Goal: Complete application form

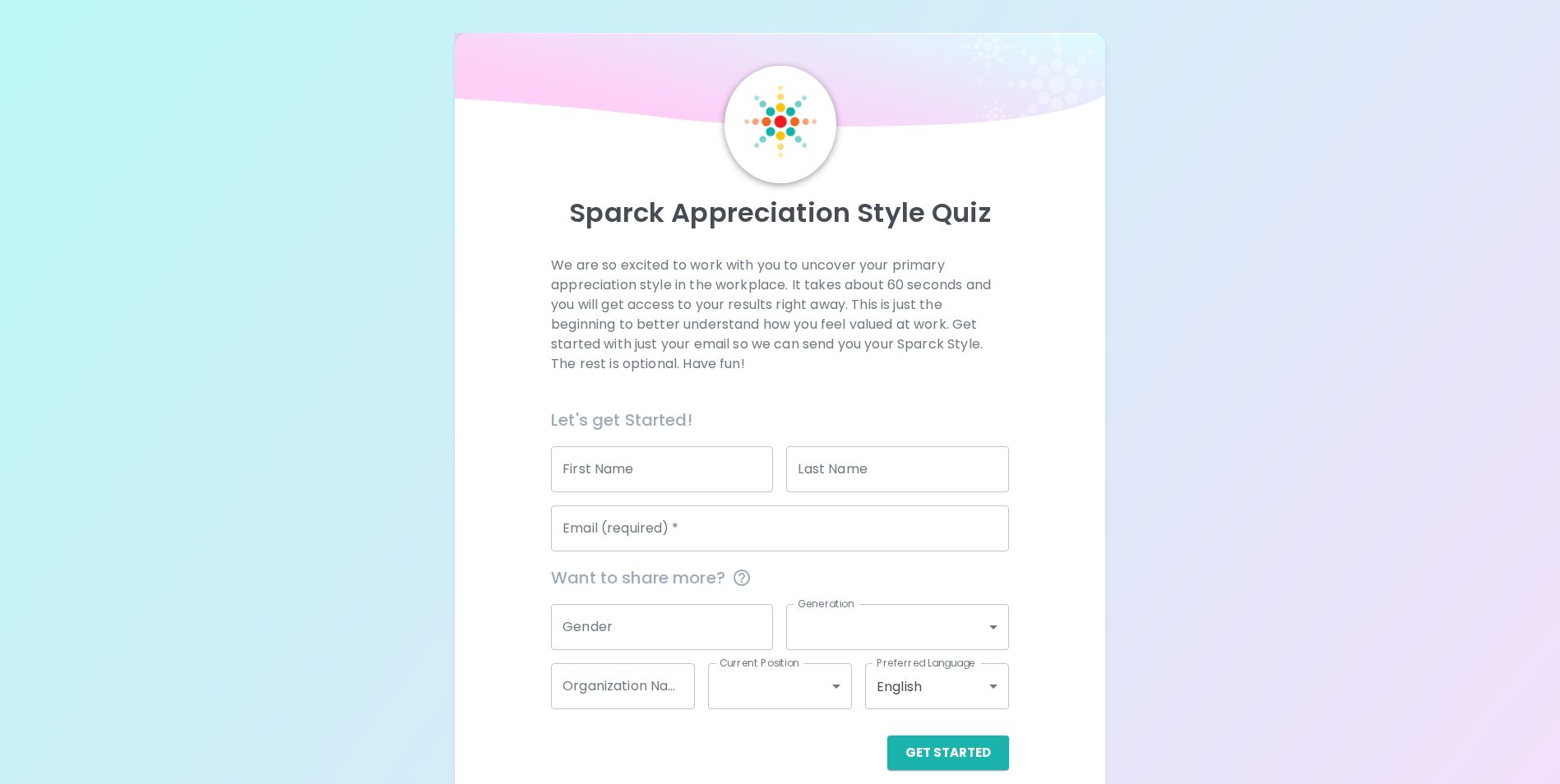
click at [623, 462] on div "First Name First Name" at bounding box center [662, 470] width 222 height 46
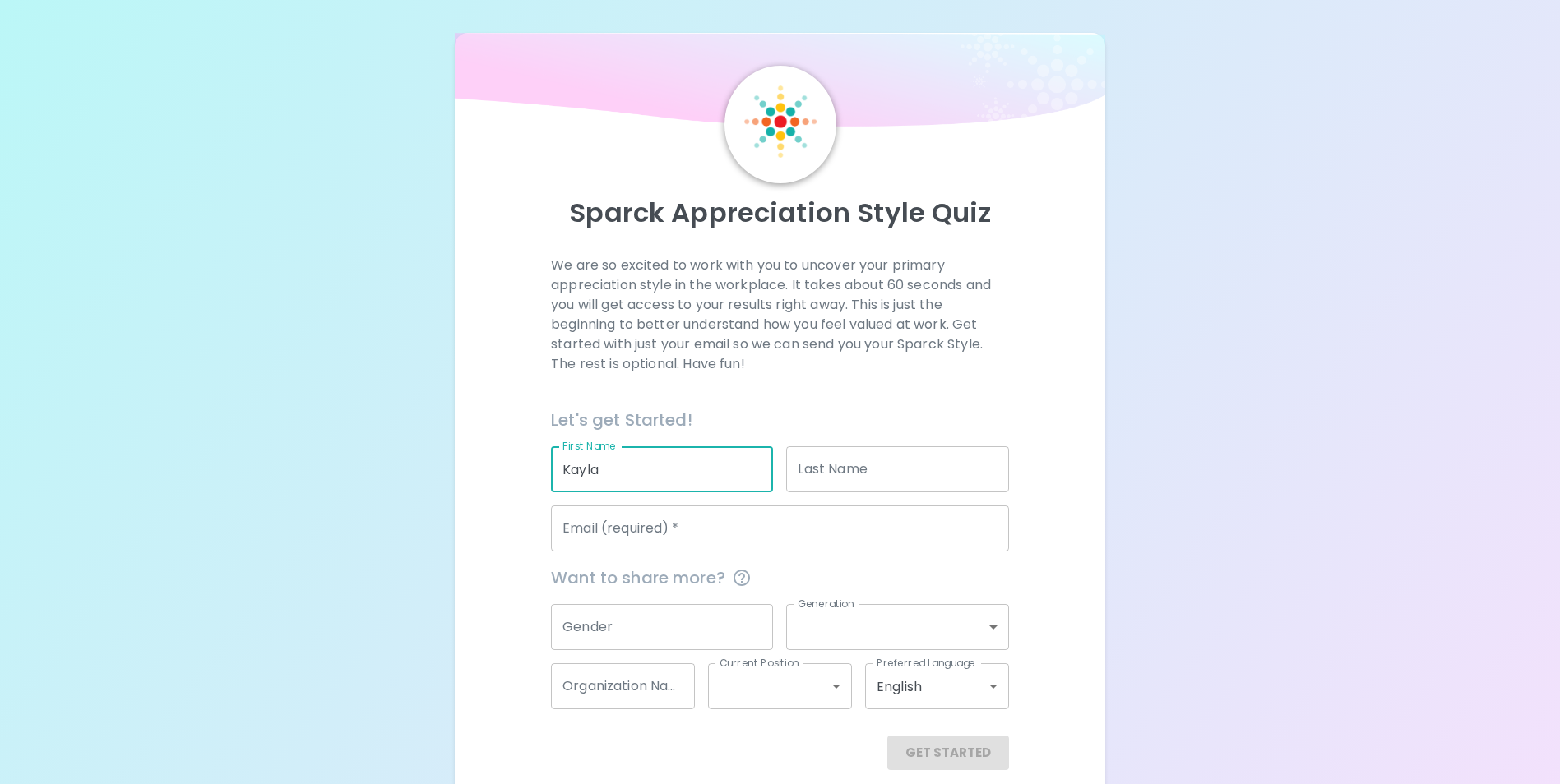
type input "Kayla"
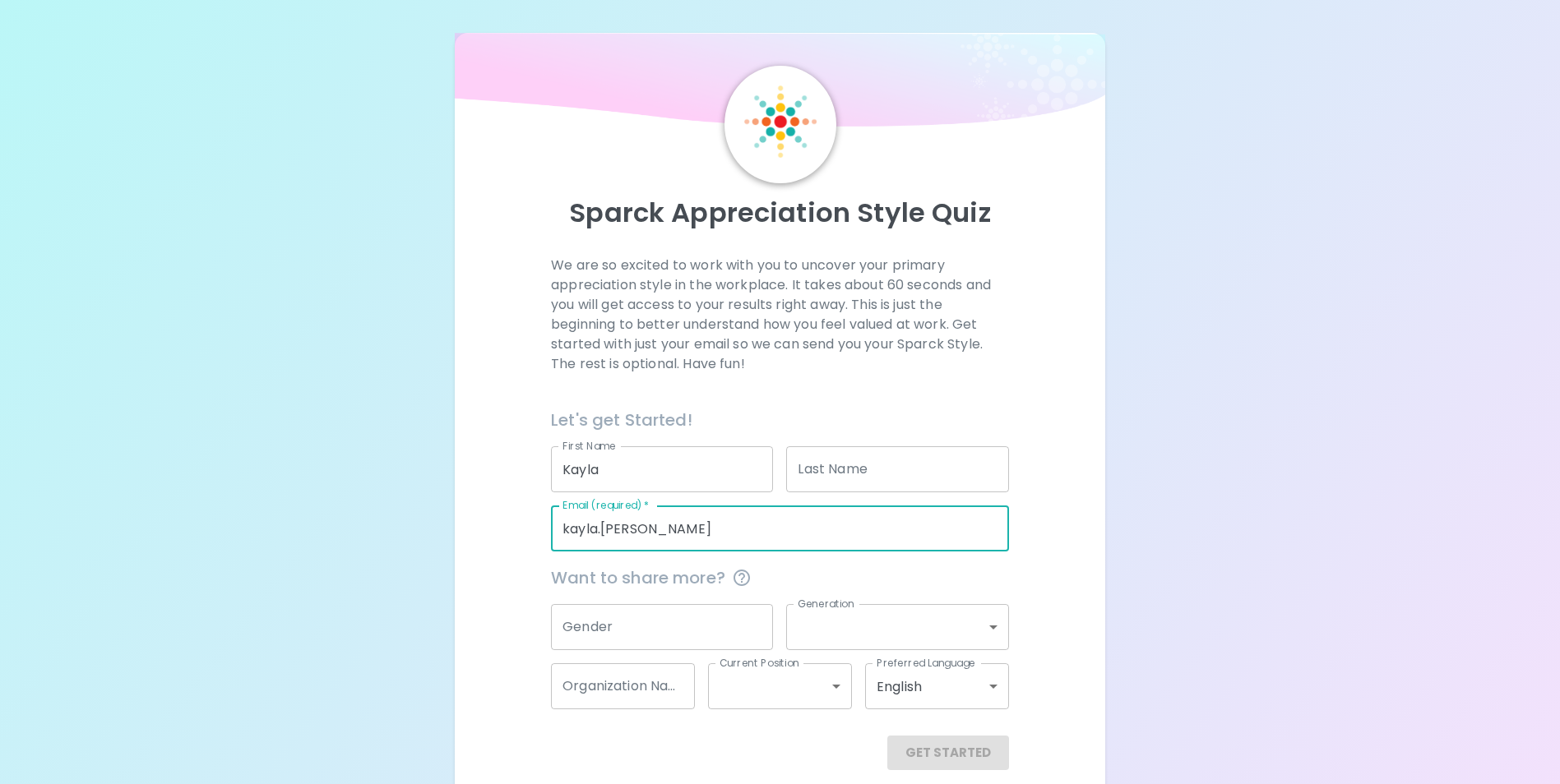
type input "[EMAIL_ADDRESS][PERSON_NAME][DOMAIN_NAME]"
type input "[PERSON_NAME]"
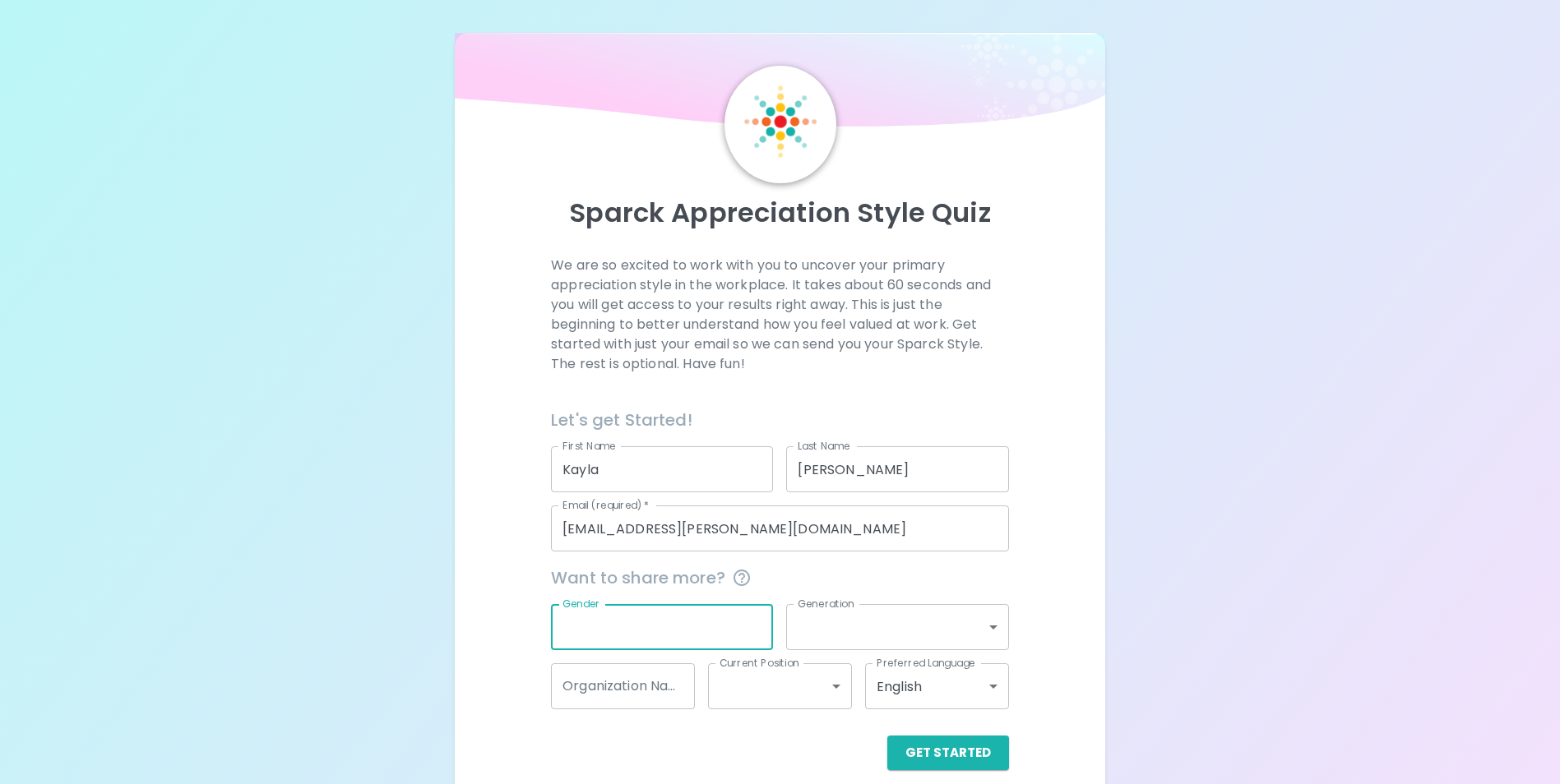
click at [629, 617] on input "Gender" at bounding box center [662, 627] width 222 height 46
type input "[DEMOGRAPHIC_DATA]"
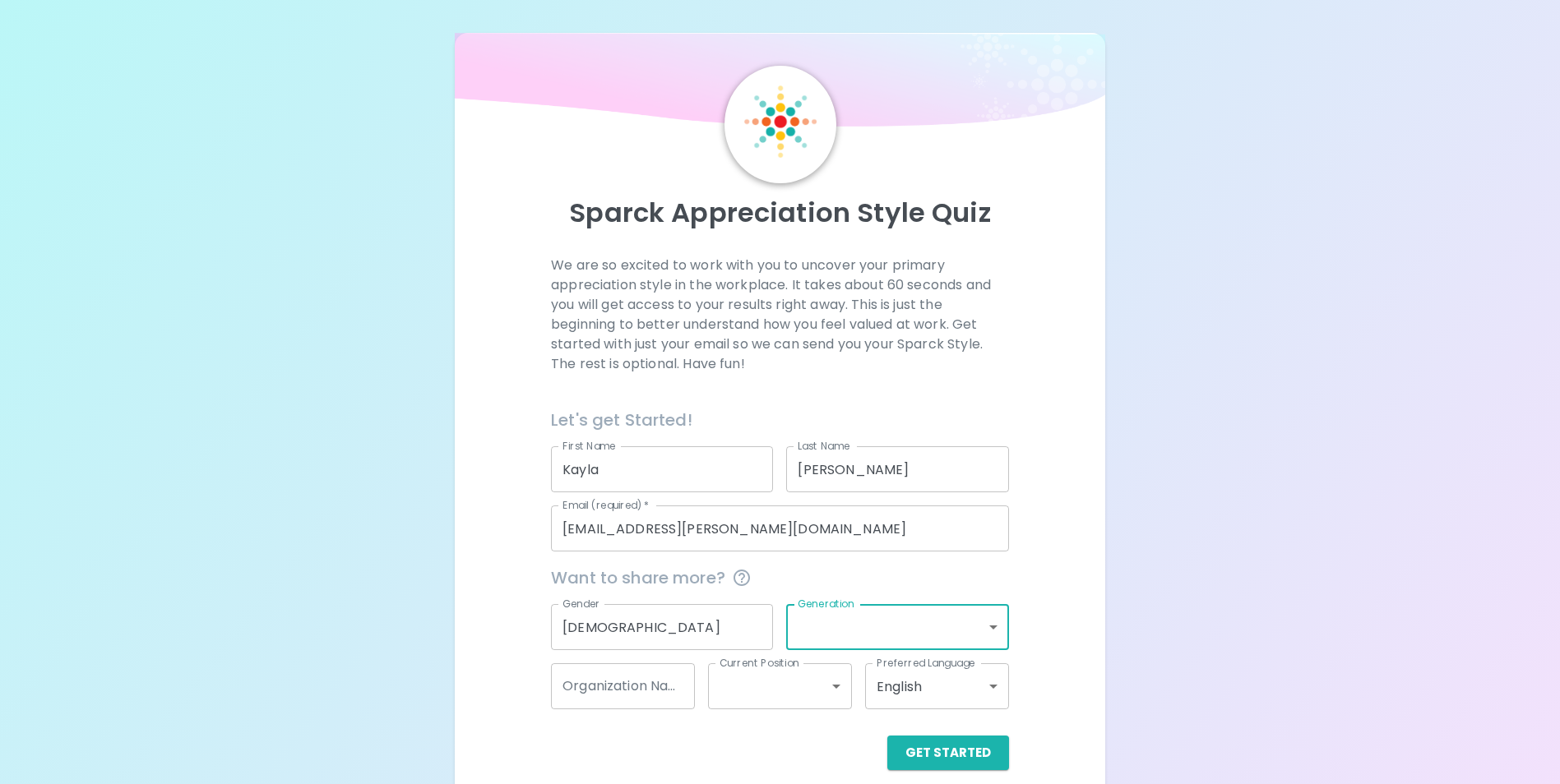
click at [850, 604] on label "Generation" at bounding box center [825, 603] width 57 height 14
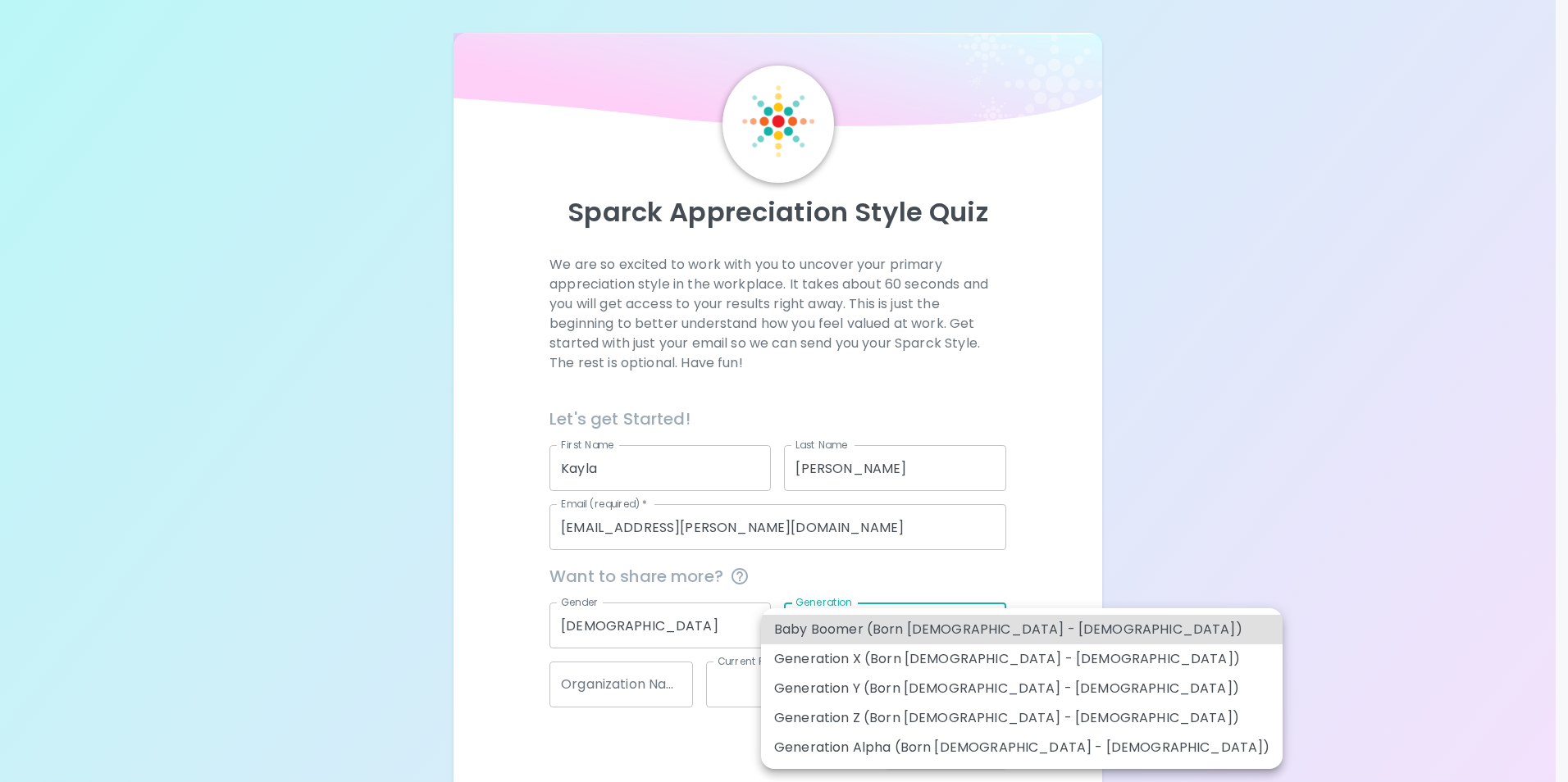
click at [852, 619] on body "Sparck Appreciation Style Quiz We are so excited to work with you to uncover yo…" at bounding box center [784, 400] width 1568 height 801
click at [942, 681] on li "Generation Y (Born [DEMOGRAPHIC_DATA] - [DEMOGRAPHIC_DATA])" at bounding box center [1021, 688] width 522 height 30
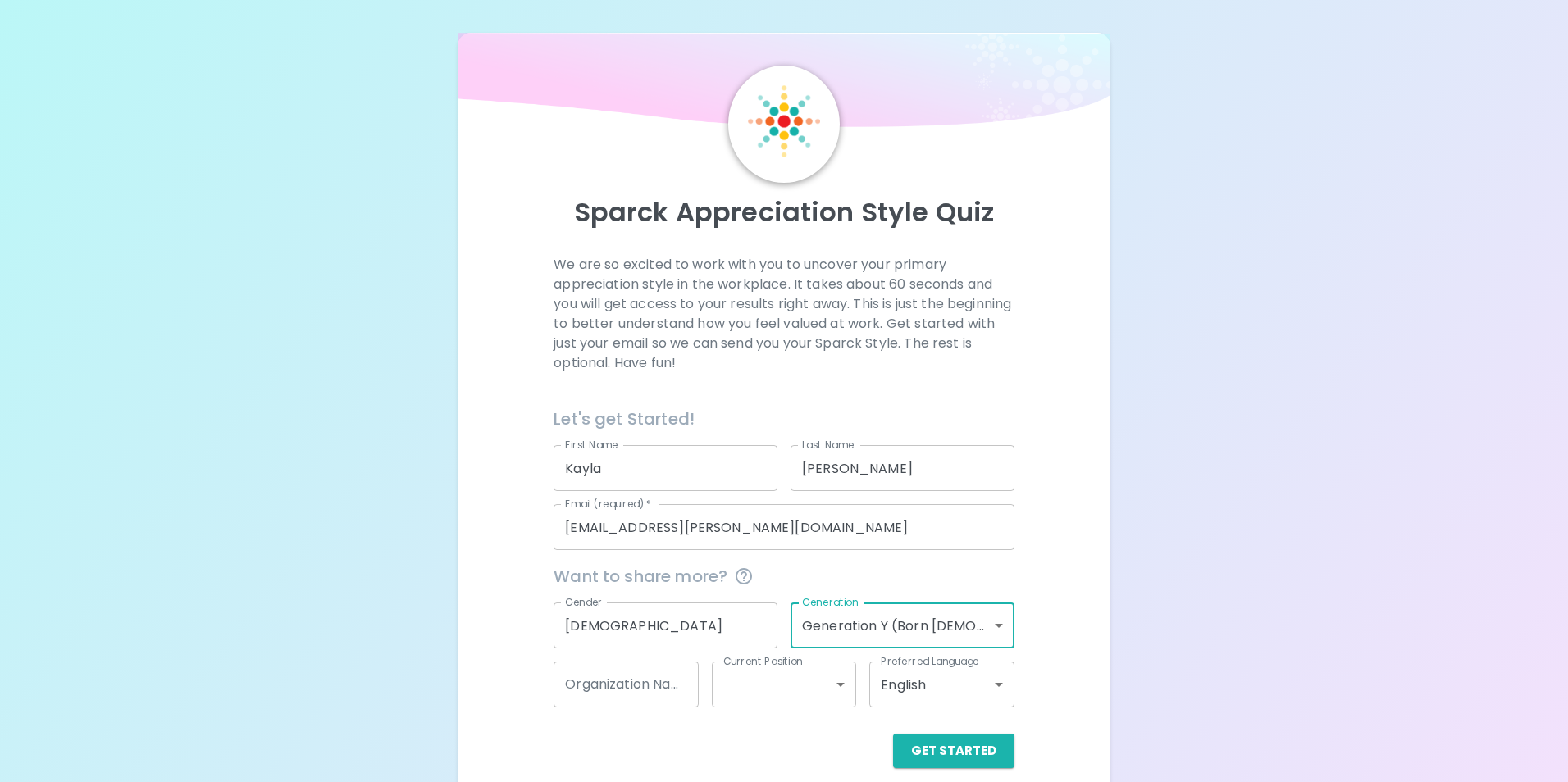
type input "generation_y"
click at [968, 628] on body "Sparck Appreciation Style Quiz We are so excited to work with you to uncover yo…" at bounding box center [778, 400] width 1556 height 801
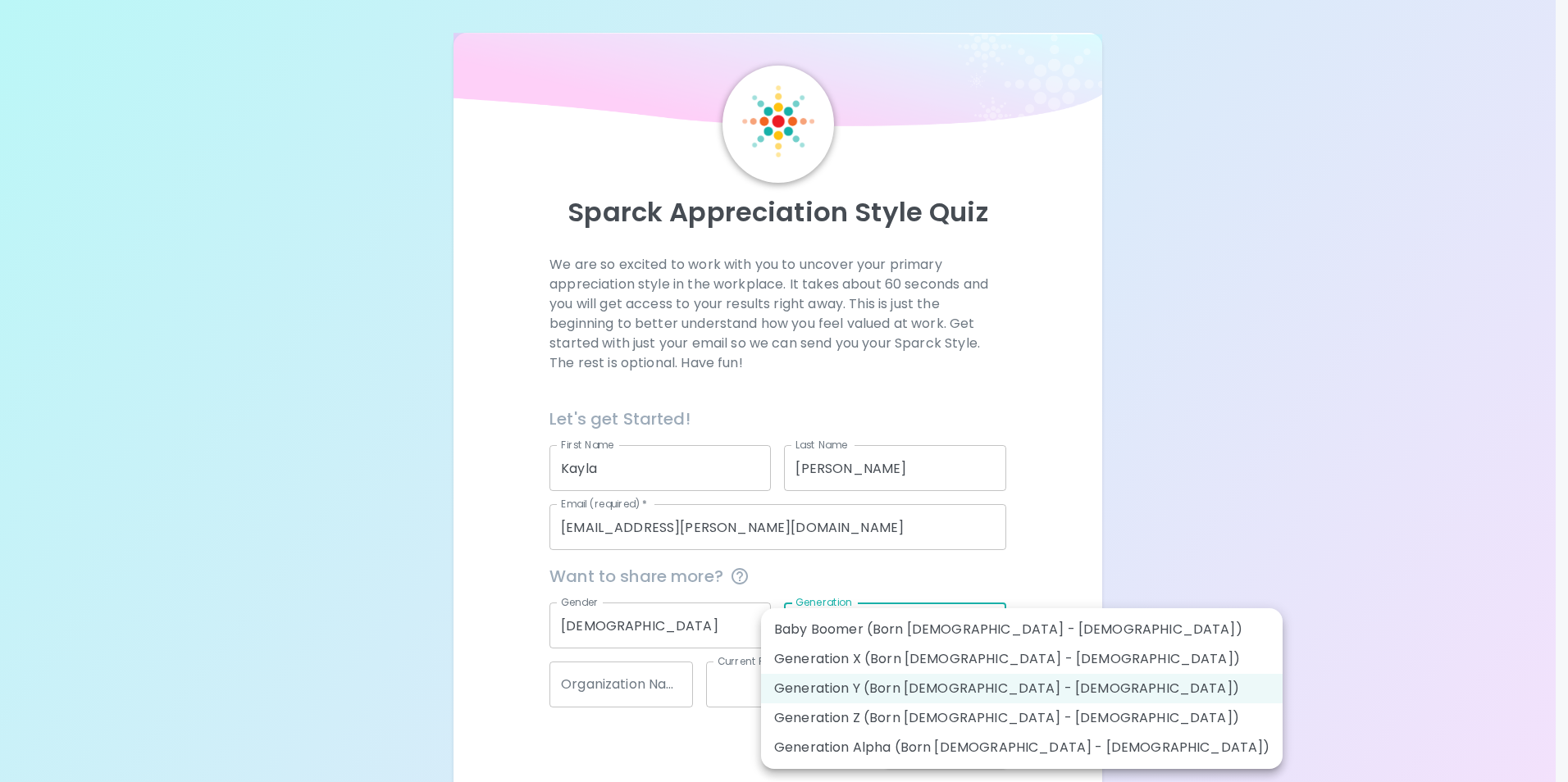
click at [1271, 615] on div at bounding box center [784, 391] width 1568 height 782
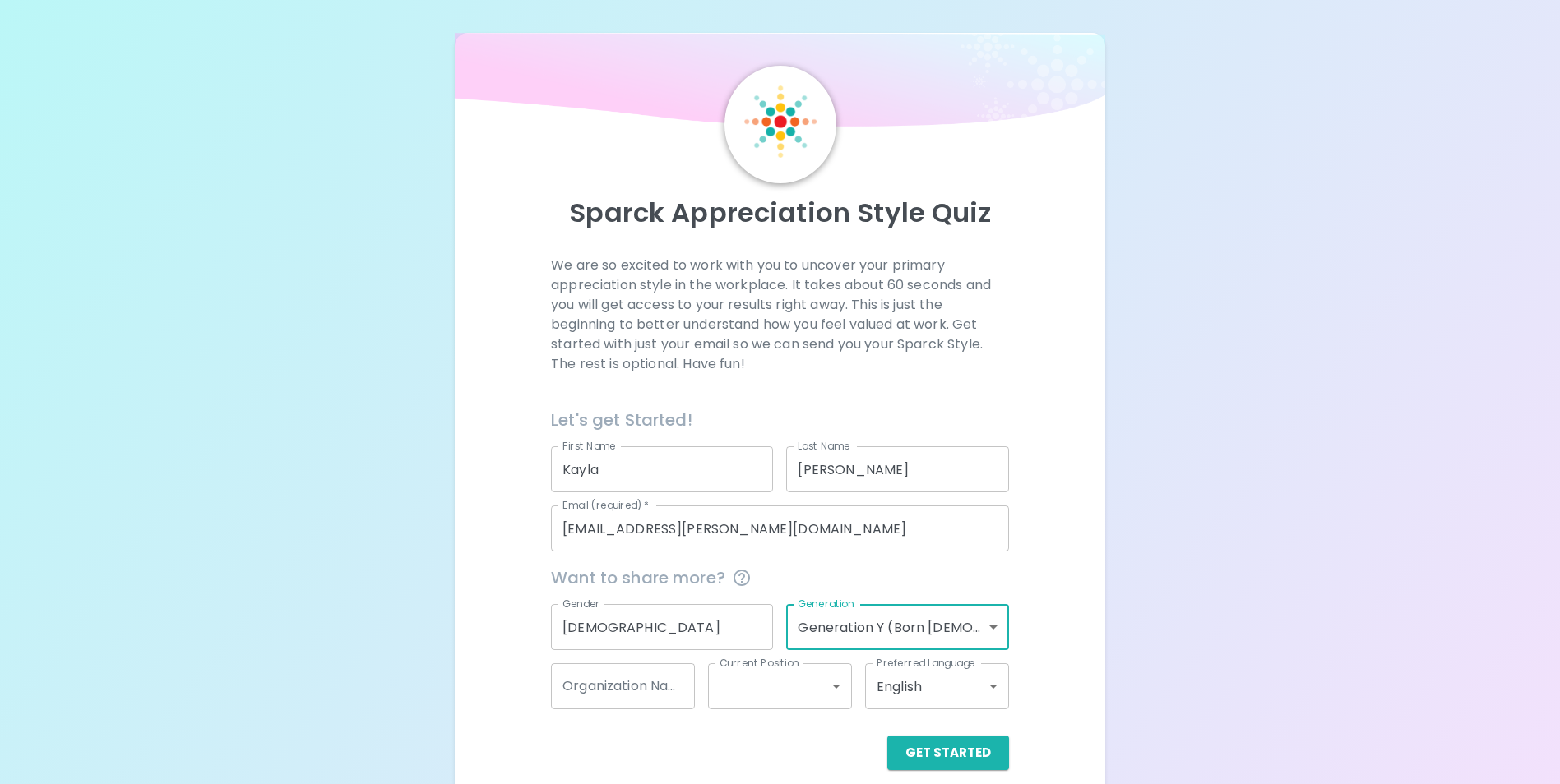
click at [638, 686] on input "Organization Name" at bounding box center [623, 686] width 144 height 46
type input "Farmers Union Insurance"
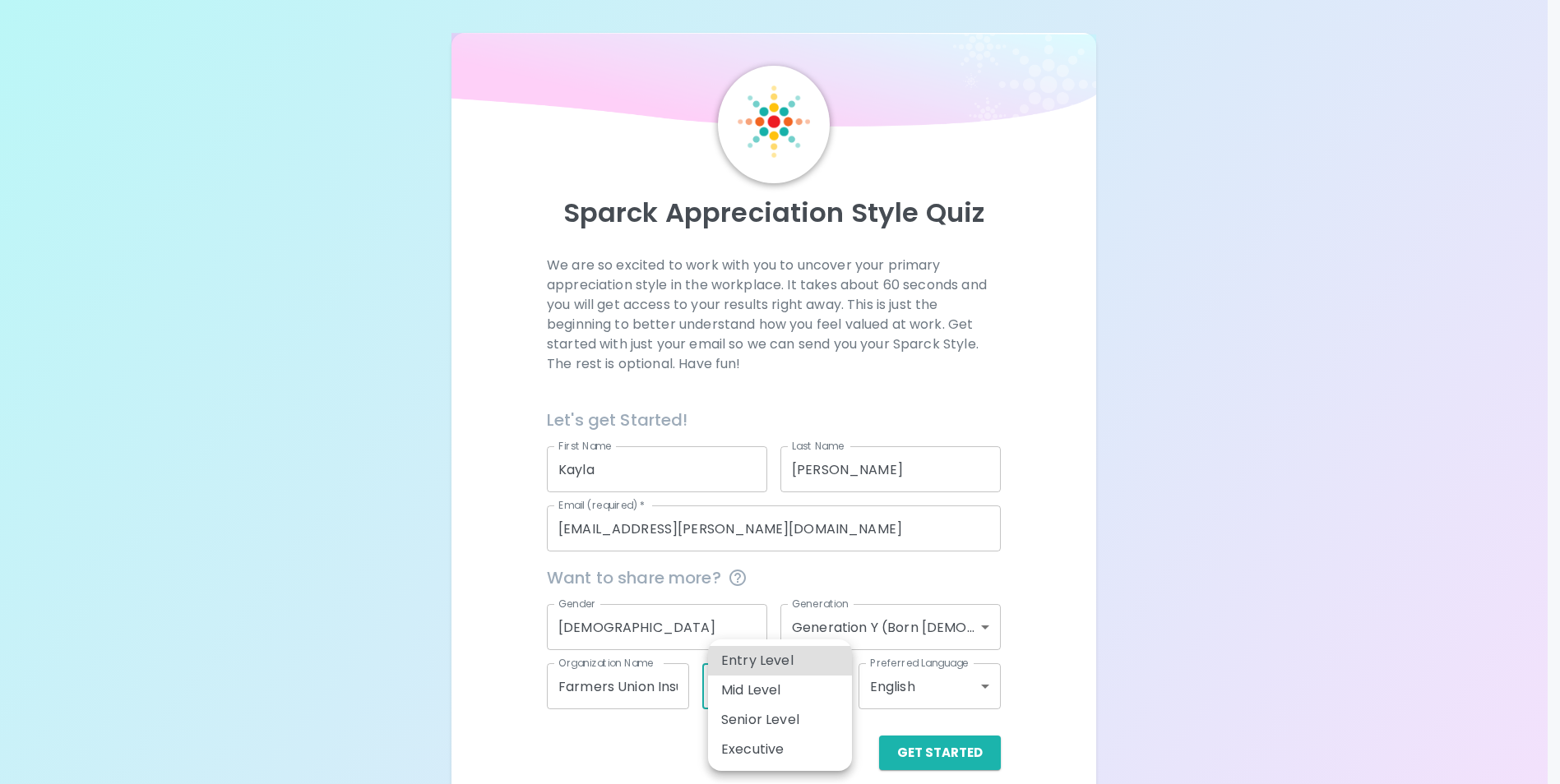
click at [731, 682] on body "Sparck Appreciation Style Quiz We are so excited to work with you to uncover yo…" at bounding box center [780, 401] width 1560 height 804
click at [754, 690] on li "Mid Level" at bounding box center [780, 690] width 144 height 30
type input "mid_level"
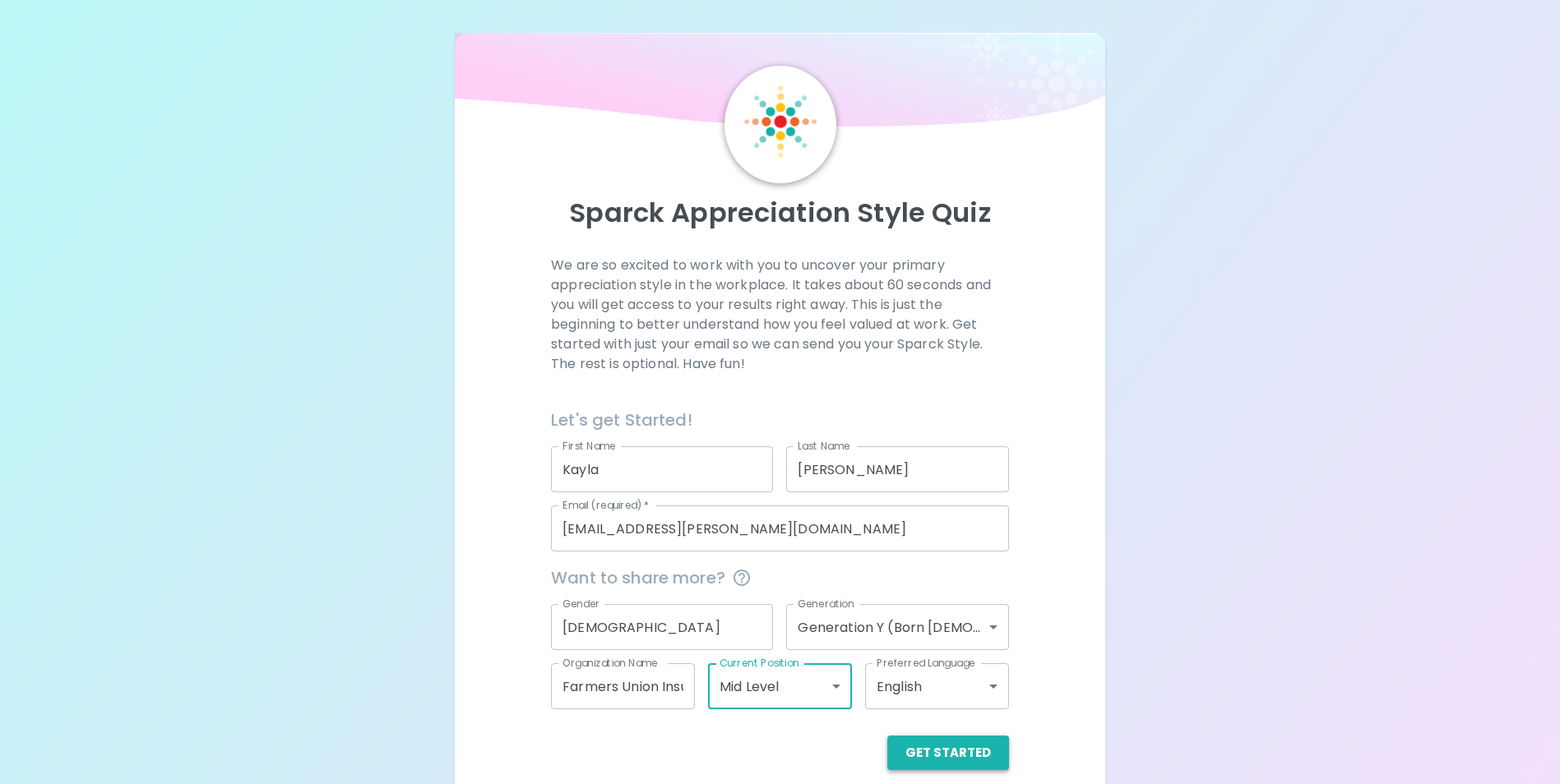
click at [941, 751] on button "Get Started" at bounding box center [948, 752] width 122 height 34
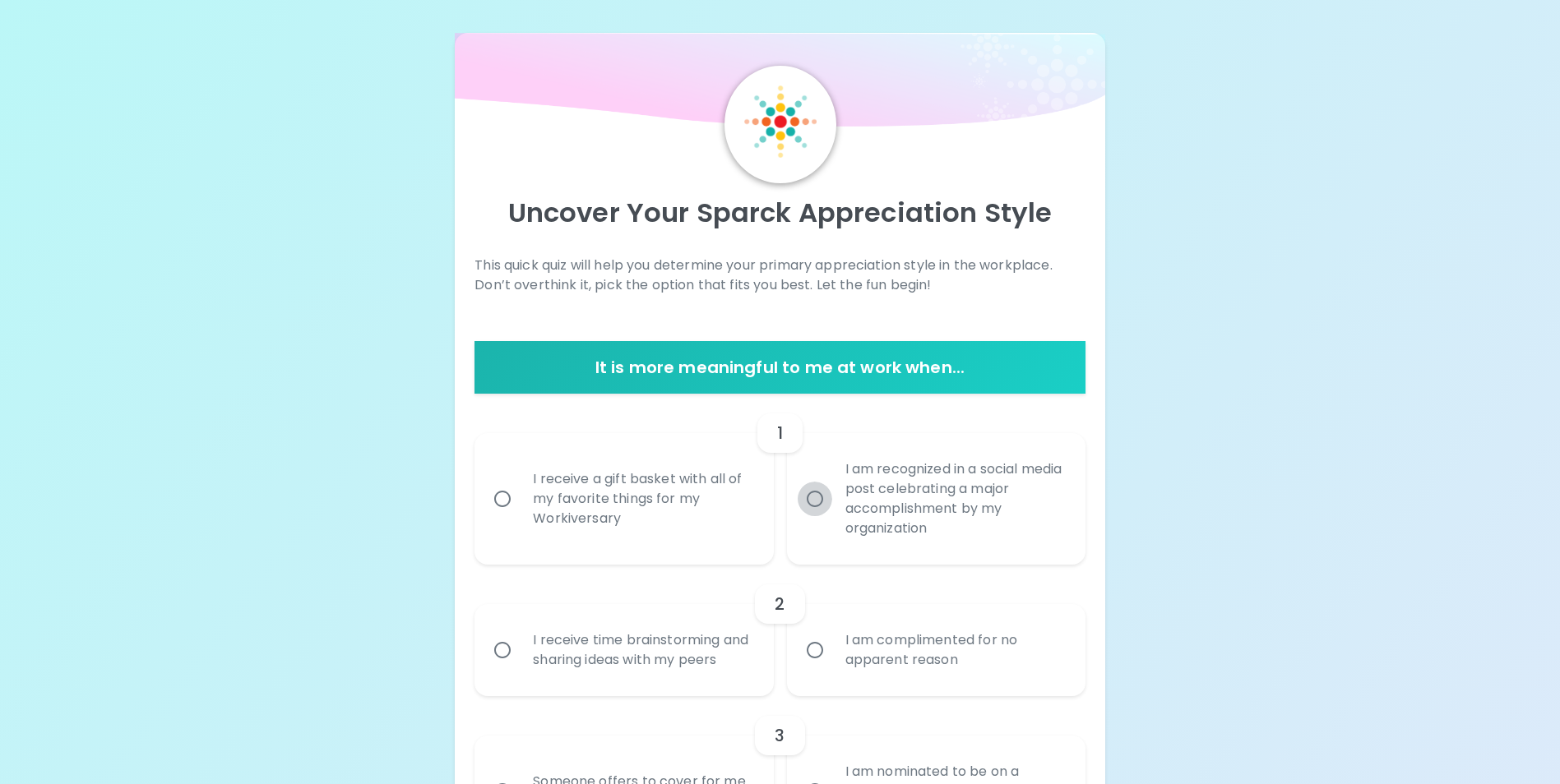
click at [811, 495] on input "I am recognized in a social media post celebrating a major accomplishment by my…" at bounding box center [814, 499] width 34 height 34
radio input "true"
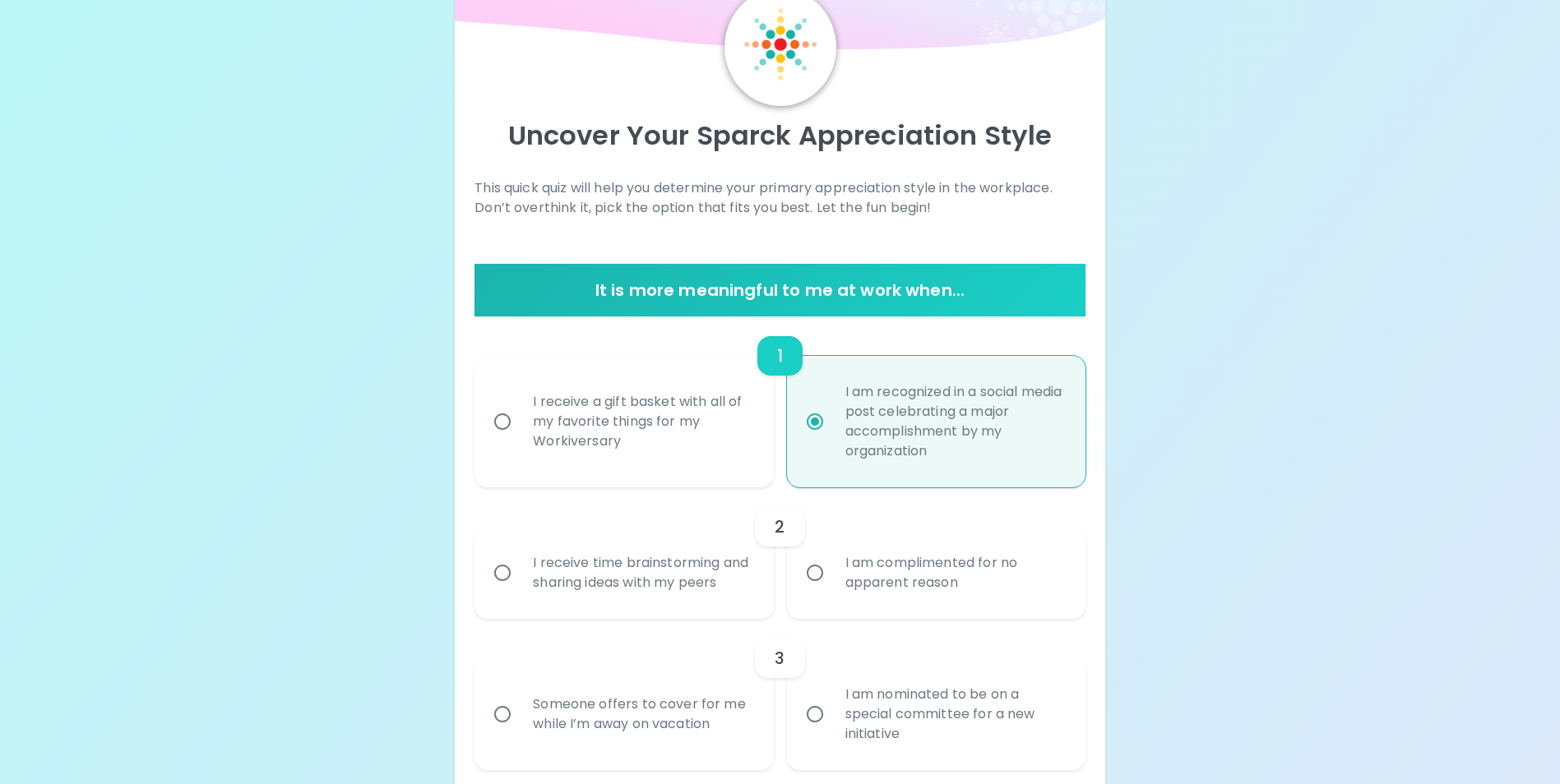
scroll to position [132, 0]
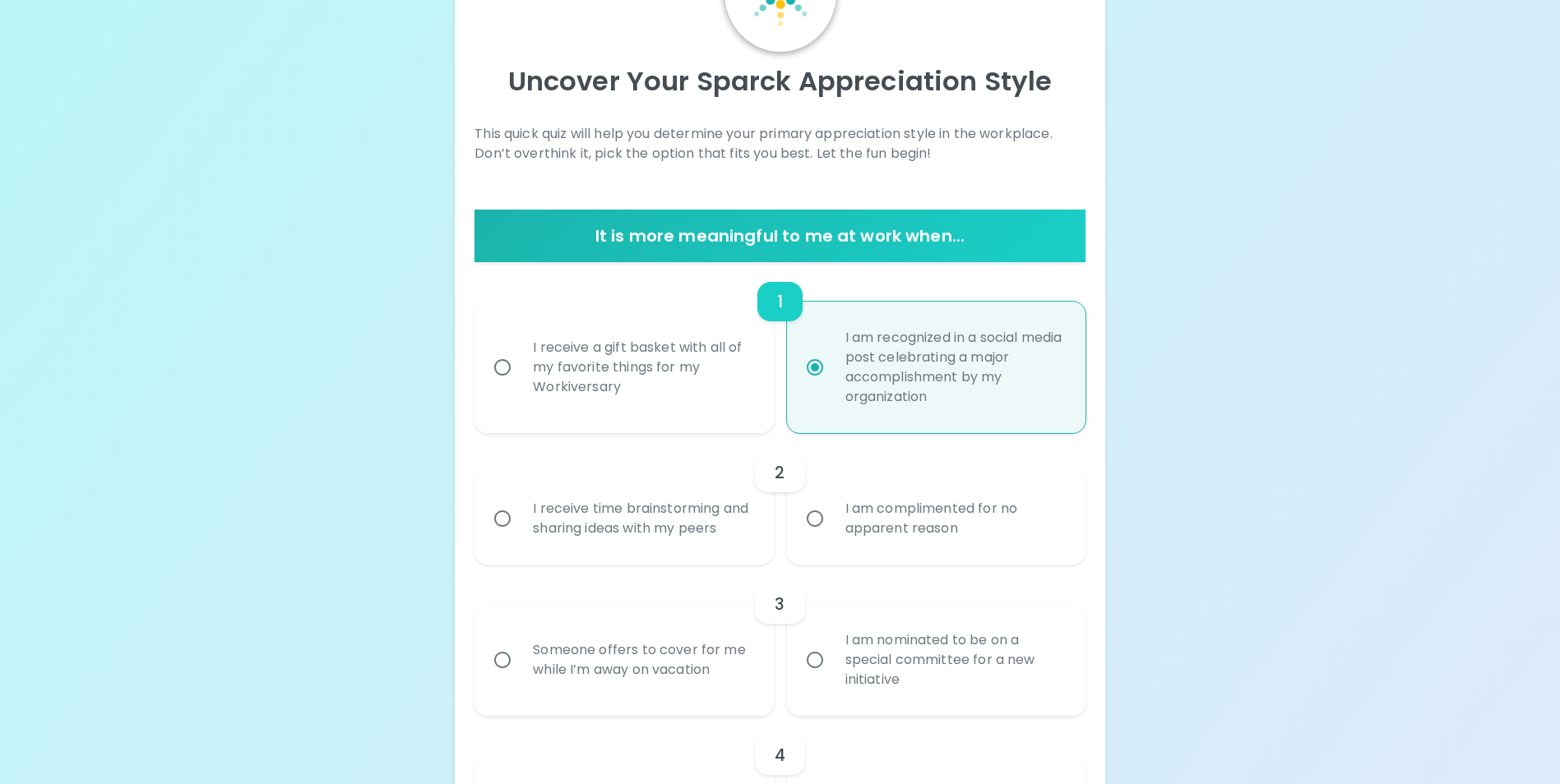
click at [812, 529] on input "I am complimented for no apparent reason" at bounding box center [814, 518] width 34 height 34
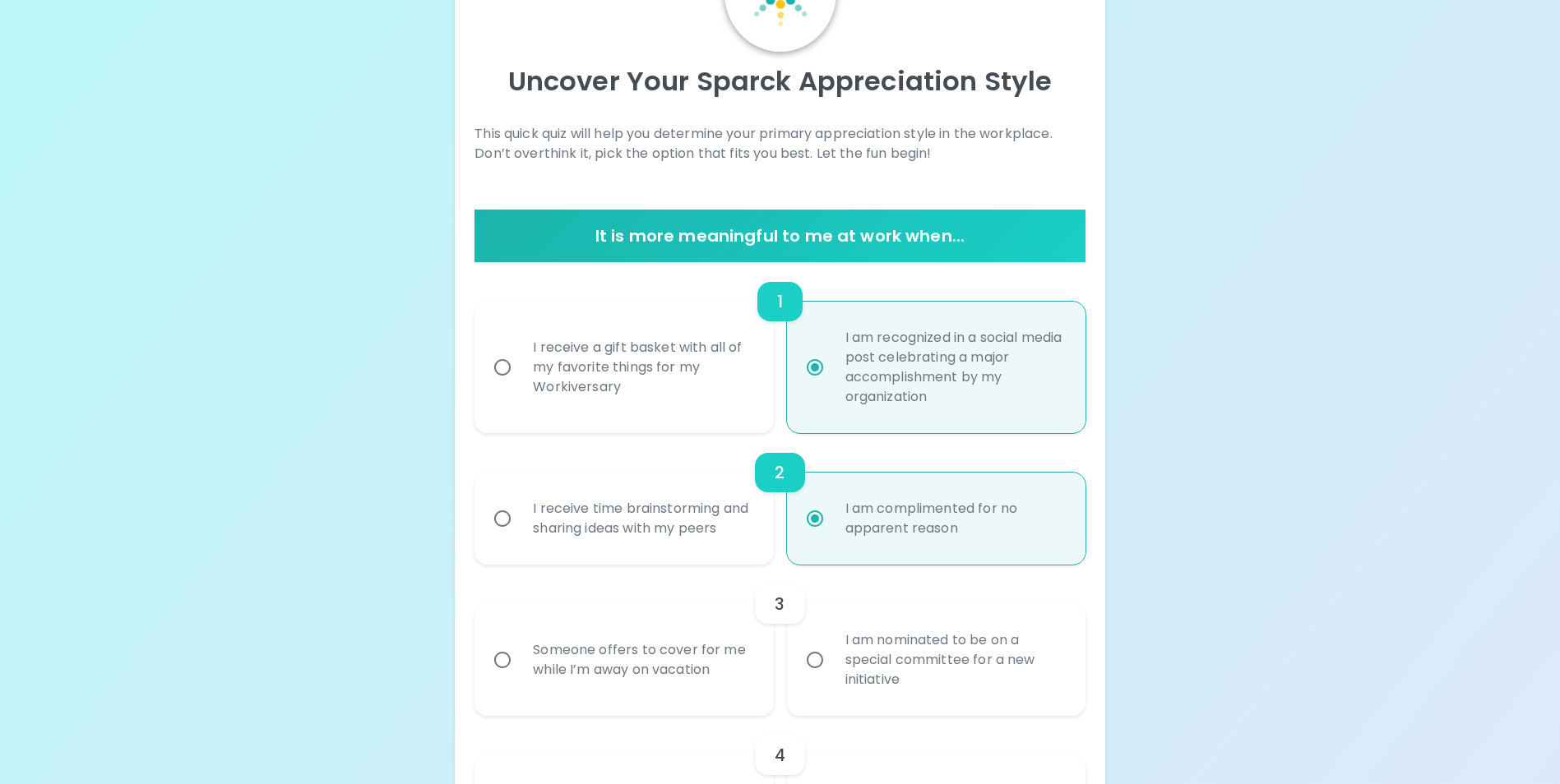
scroll to position [263, 0]
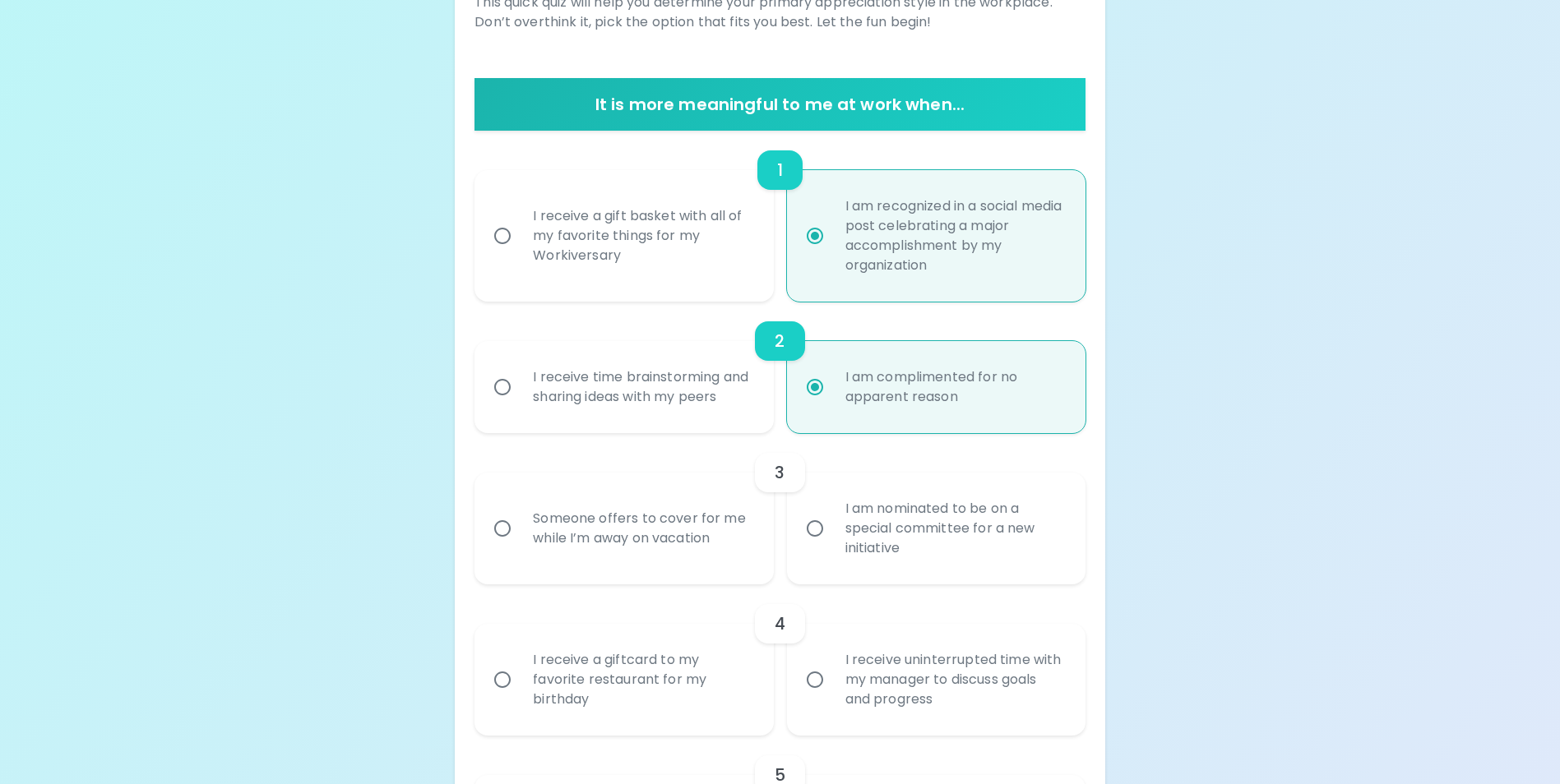
radio input "true"
click at [810, 546] on input "I am nominated to be on a special committee for a new initiative" at bounding box center [814, 528] width 34 height 34
radio input "false"
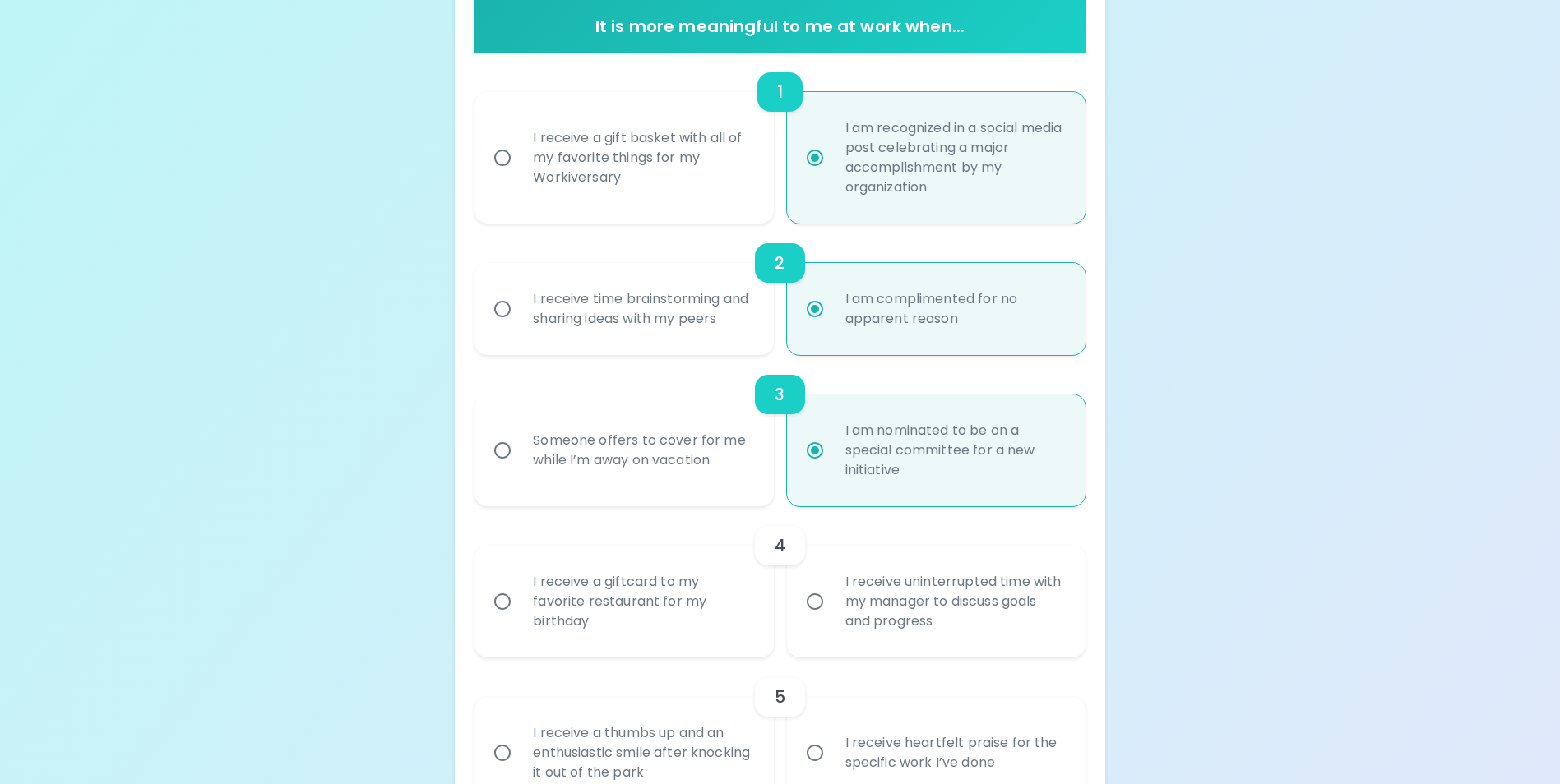
scroll to position [395, 0]
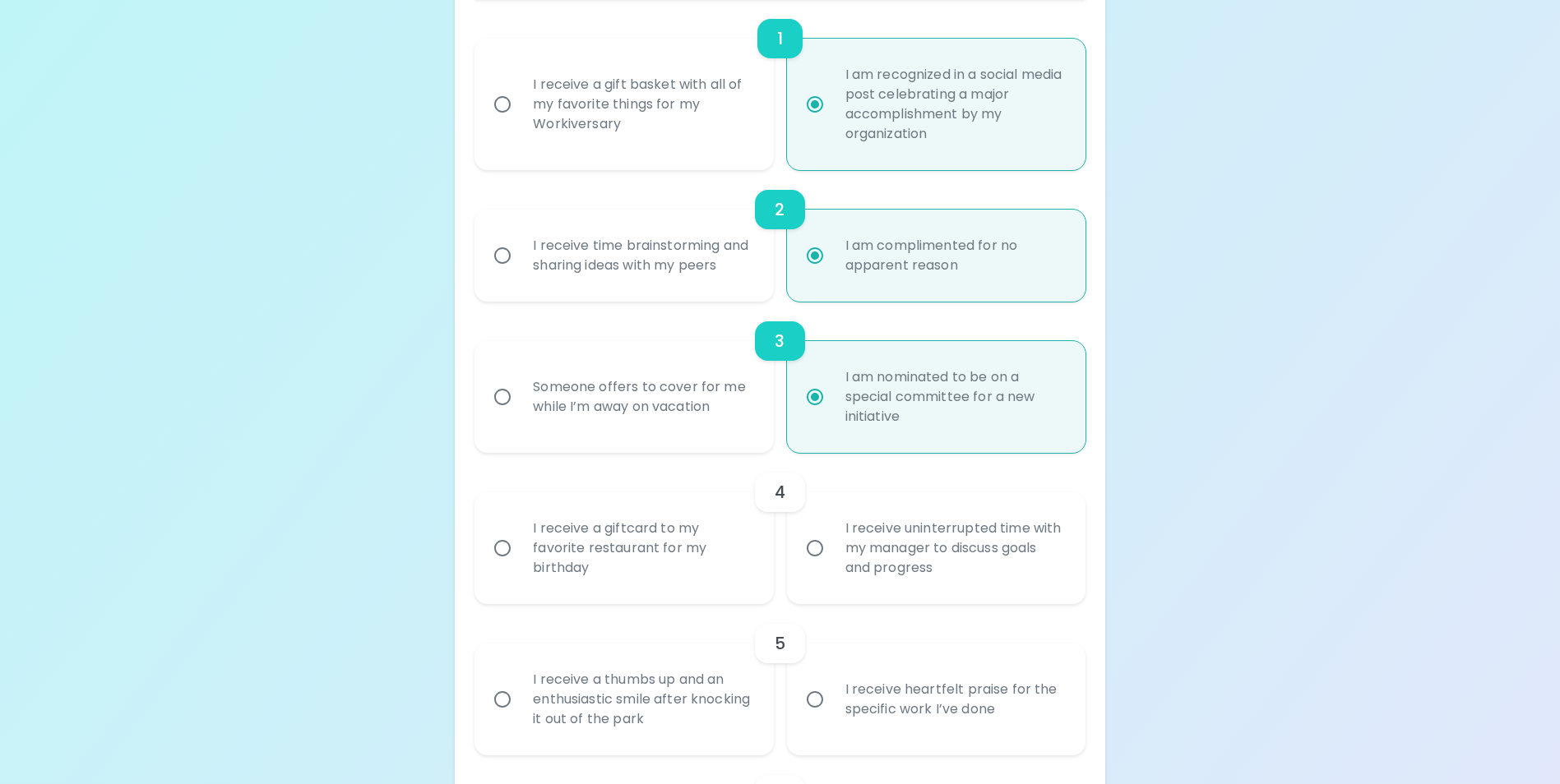
radio input "true"
click at [812, 566] on input "I receive uninterrupted time with my manager to discuss goals and progress" at bounding box center [814, 548] width 34 height 34
radio input "false"
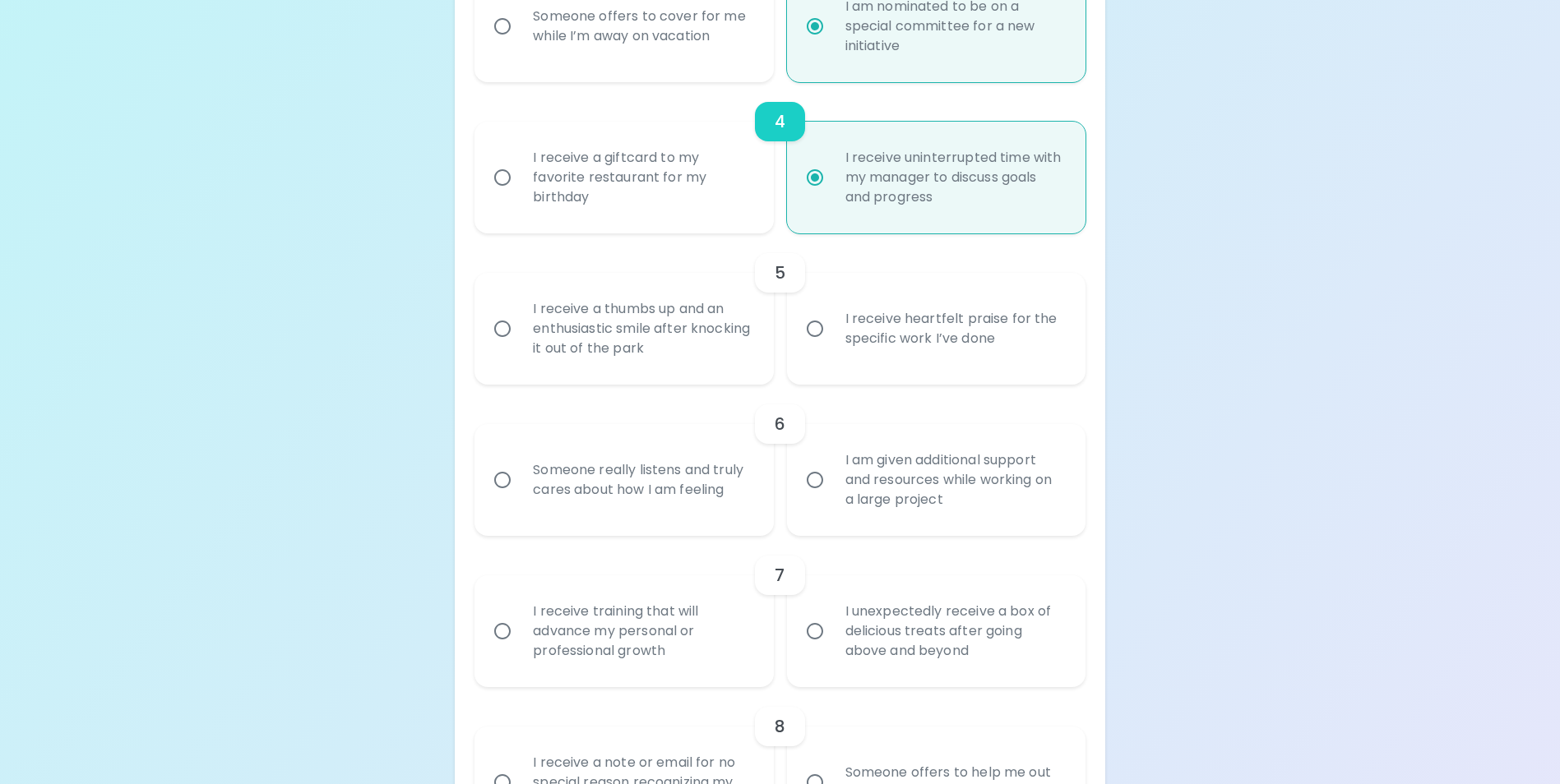
scroll to position [690, 0]
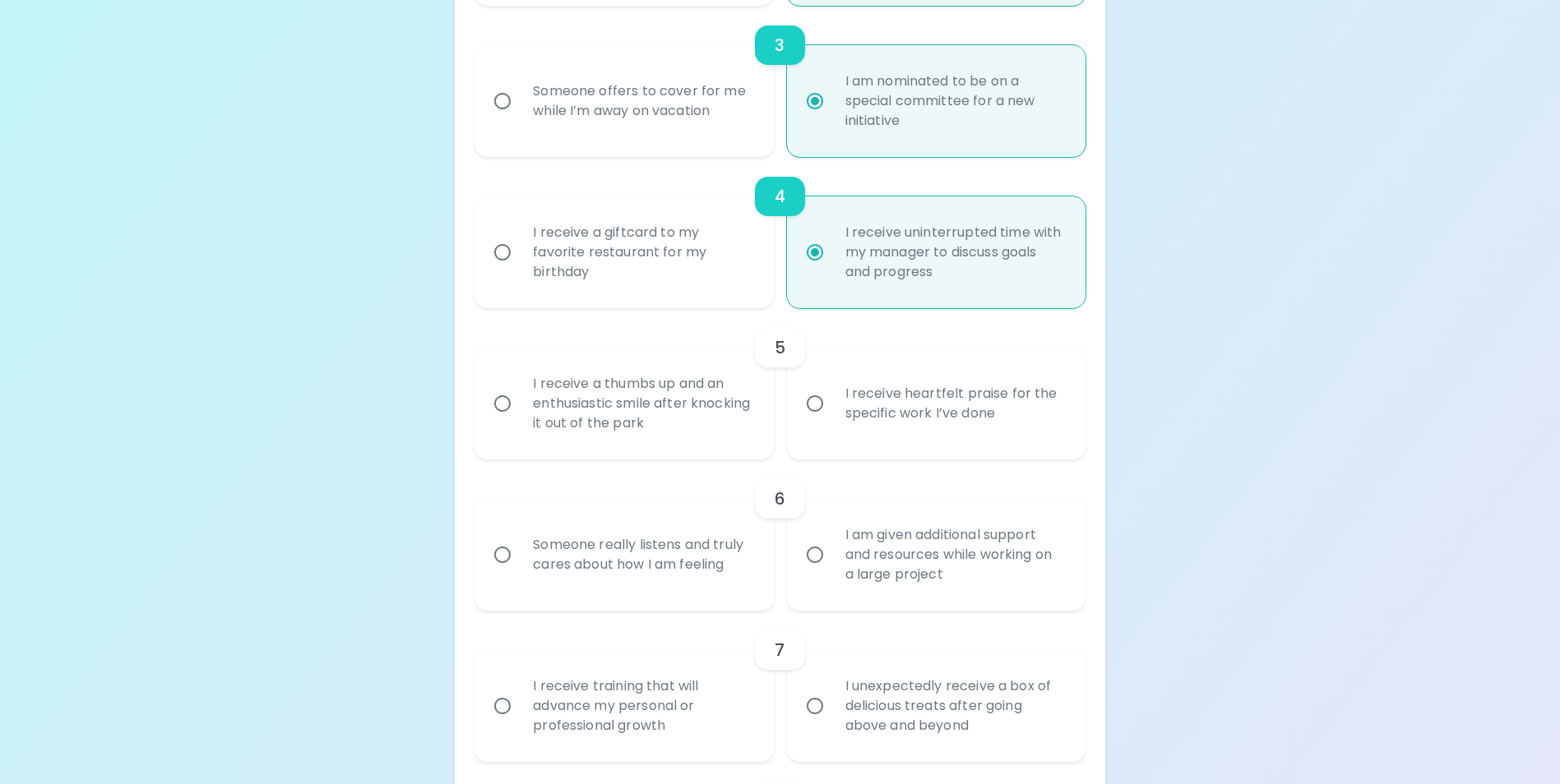
radio input "true"
click at [815, 421] on input "I receive heartfelt praise for the specific work I’ve done" at bounding box center [814, 403] width 34 height 34
radio input "false"
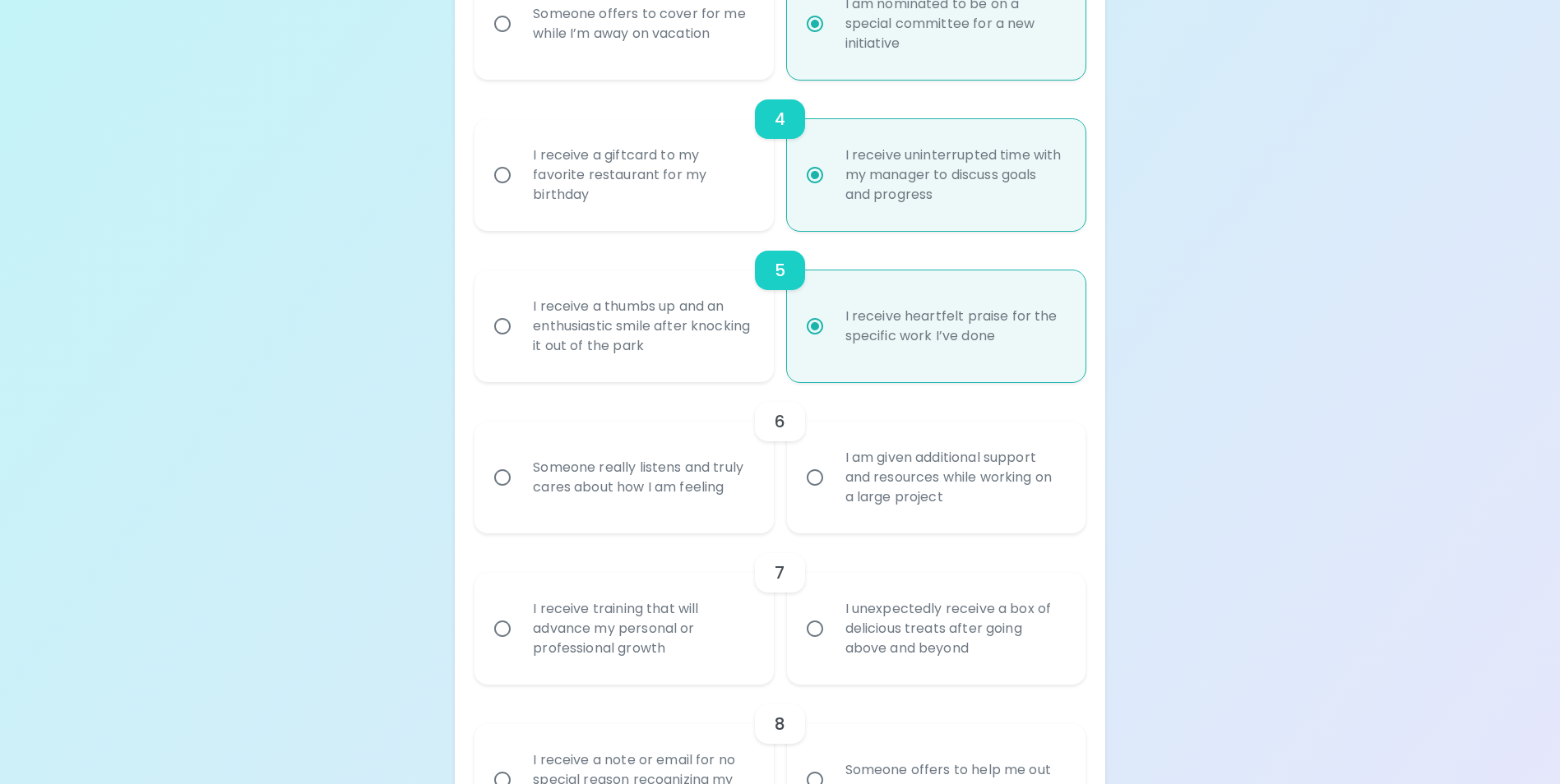
scroll to position [822, 0]
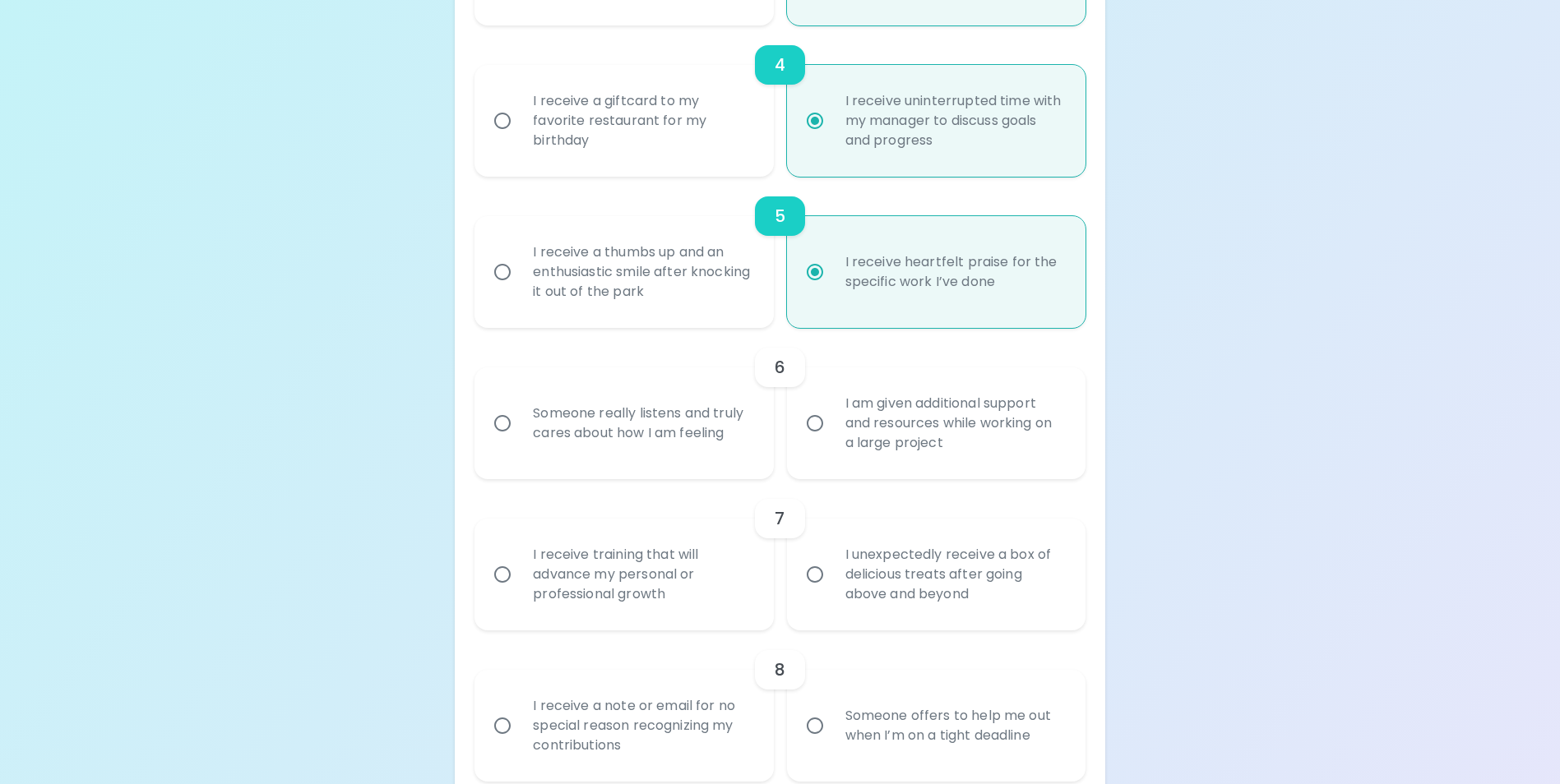
radio input "true"
click at [506, 440] on input "Someone really listens and truly cares about how I am feeling" at bounding box center [502, 423] width 34 height 34
radio input "false"
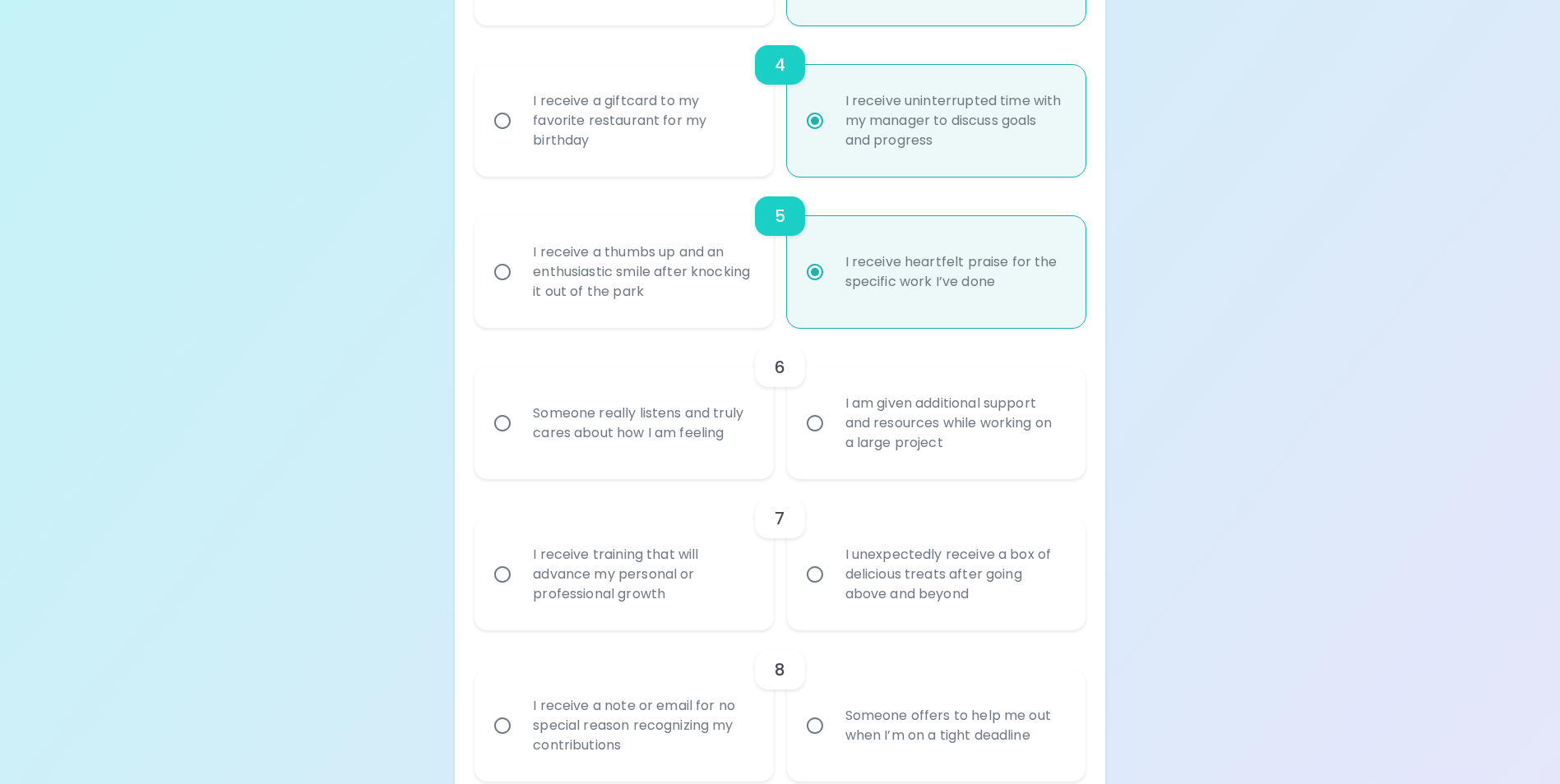
radio input "false"
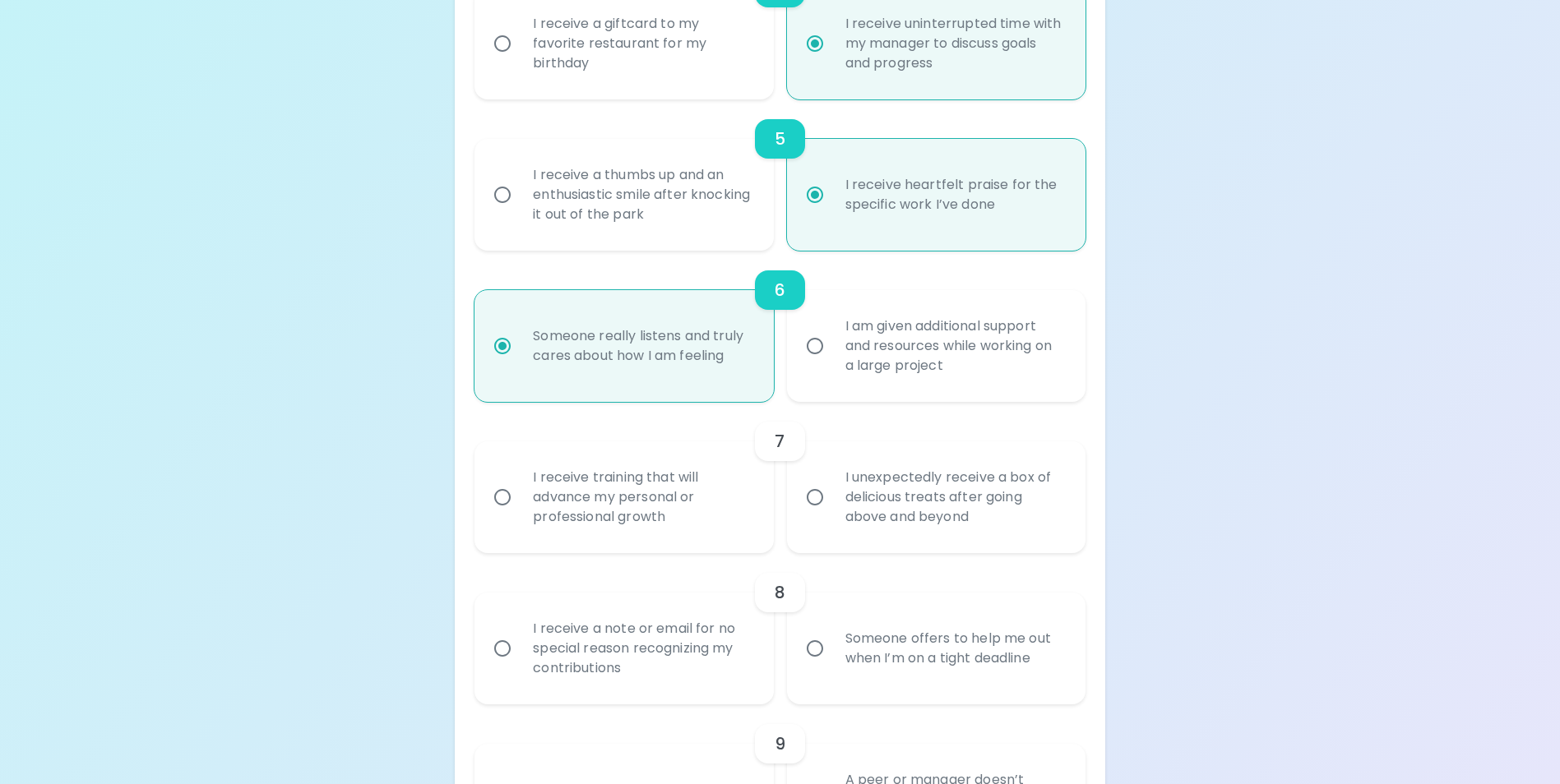
scroll to position [954, 0]
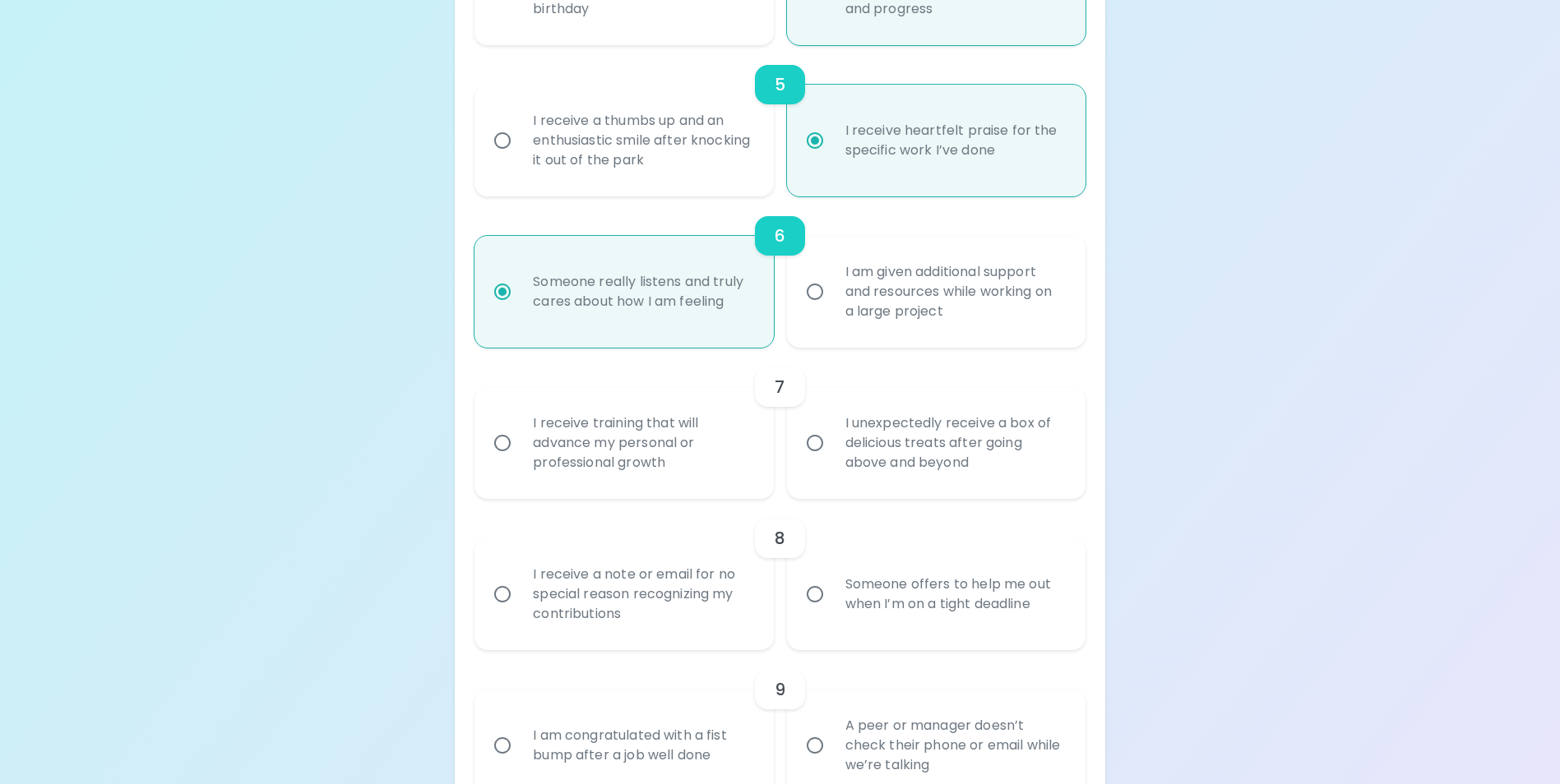
radio input "true"
click at [811, 309] on input "I am given additional support and resources while working on a large project" at bounding box center [814, 292] width 34 height 34
radio input "false"
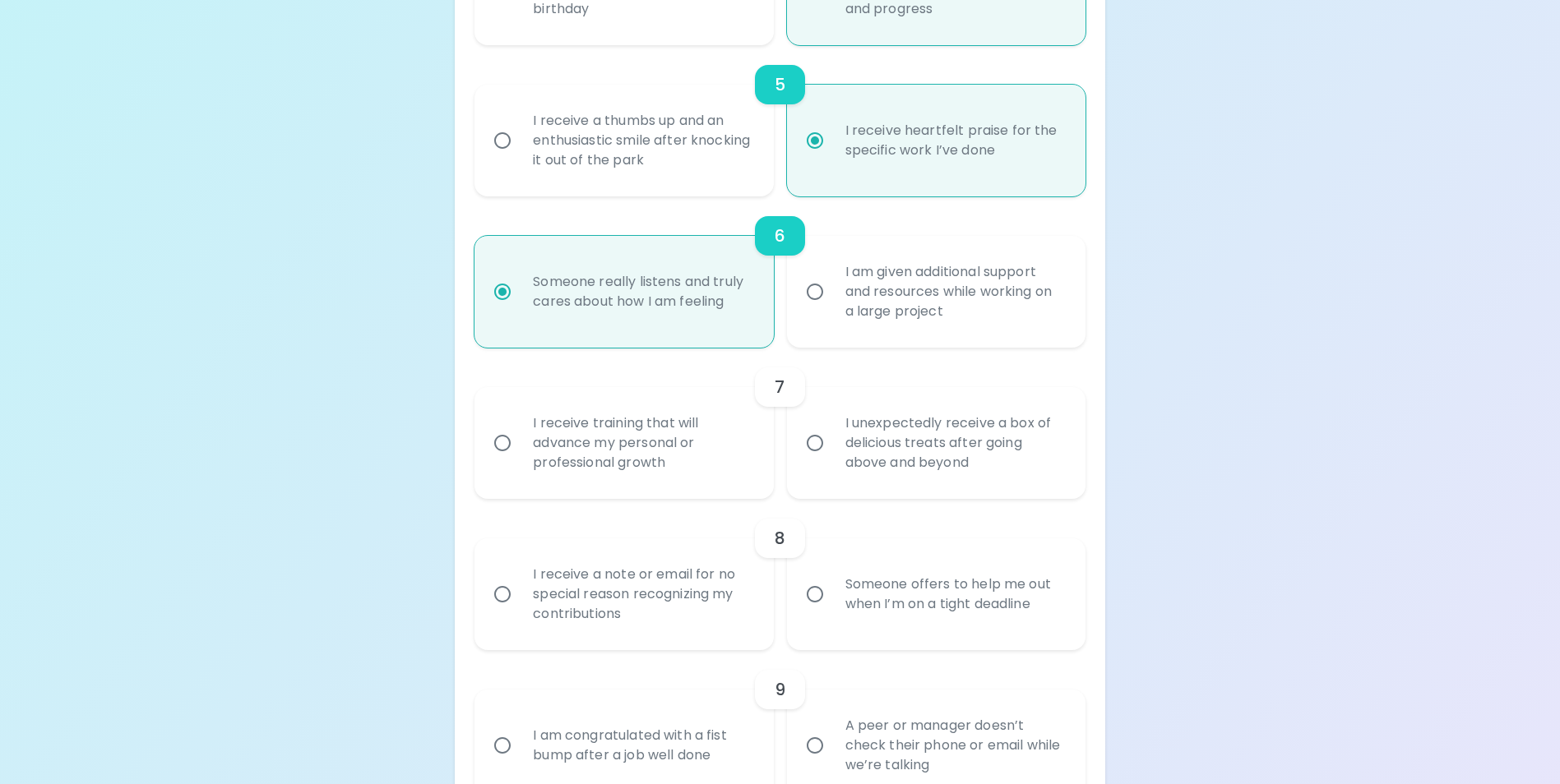
radio input "false"
radio input "true"
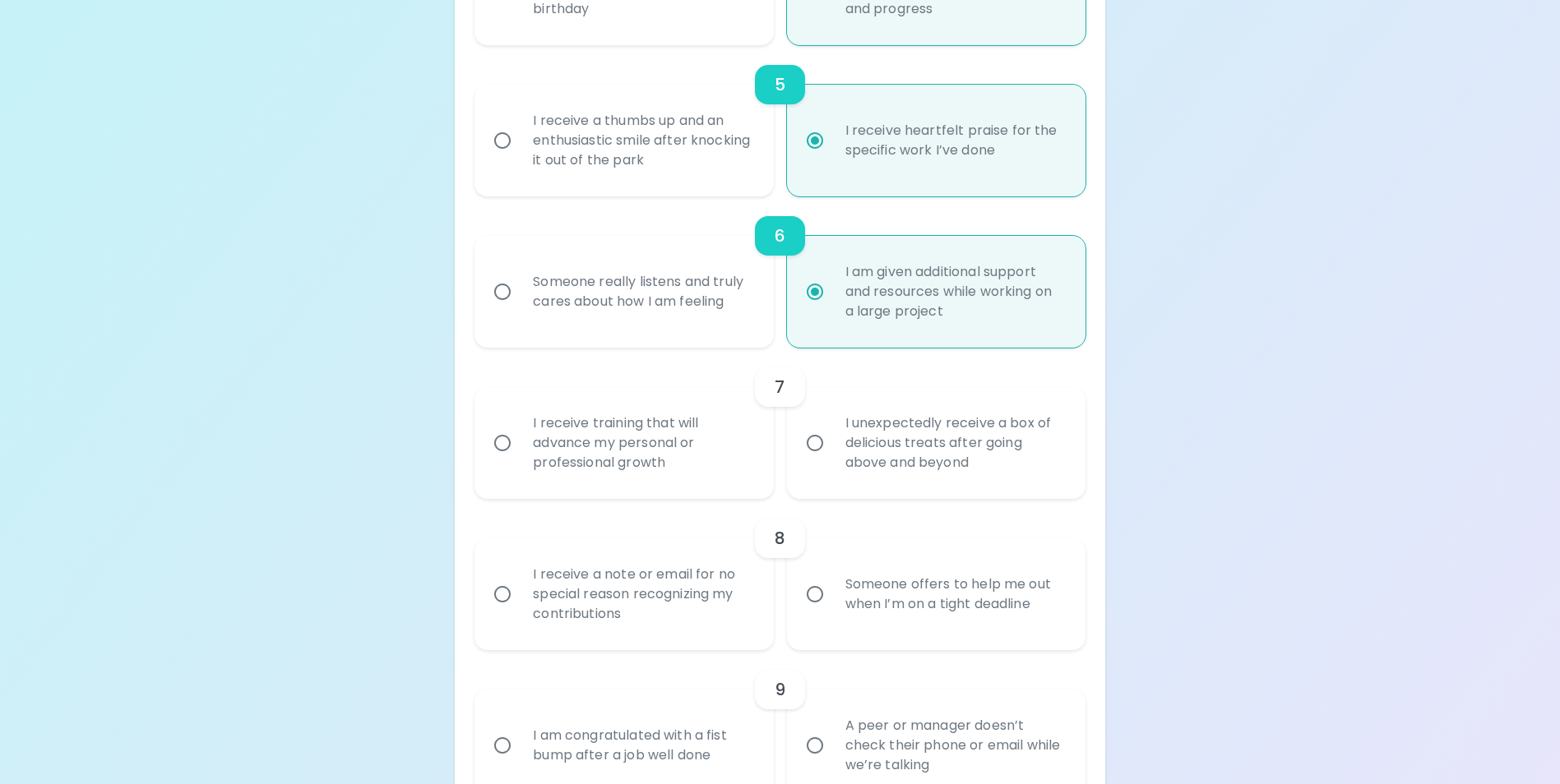
radio input "true"
click at [513, 309] on input "Someone really listens and truly cares about how I am feeling" at bounding box center [502, 292] width 34 height 34
radio input "false"
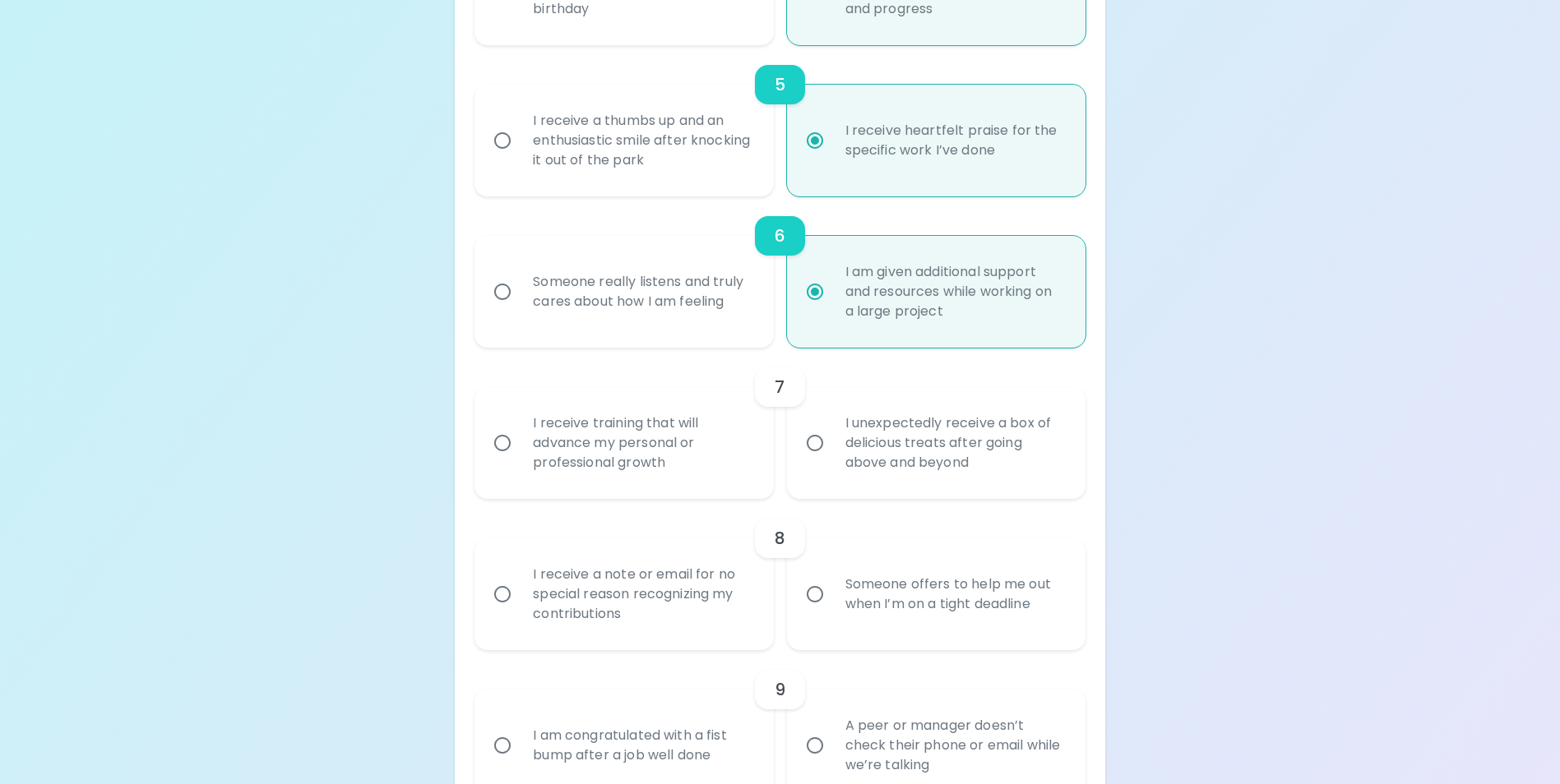
radio input "false"
radio input "true"
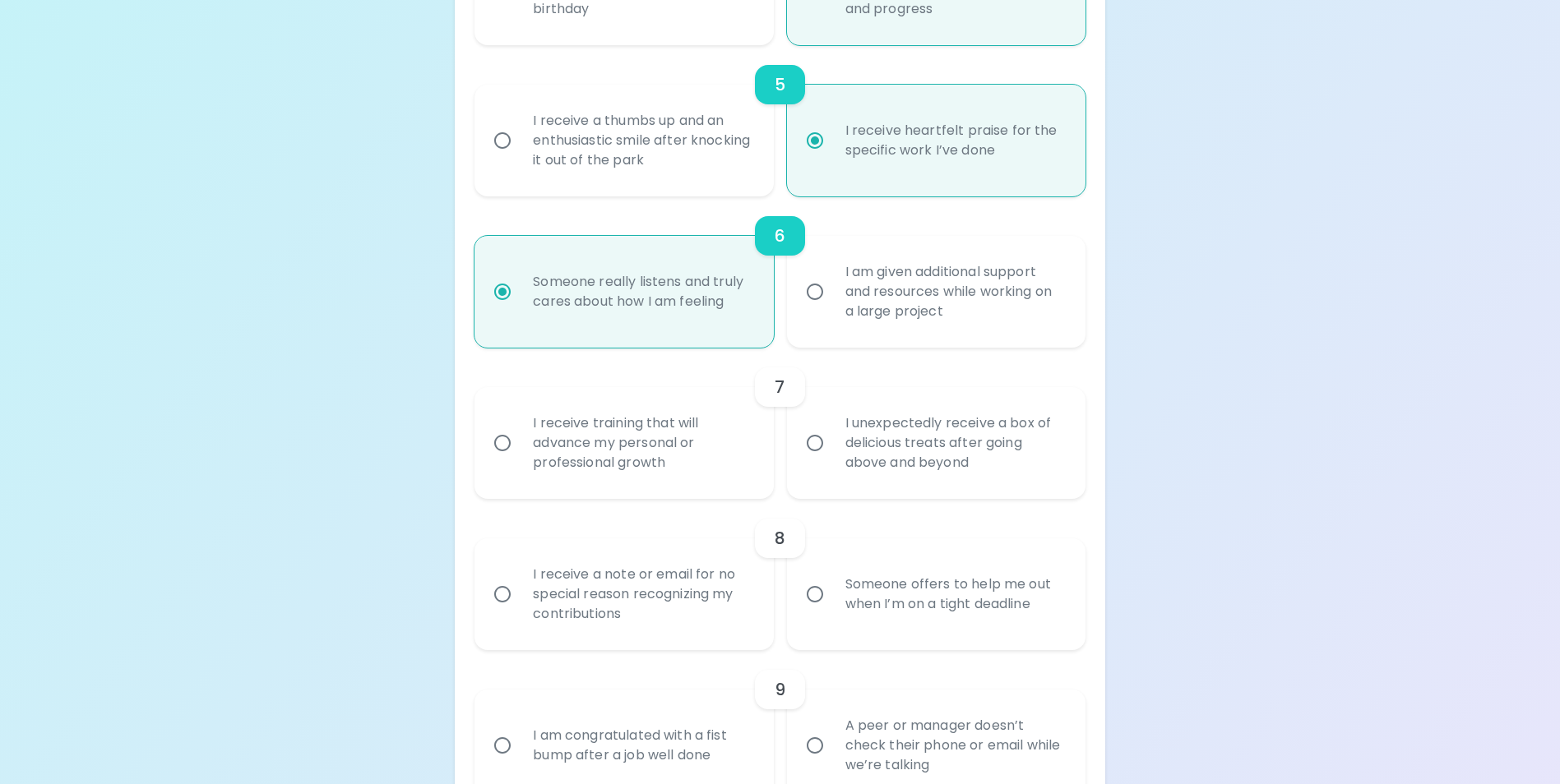
radio input "true"
click at [504, 461] on input "I receive training that will advance my personal or professional growth" at bounding box center [502, 442] width 34 height 34
radio input "false"
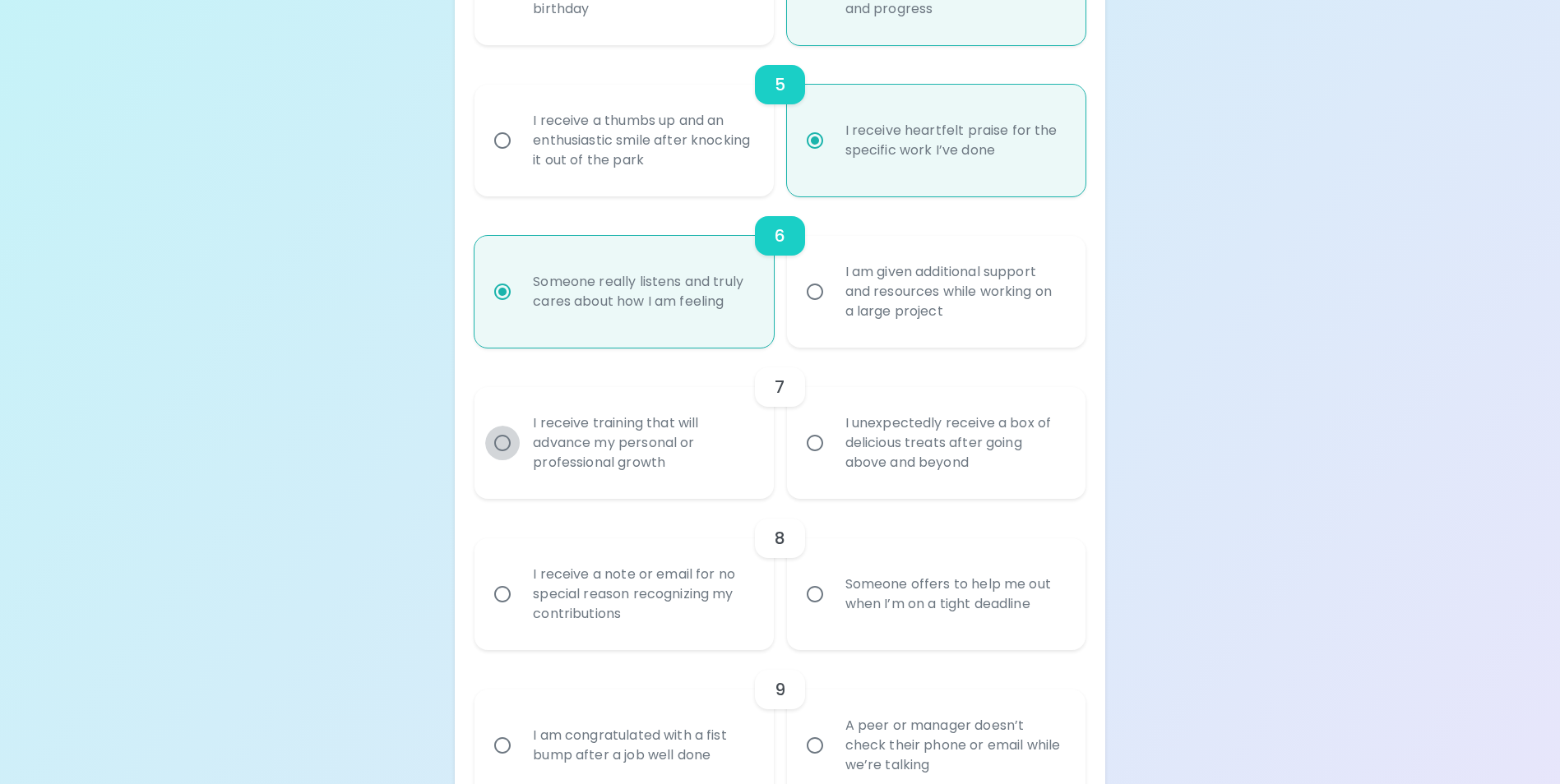
radio input "false"
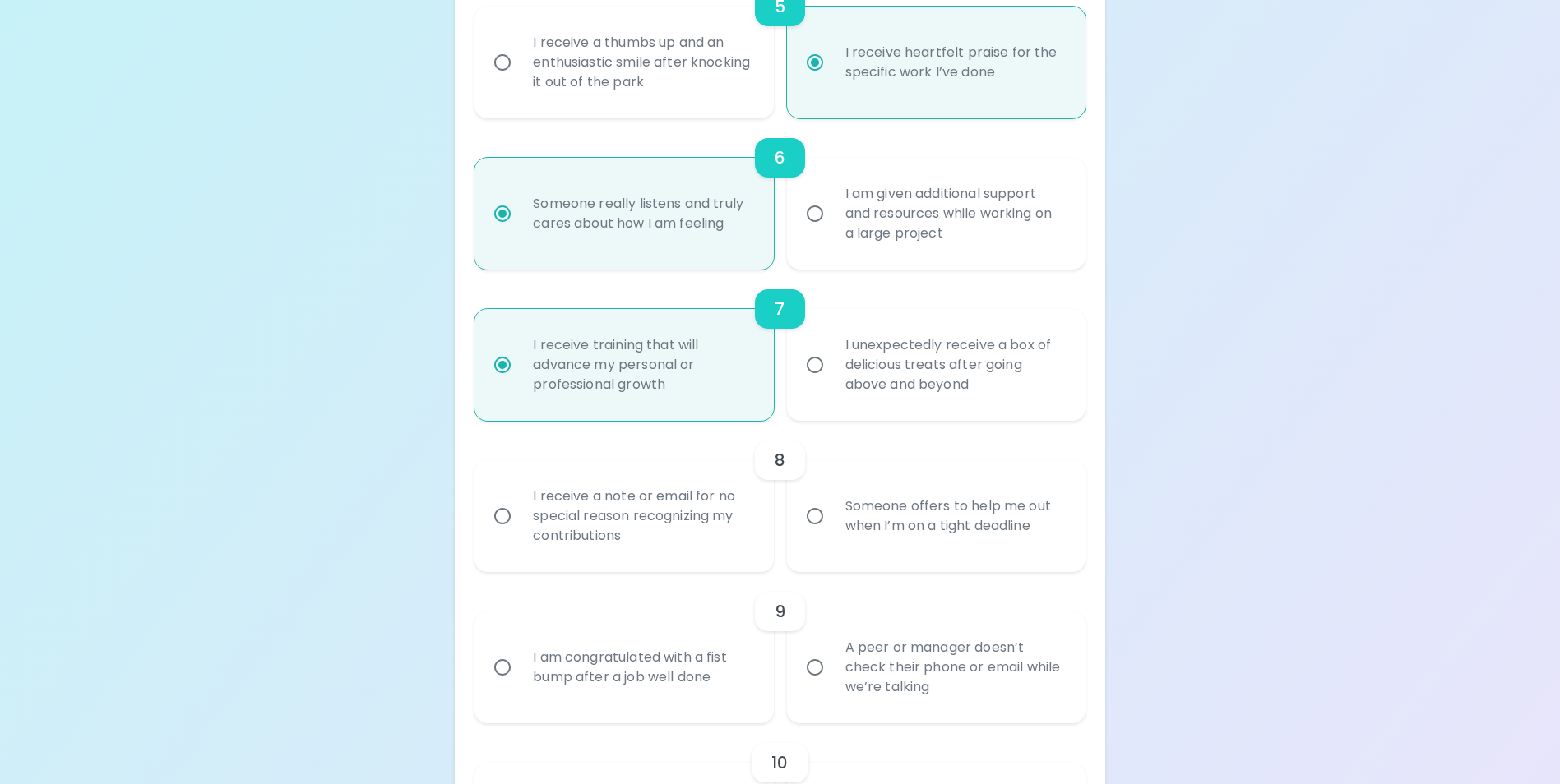
scroll to position [1085, 0]
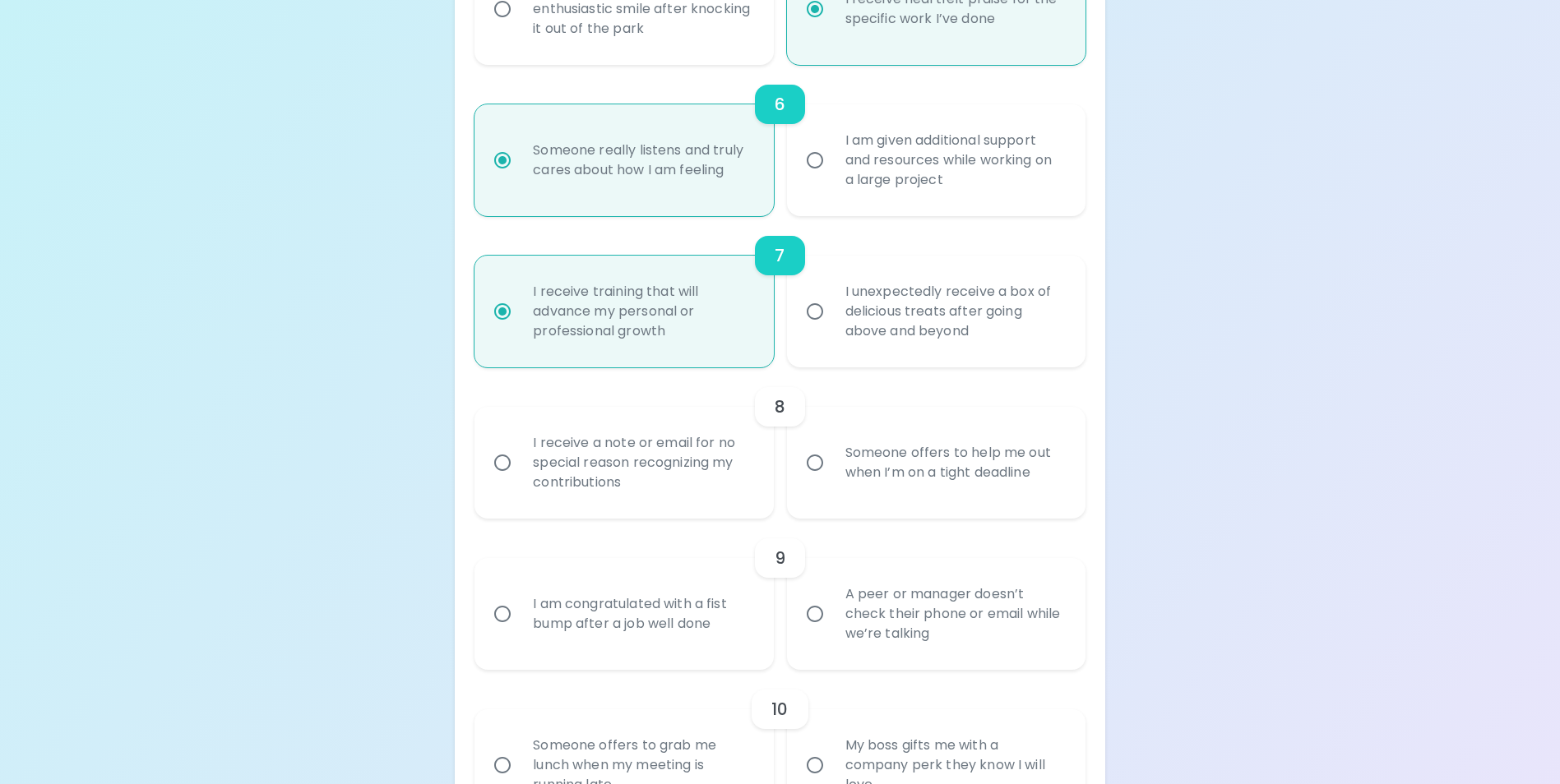
radio input "true"
click at [500, 480] on input "I receive a note or email for no special reason recognizing my contributions" at bounding box center [502, 463] width 34 height 34
radio input "false"
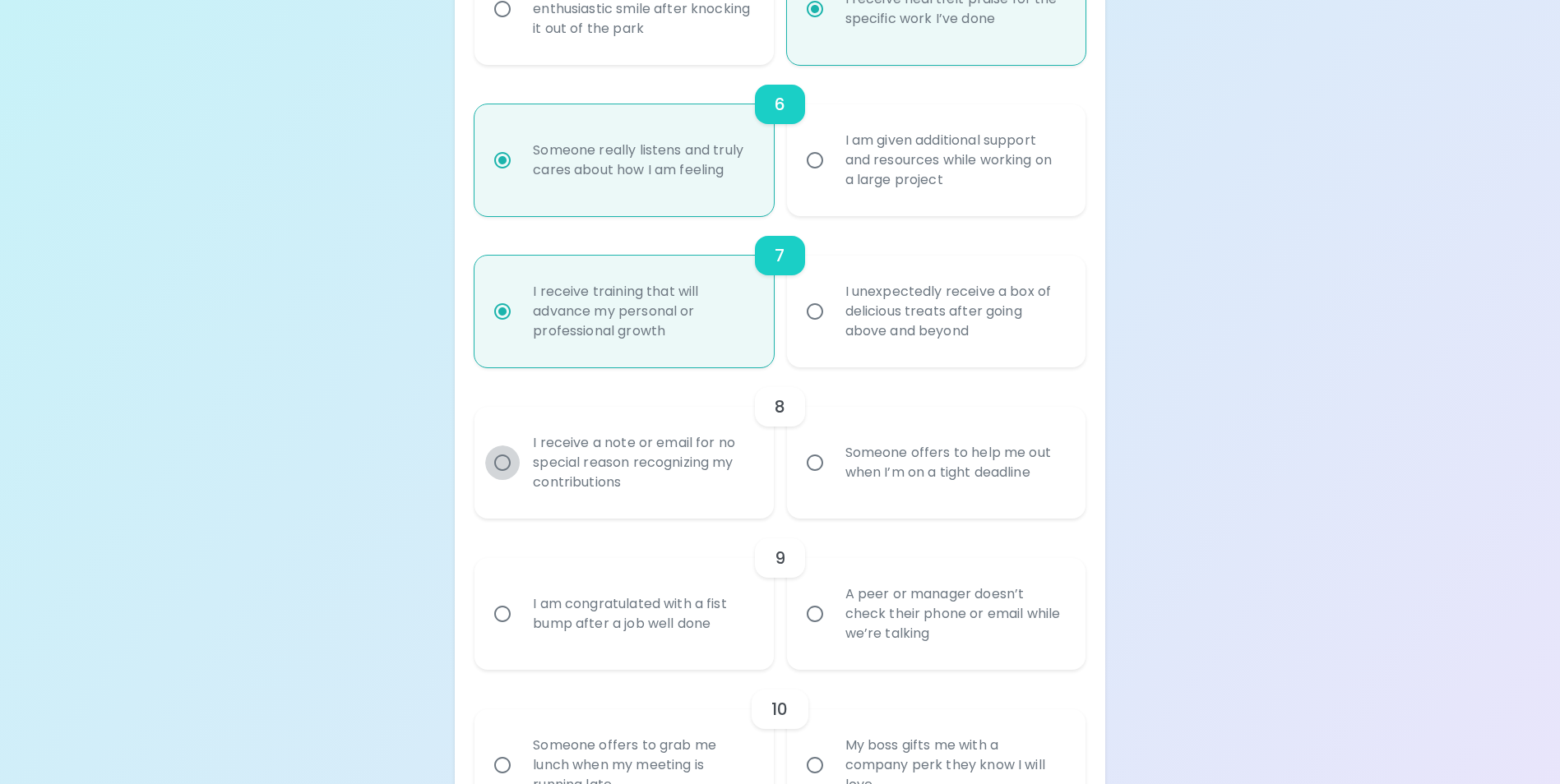
radio input "false"
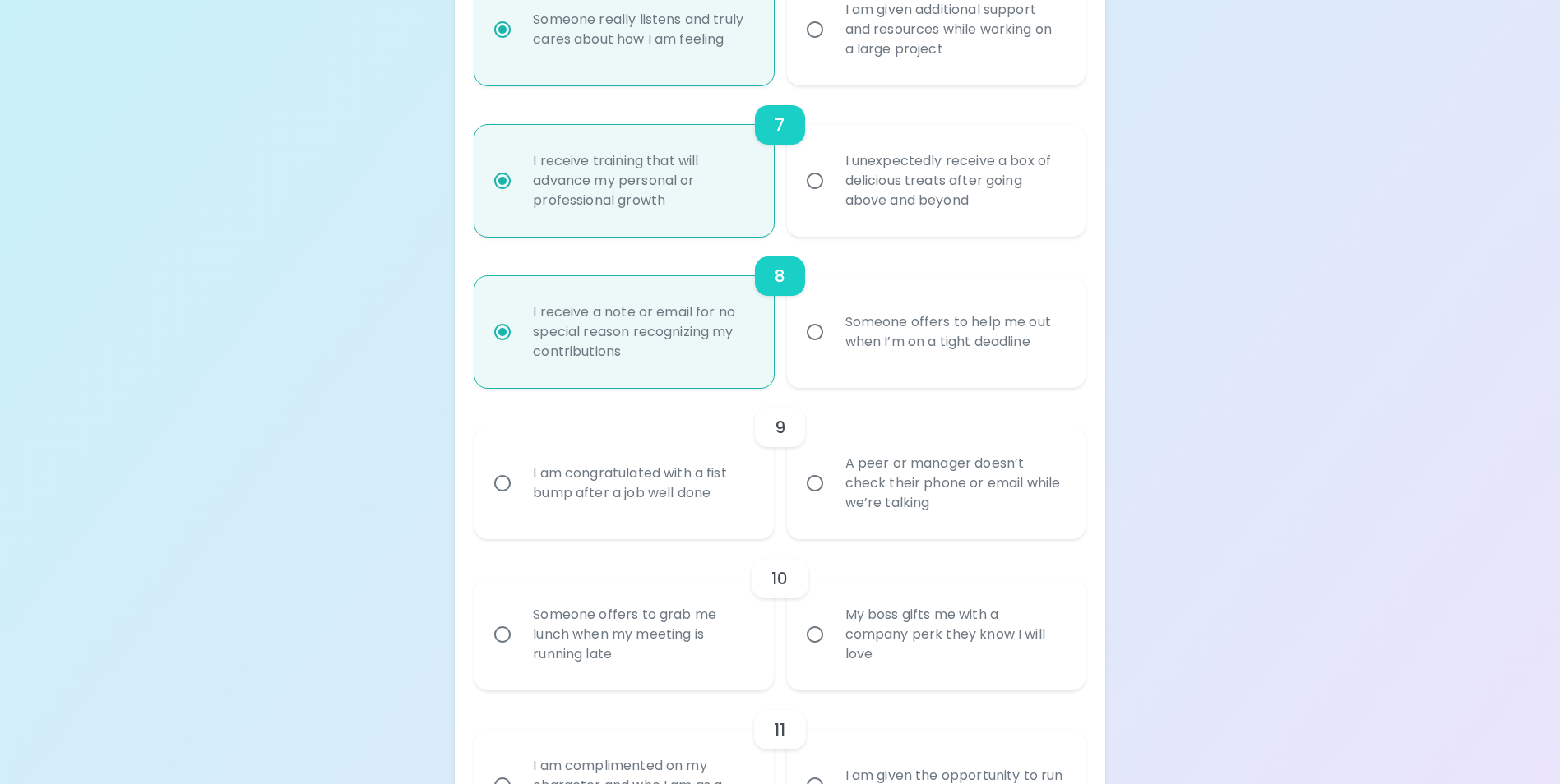
scroll to position [1217, 0]
radio input "true"
click at [805, 500] on input "A peer or manager doesn’t check their phone or email while we’re talking" at bounding box center [814, 482] width 34 height 34
radio input "false"
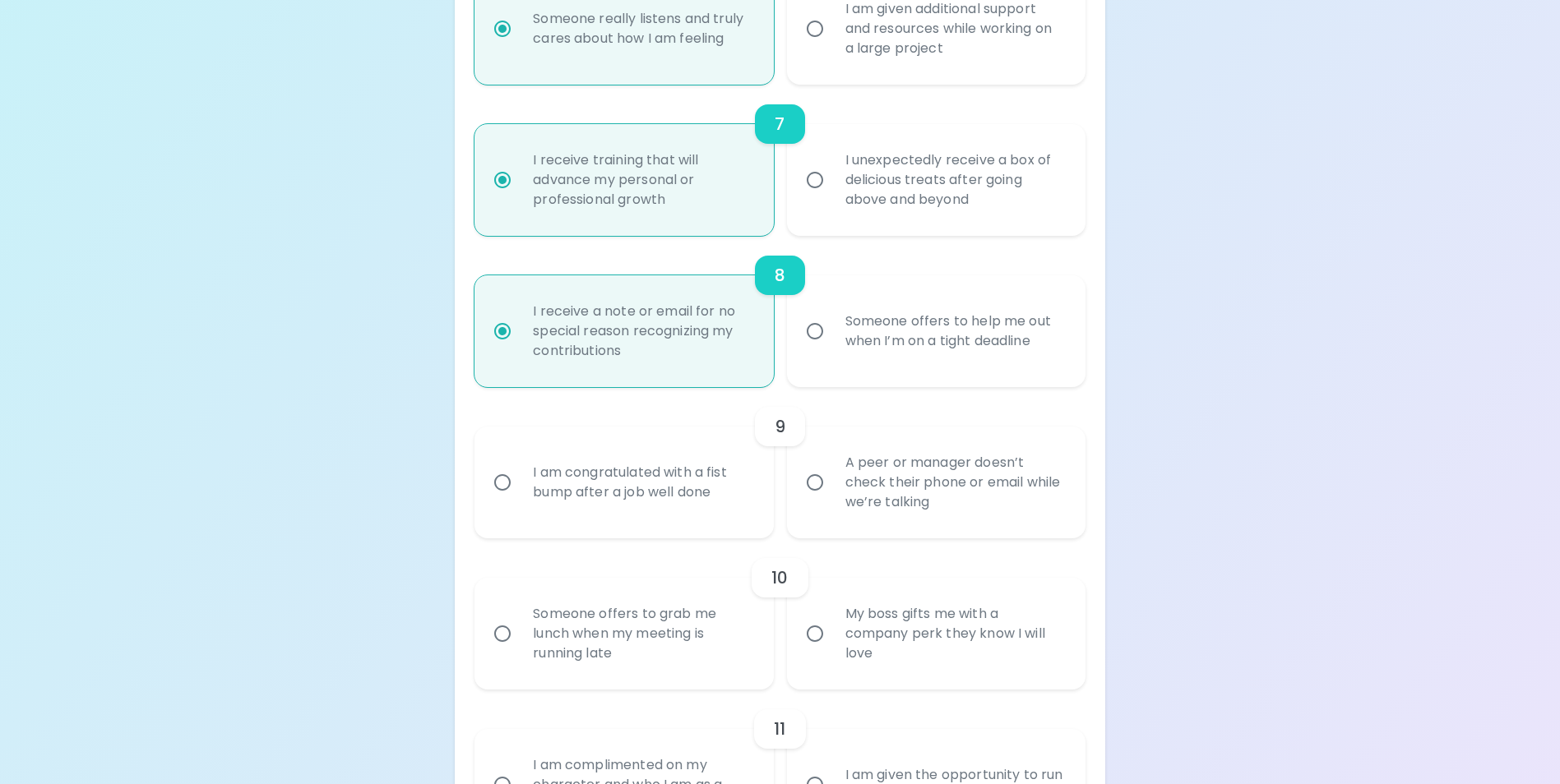
radio input "false"
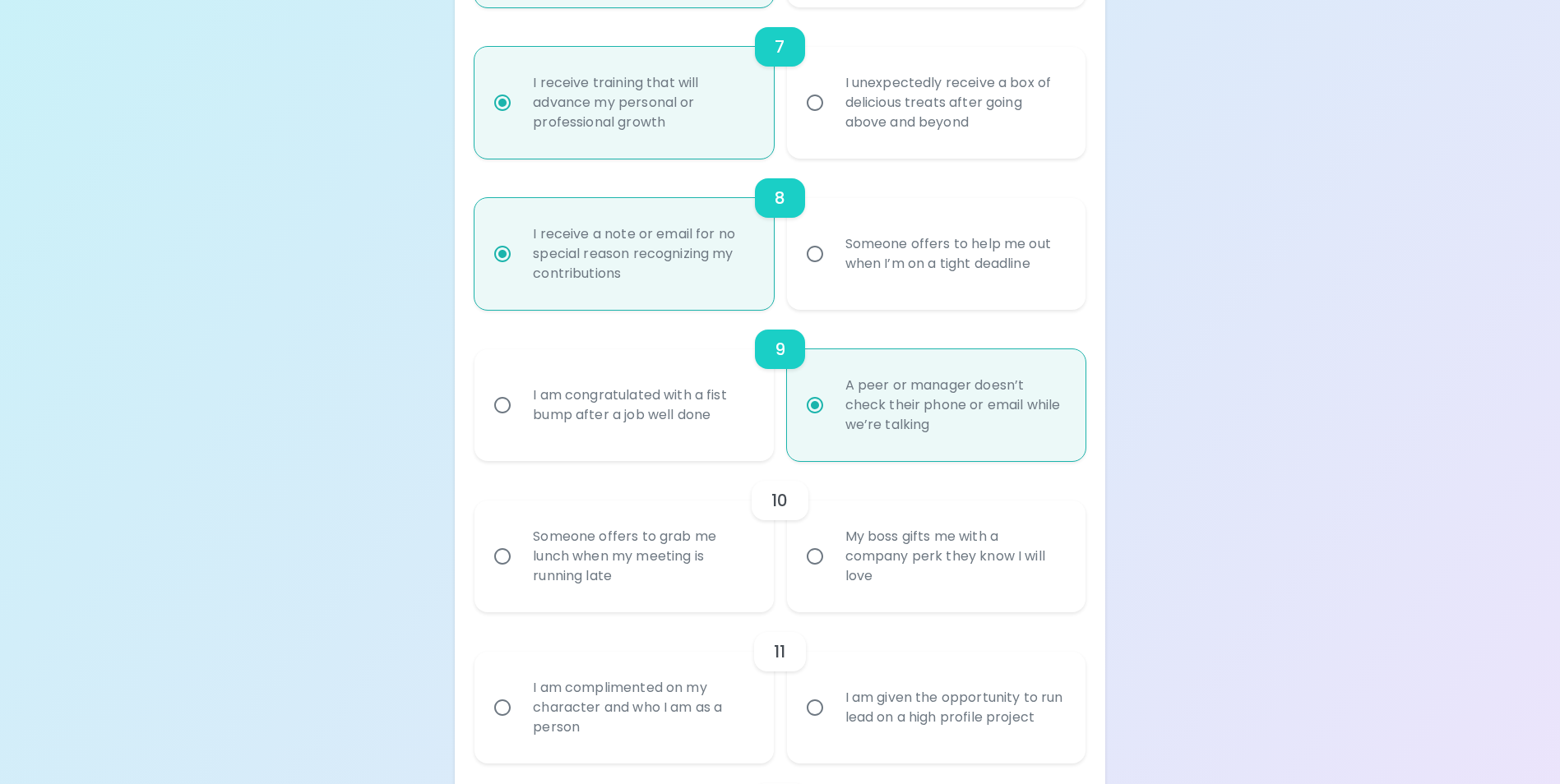
scroll to position [1348, 0]
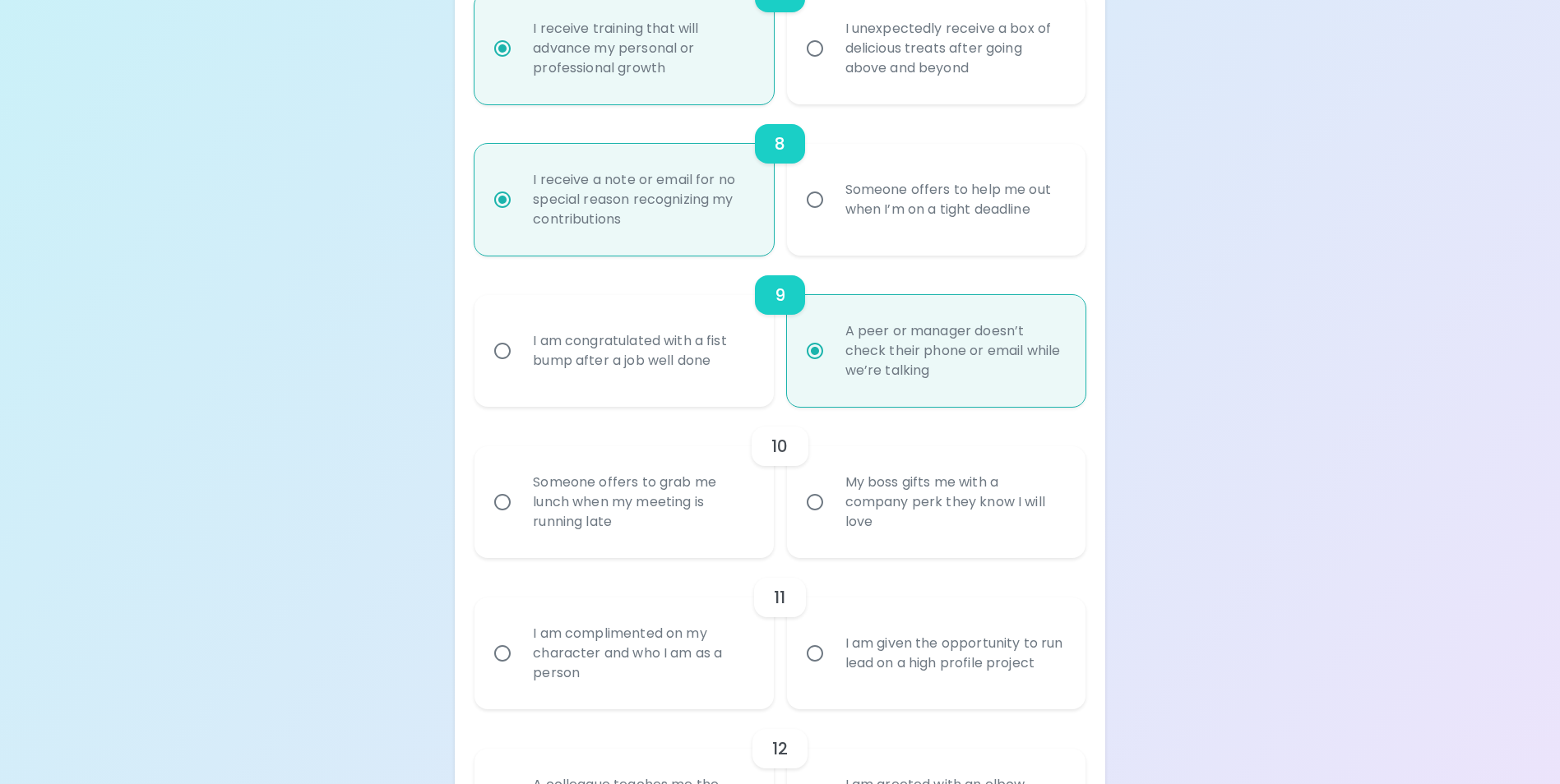
radio input "true"
click at [505, 368] on input "I am congratulated with a fist bump after a job well done" at bounding box center [502, 350] width 34 height 34
radio input "false"
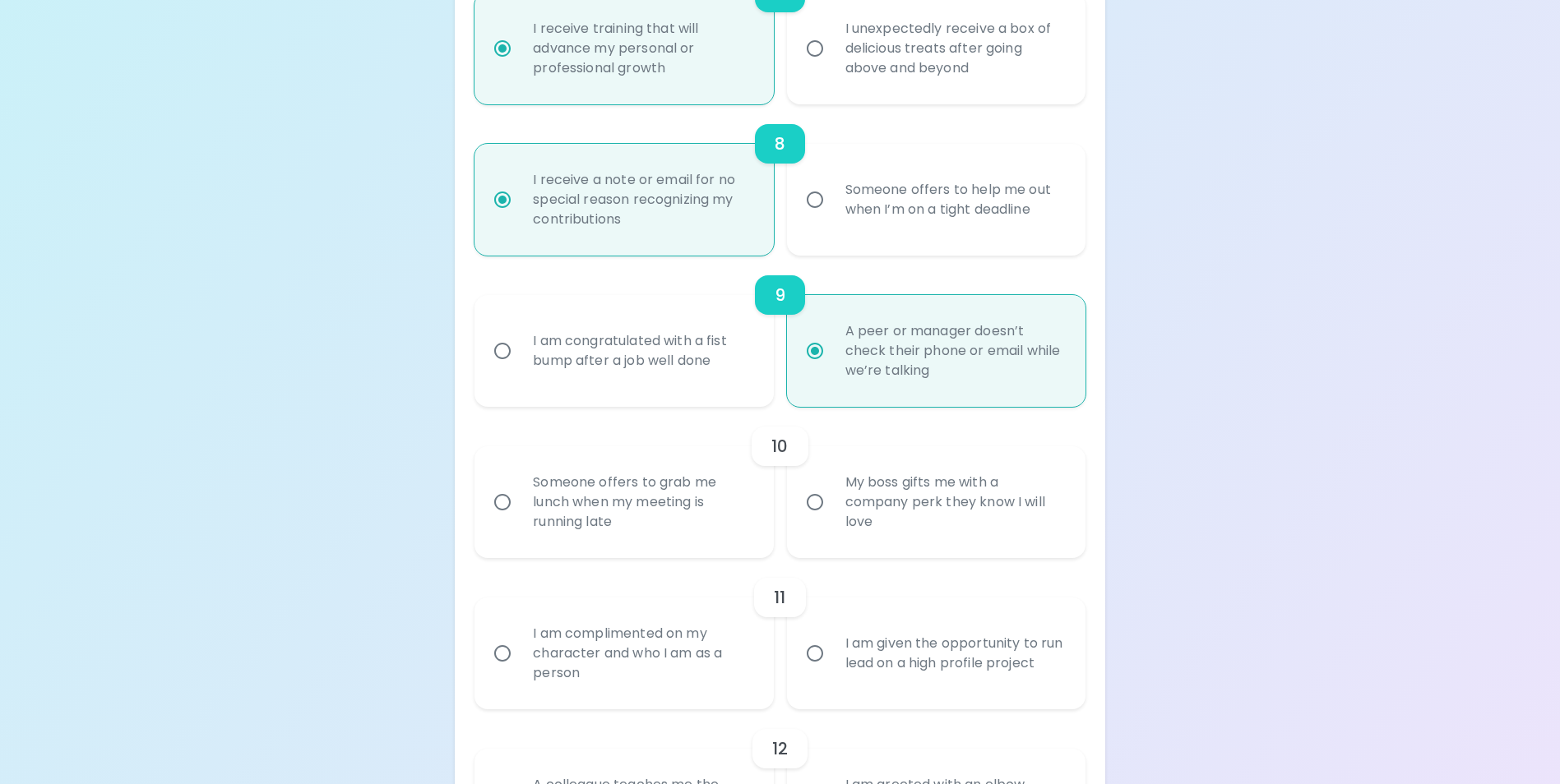
radio input "false"
radio input "true"
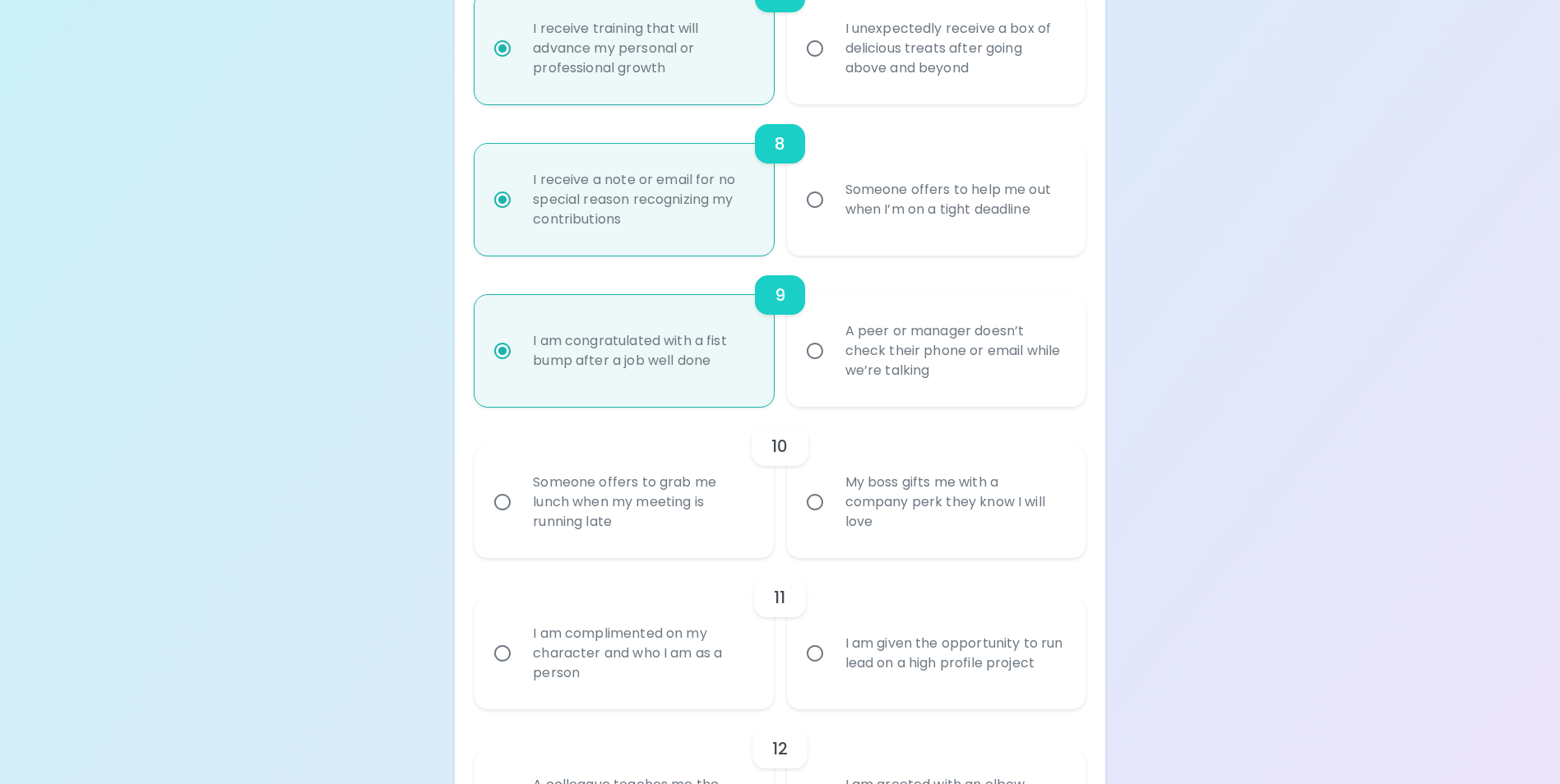
radio input "true"
click at [508, 519] on input "Someone offers to grab me lunch when my meeting is running late" at bounding box center [502, 502] width 34 height 34
radio input "false"
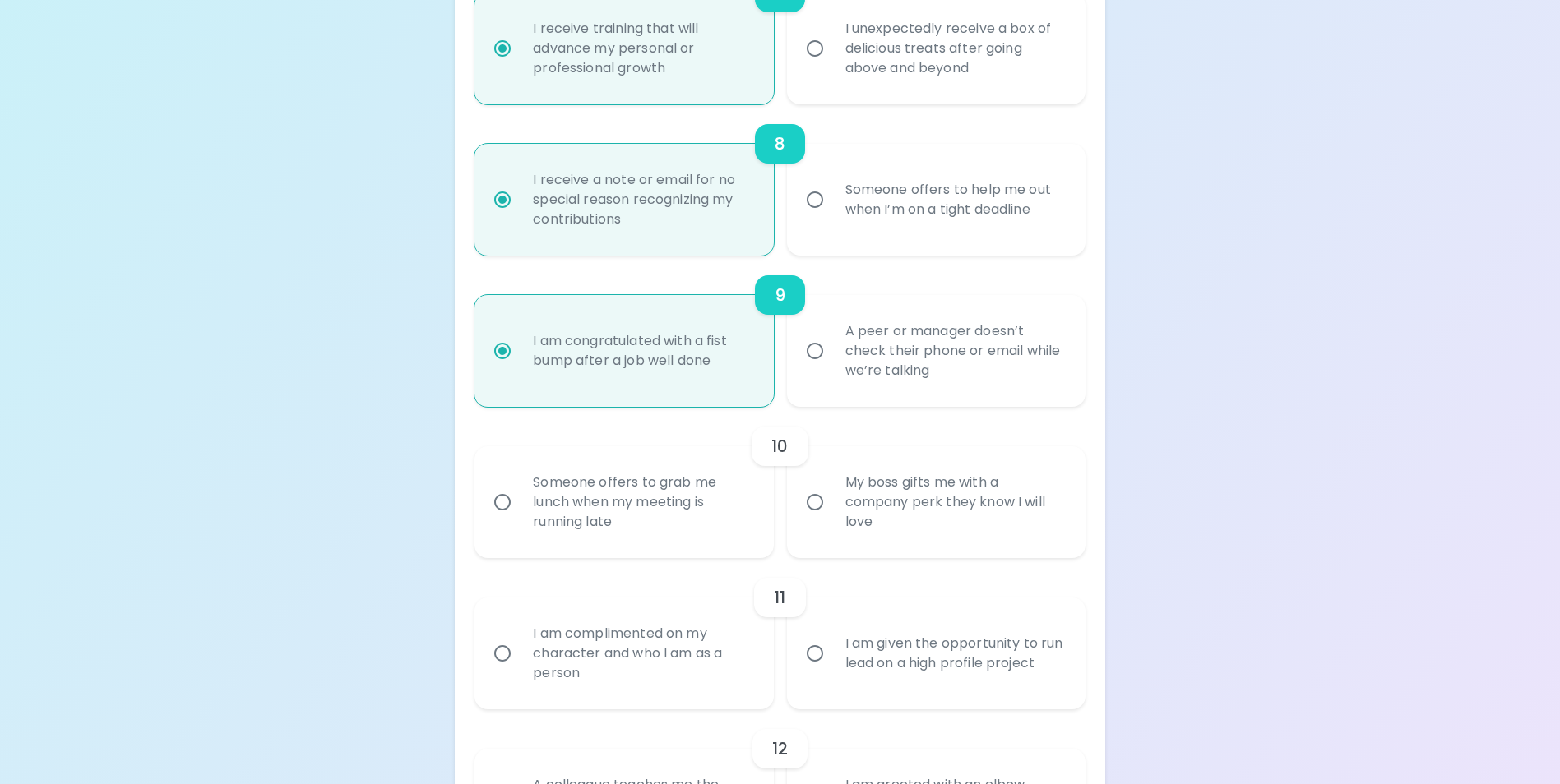
radio input "false"
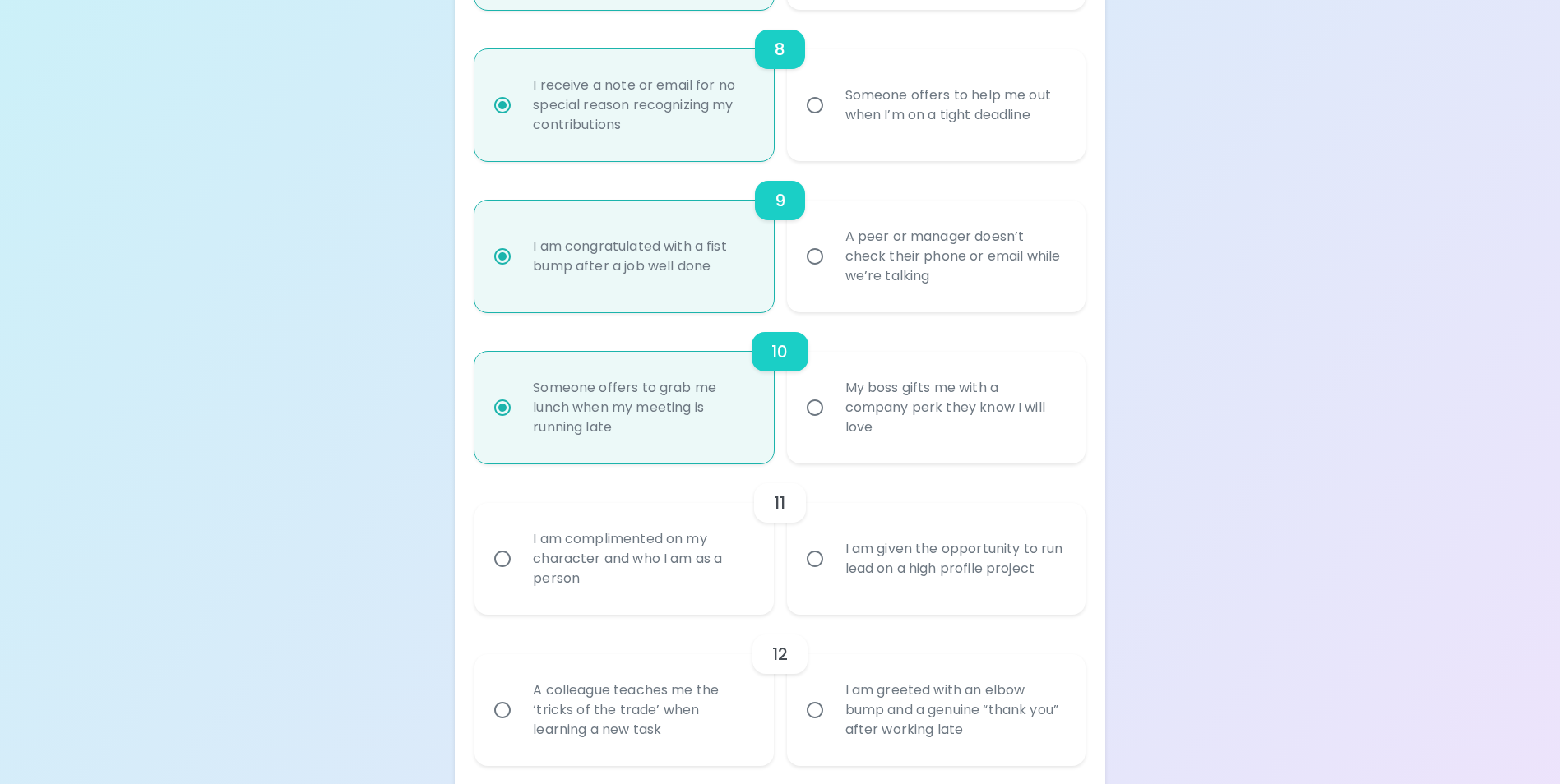
scroll to position [1480, 0]
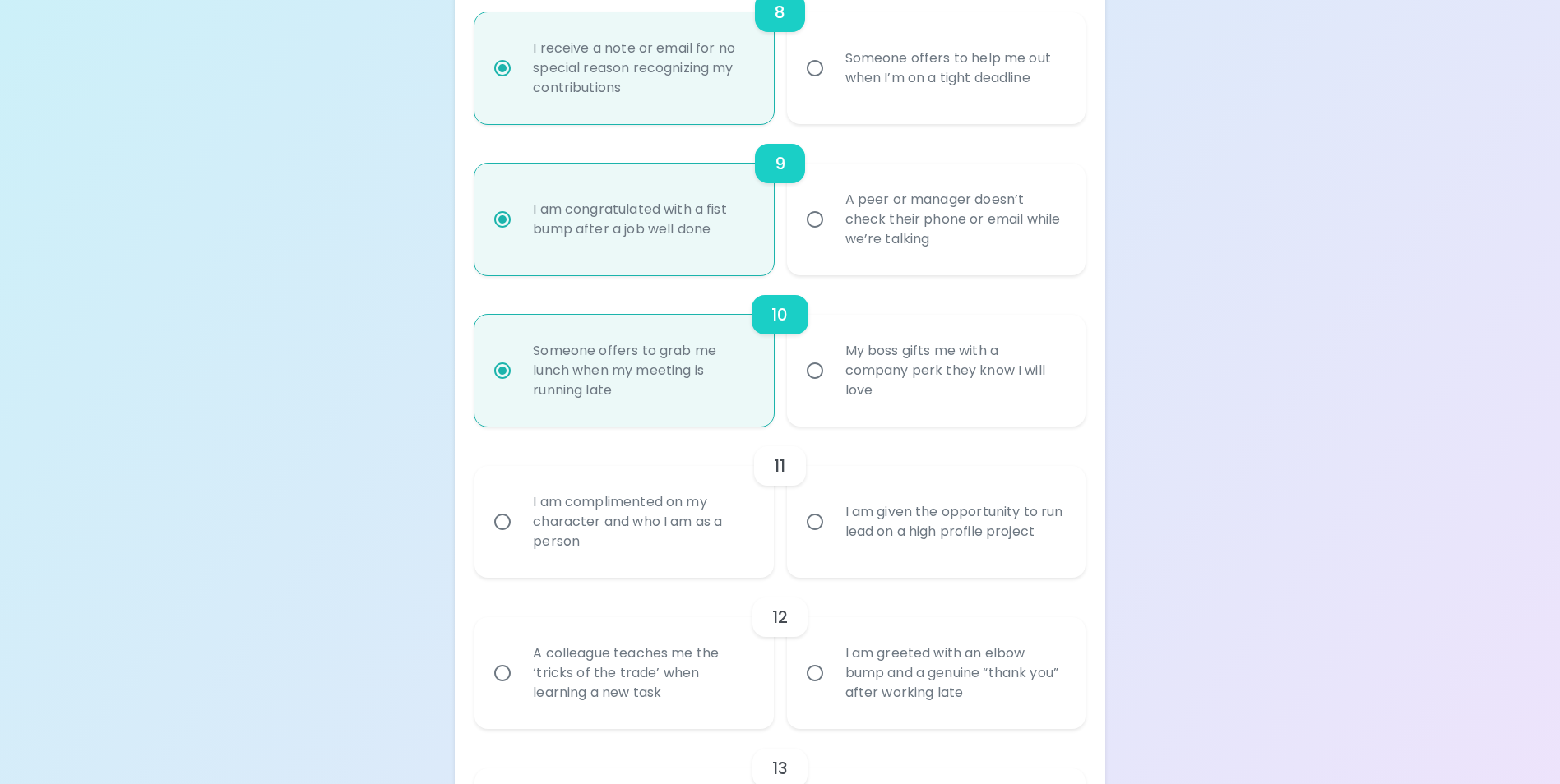
radio input "true"
click at [506, 536] on input "I am complimented on my character and who I am as a person" at bounding box center [502, 521] width 34 height 34
radio input "false"
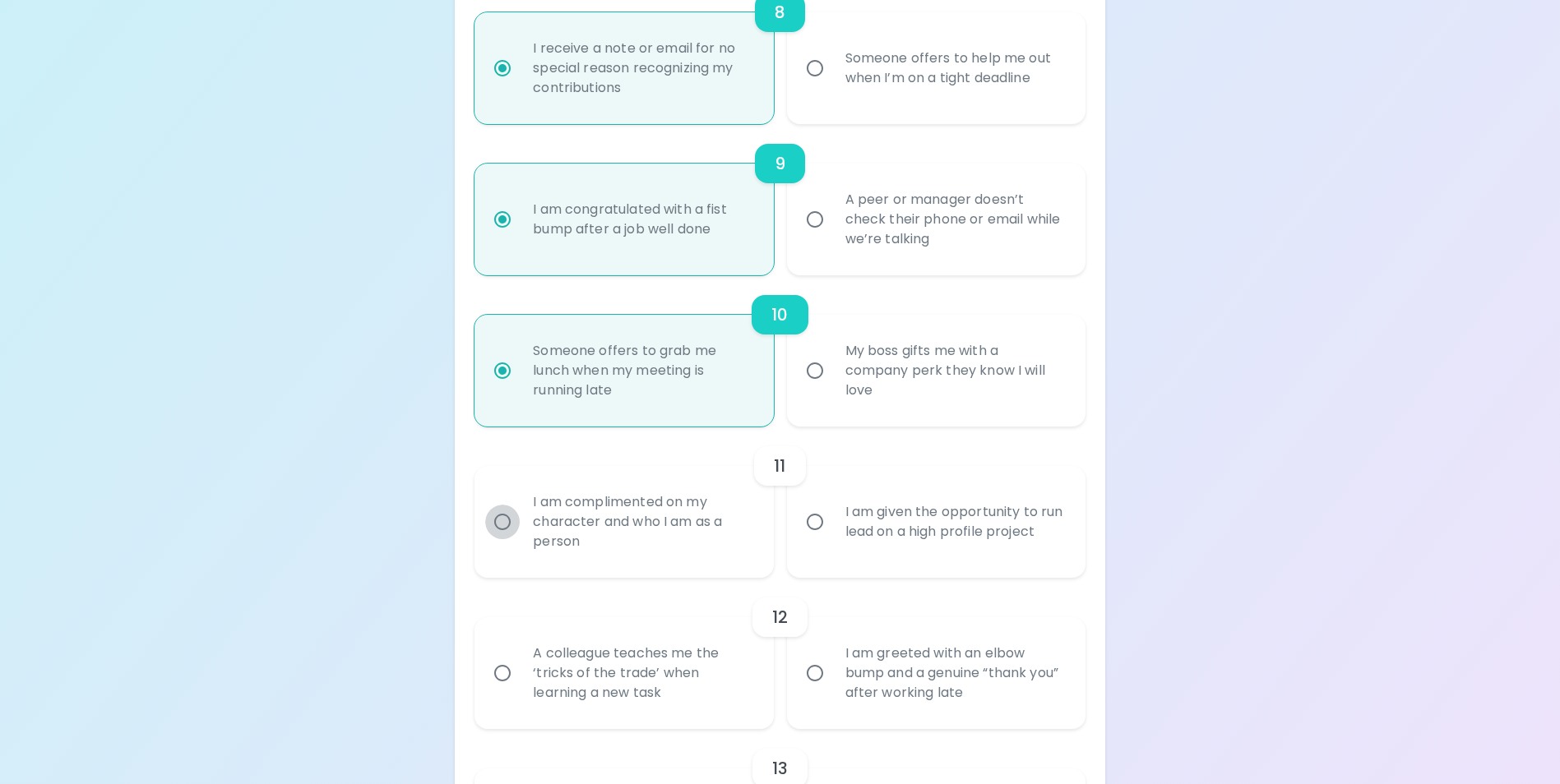
radio input "false"
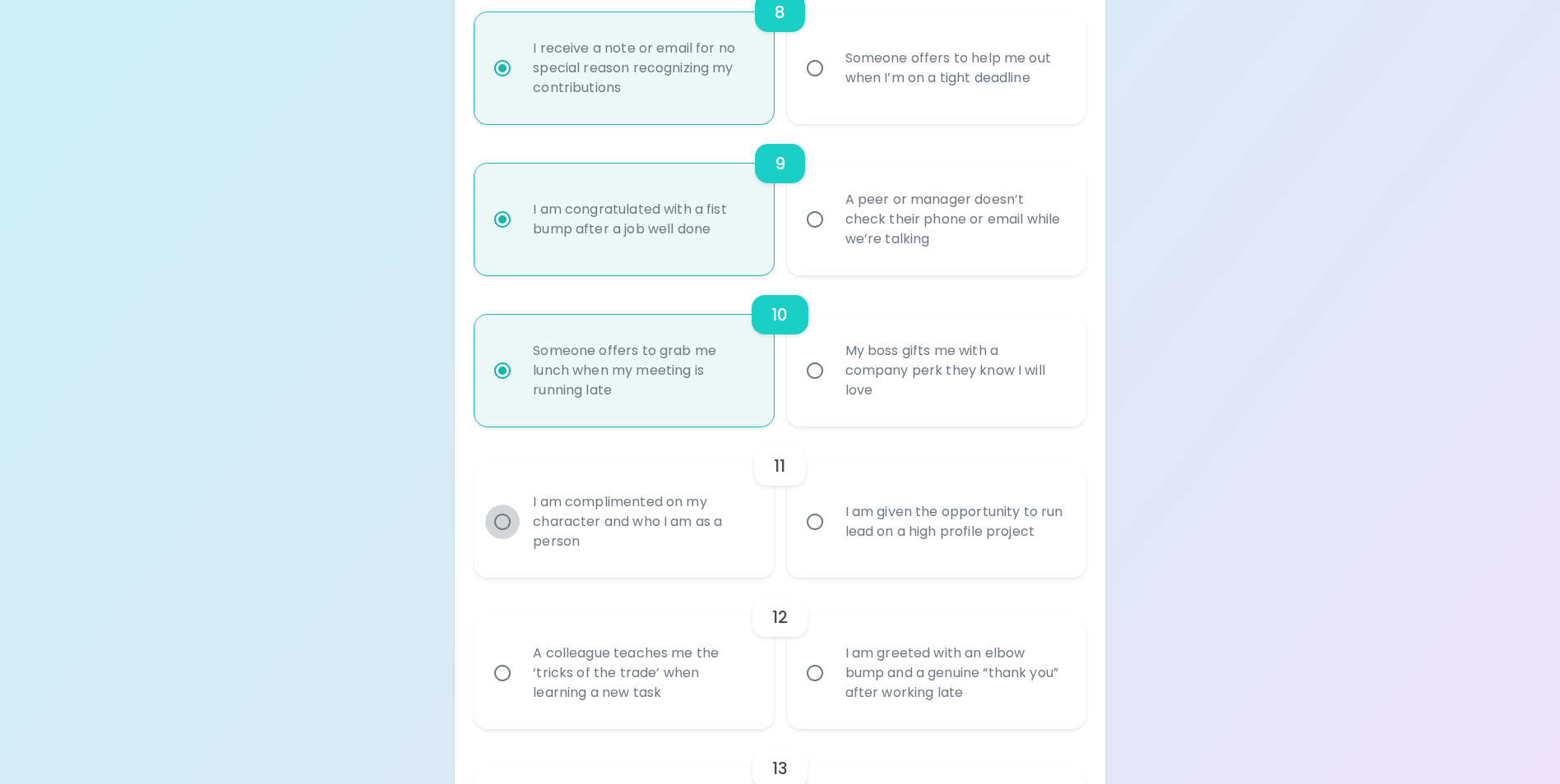
radio input "false"
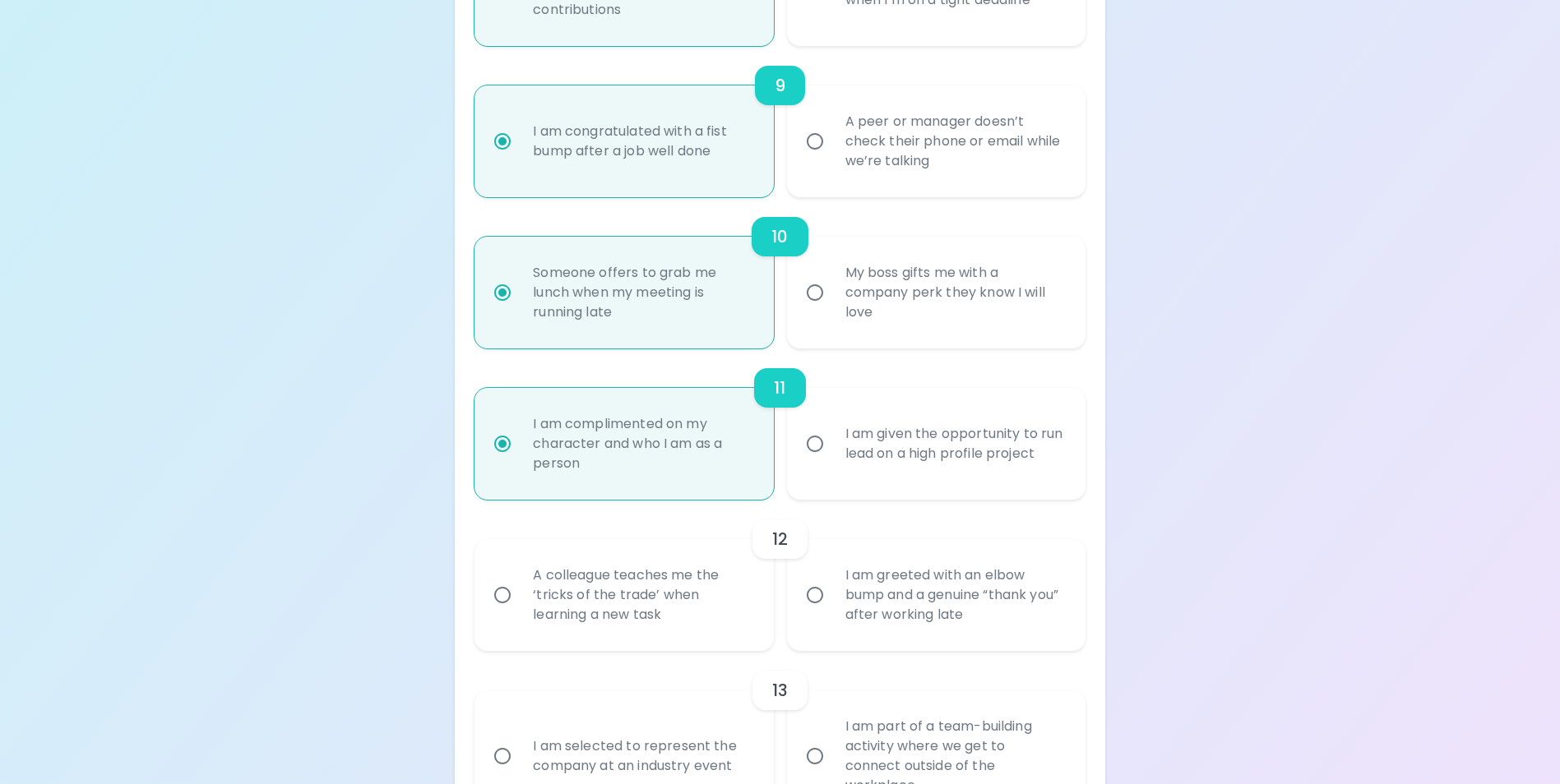
scroll to position [1612, 0]
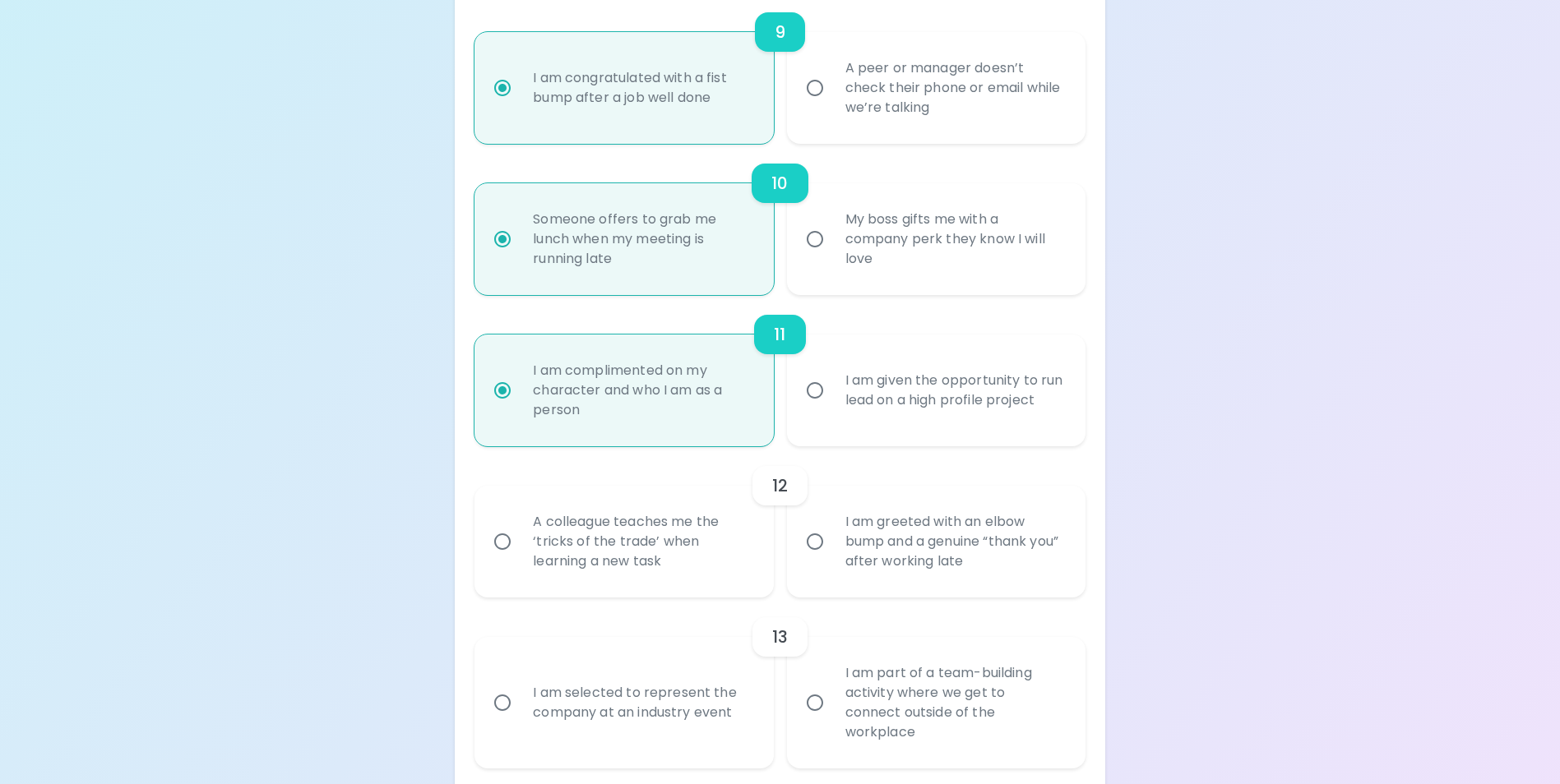
radio input "true"
click at [502, 557] on input "A colleague teaches me the ‘tricks of the trade’ when learning a new task" at bounding box center [502, 542] width 34 height 34
radio input "false"
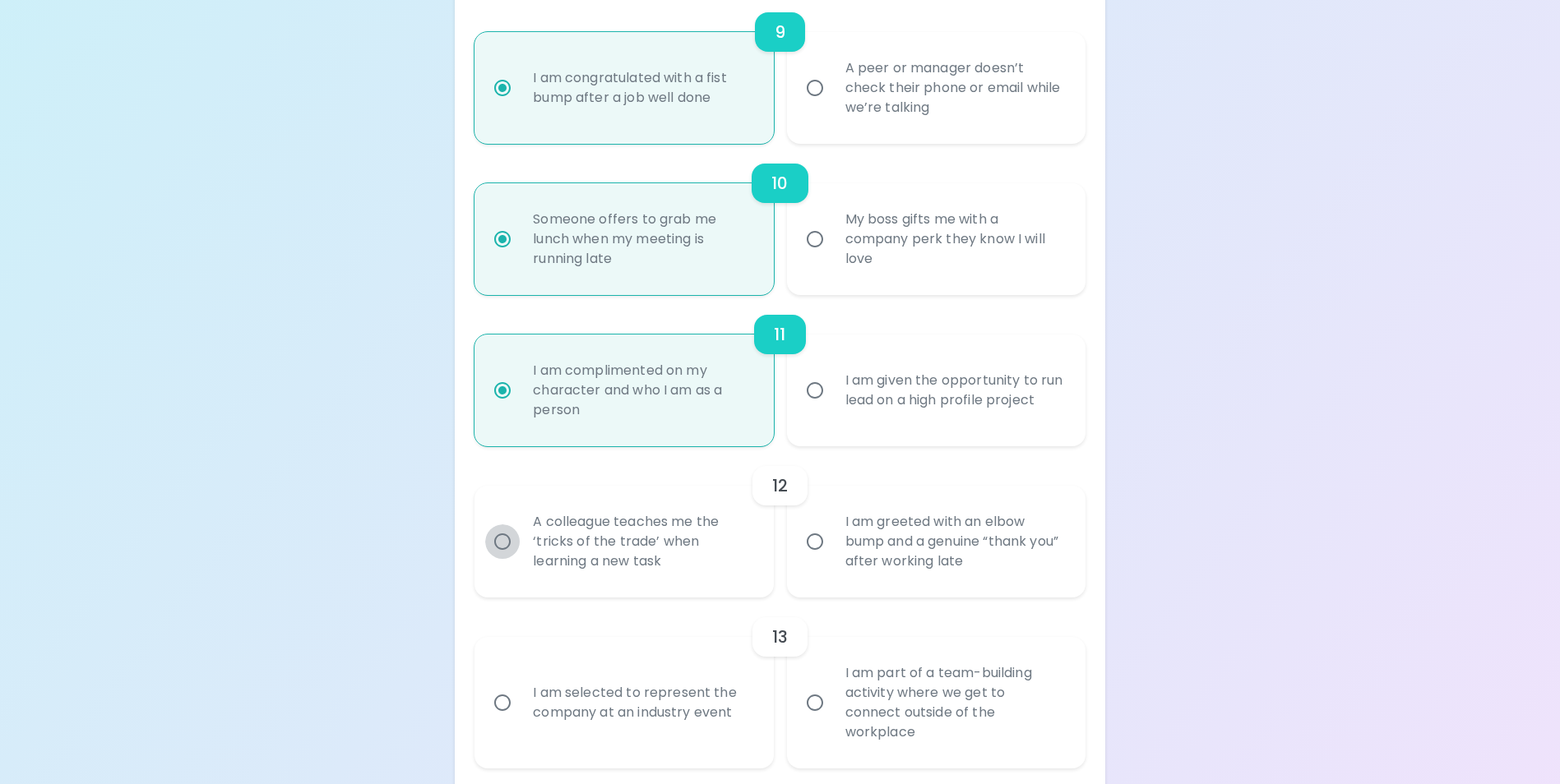
radio input "false"
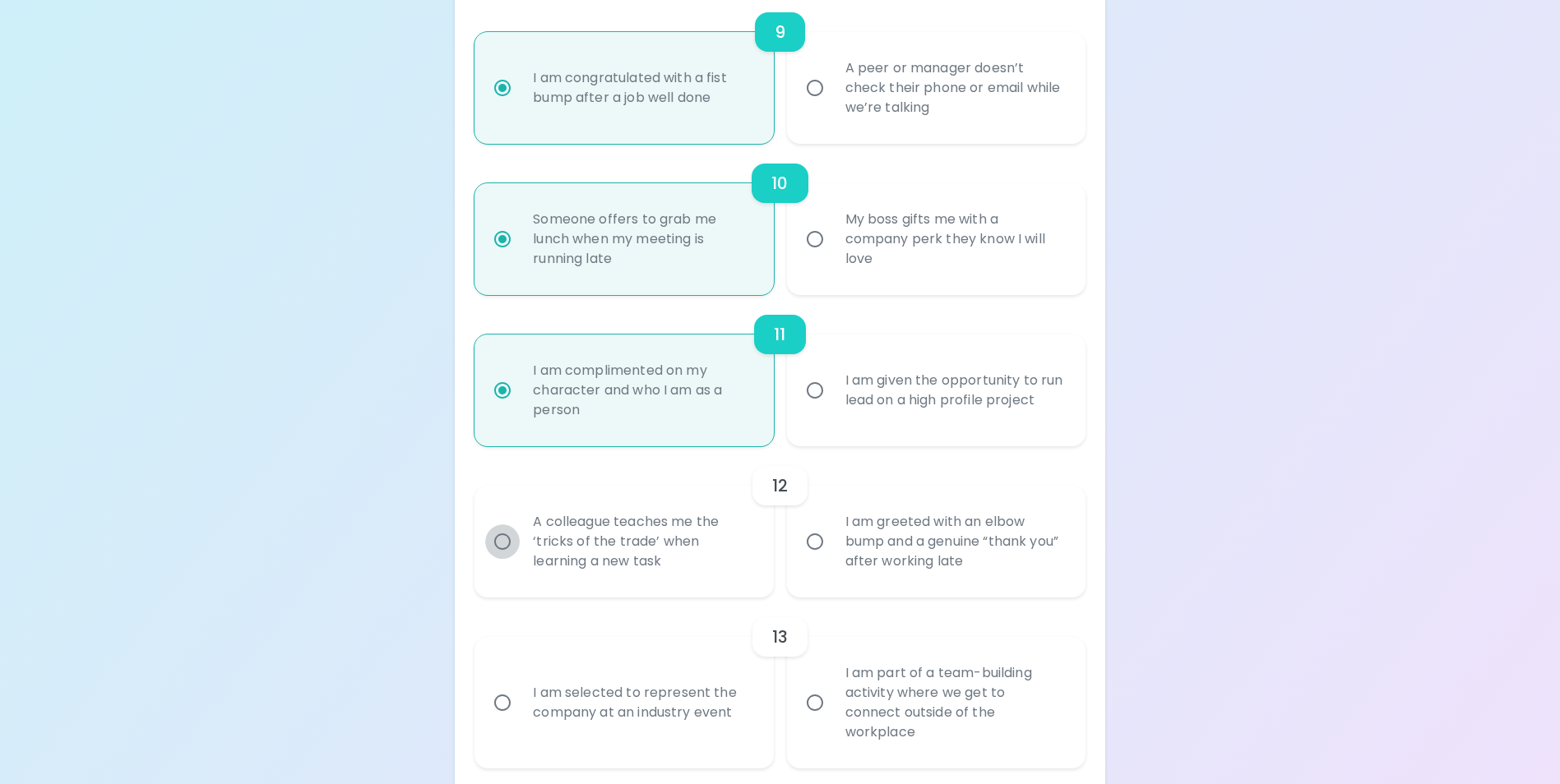
radio input "false"
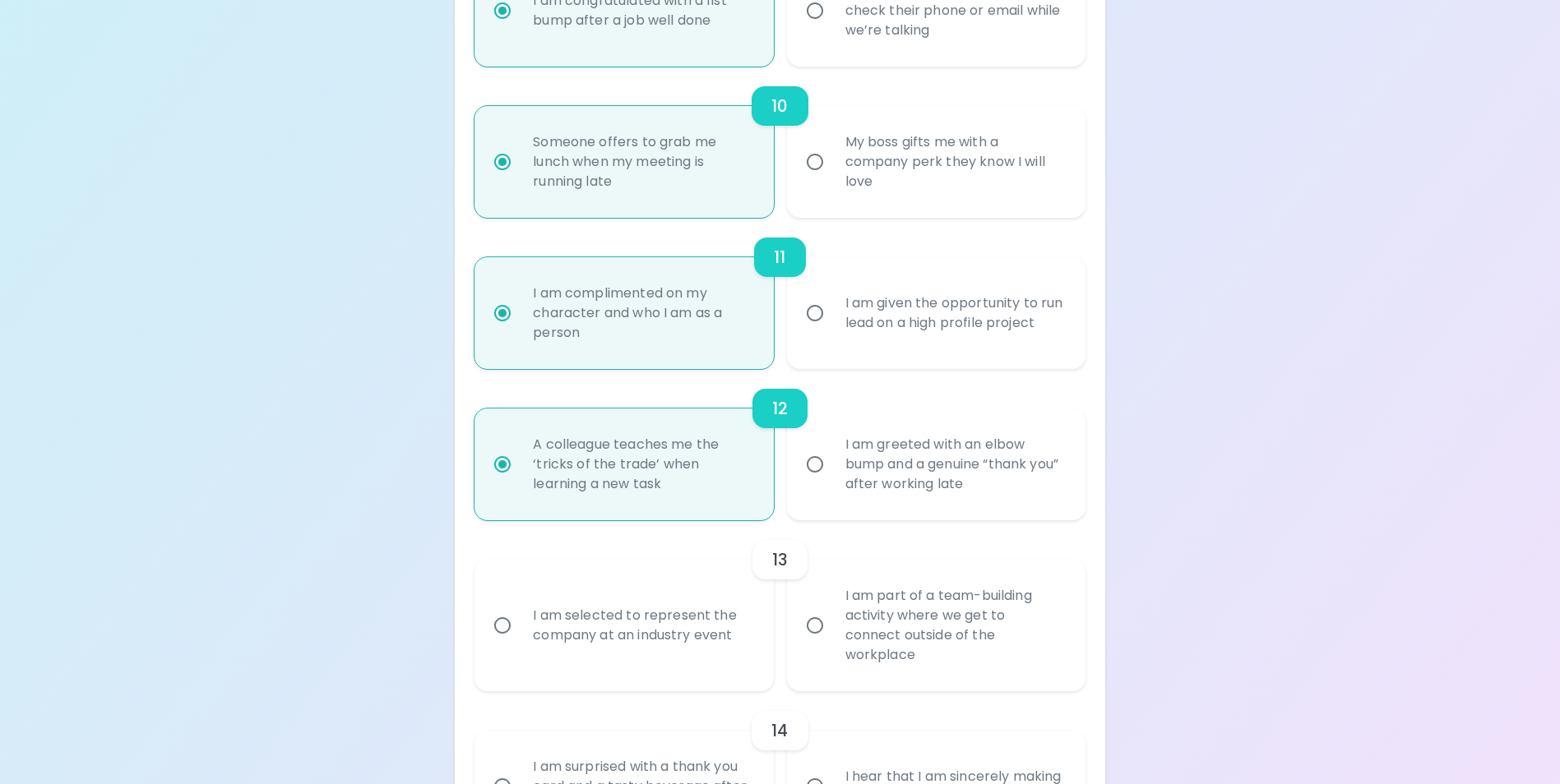
scroll to position [1743, 0]
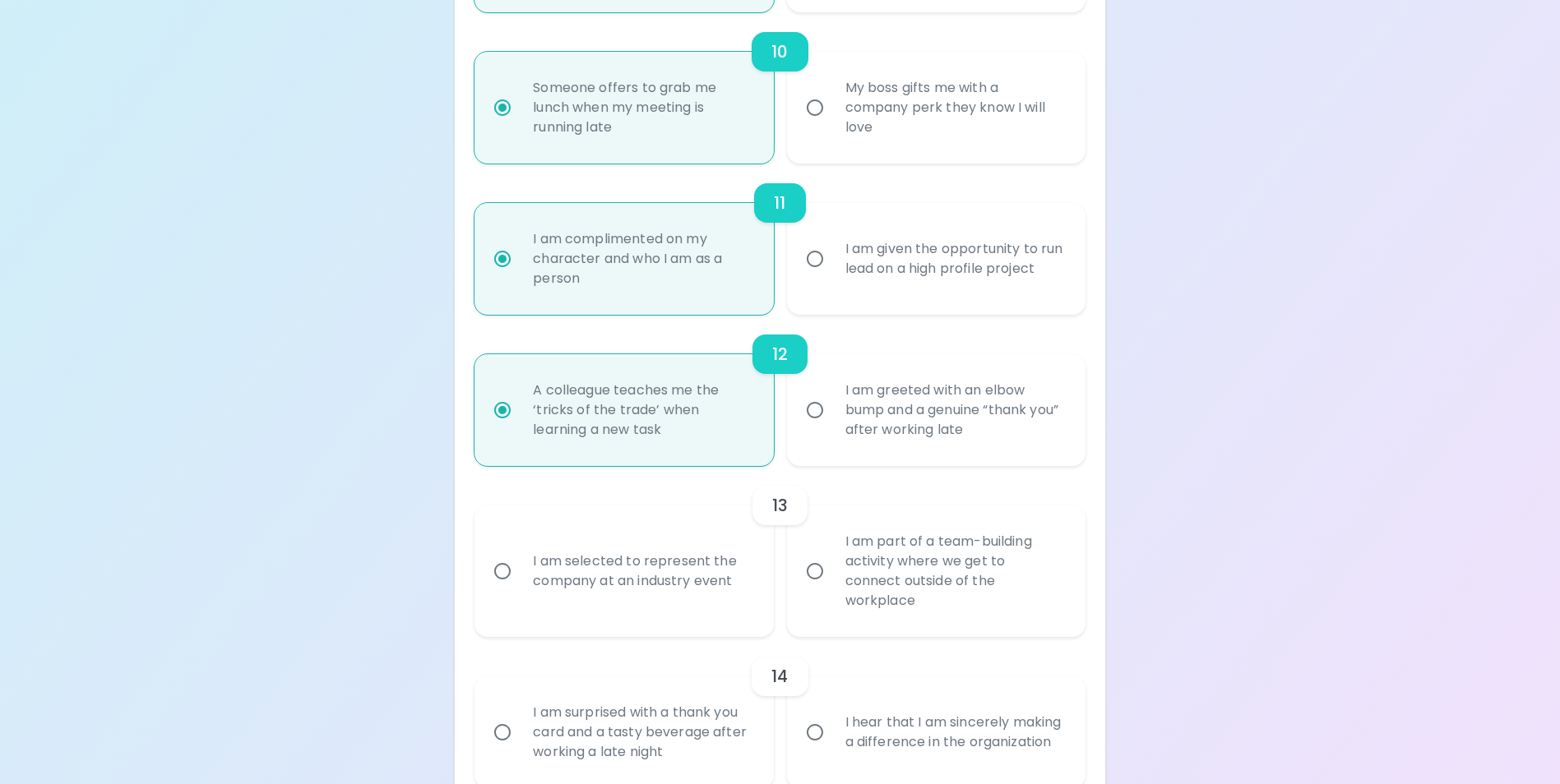
radio input "true"
click at [818, 577] on input "I am part of a team-building activity where we get to connect outside of the wo…" at bounding box center [814, 570] width 34 height 34
radio input "false"
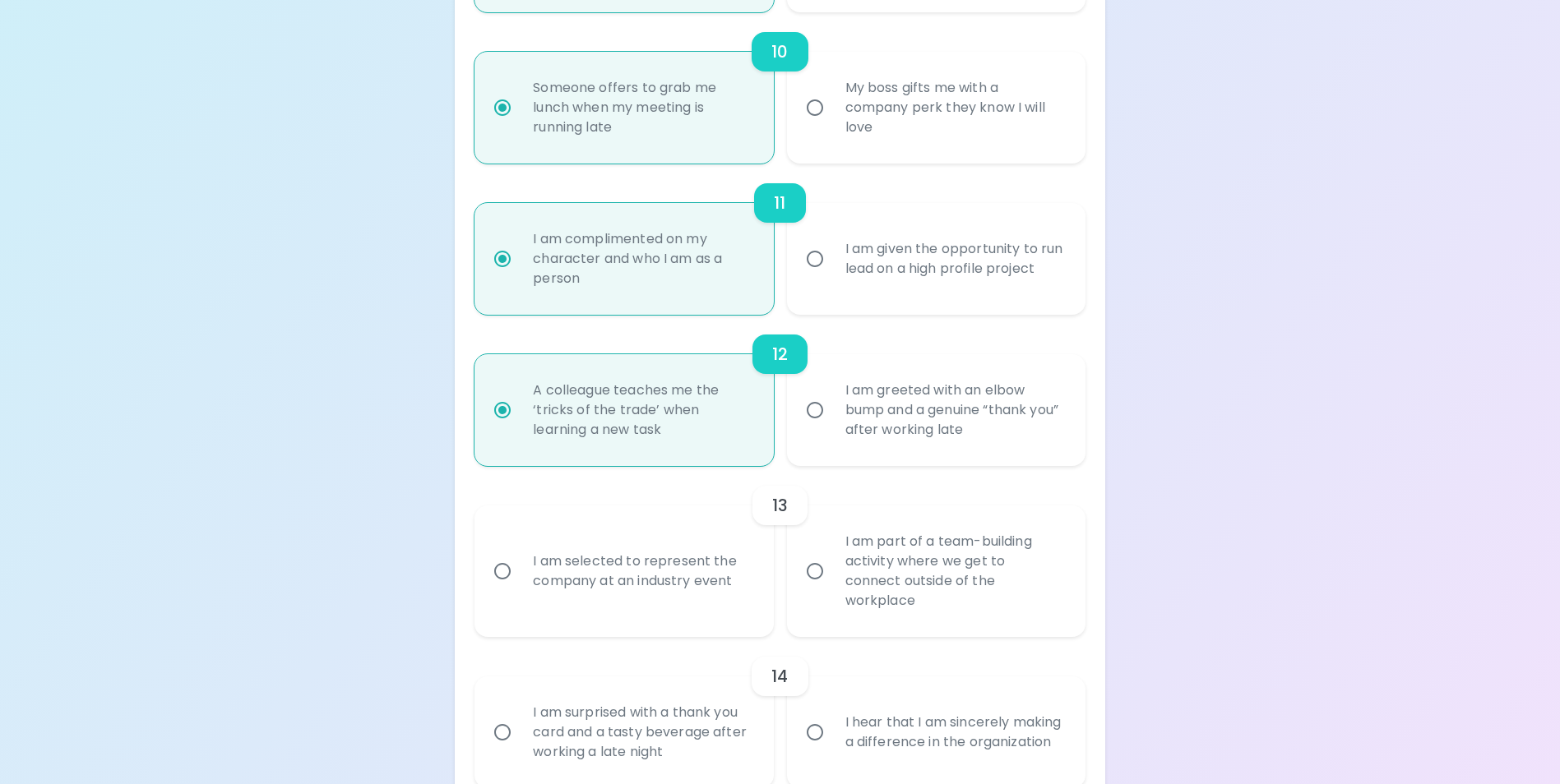
radio input "false"
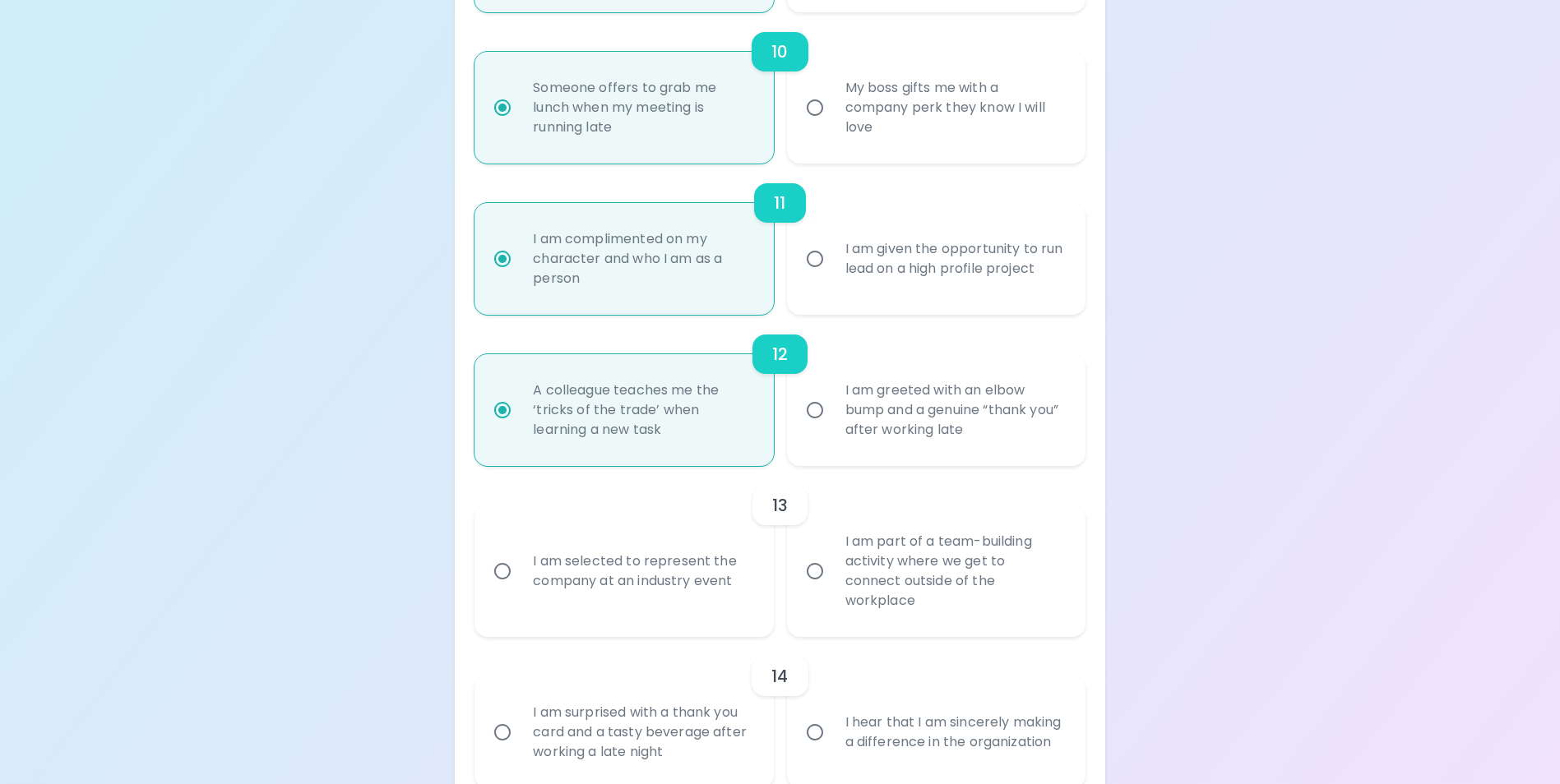
radio input "false"
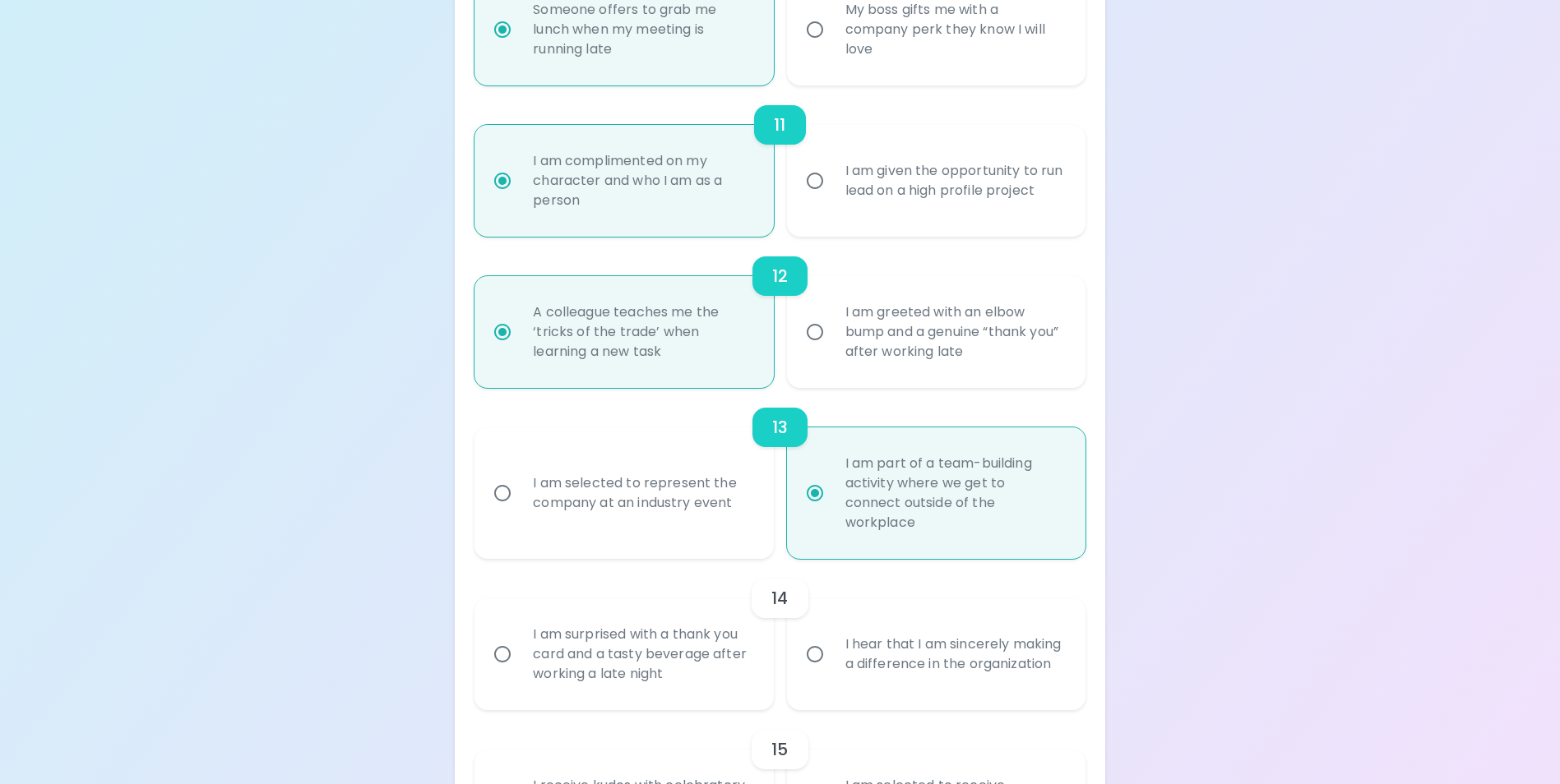
scroll to position [1875, 0]
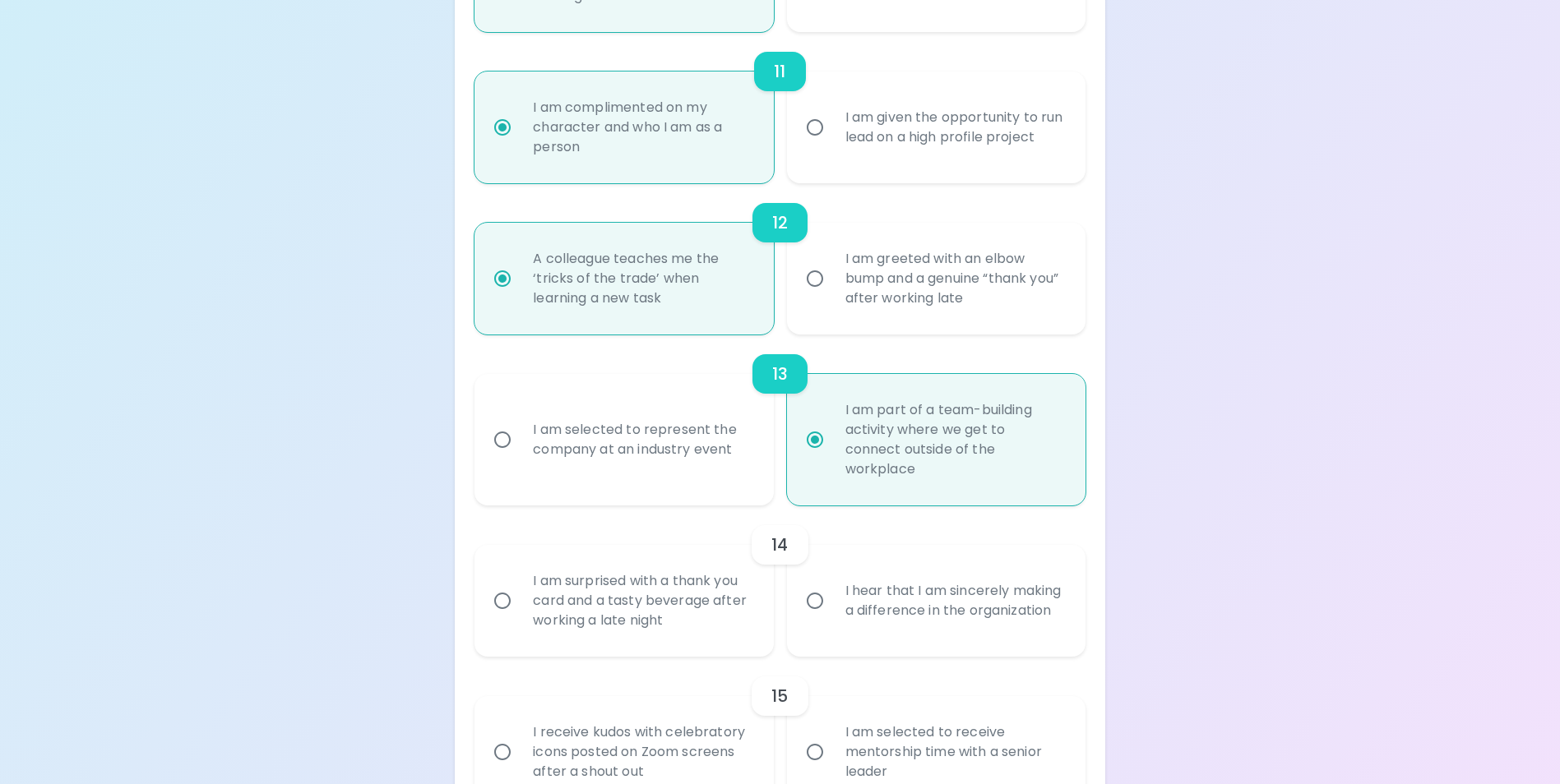
radio input "true"
click at [807, 595] on input "I hear that I am sincerely making a difference in the organization" at bounding box center [814, 600] width 34 height 34
radio input "false"
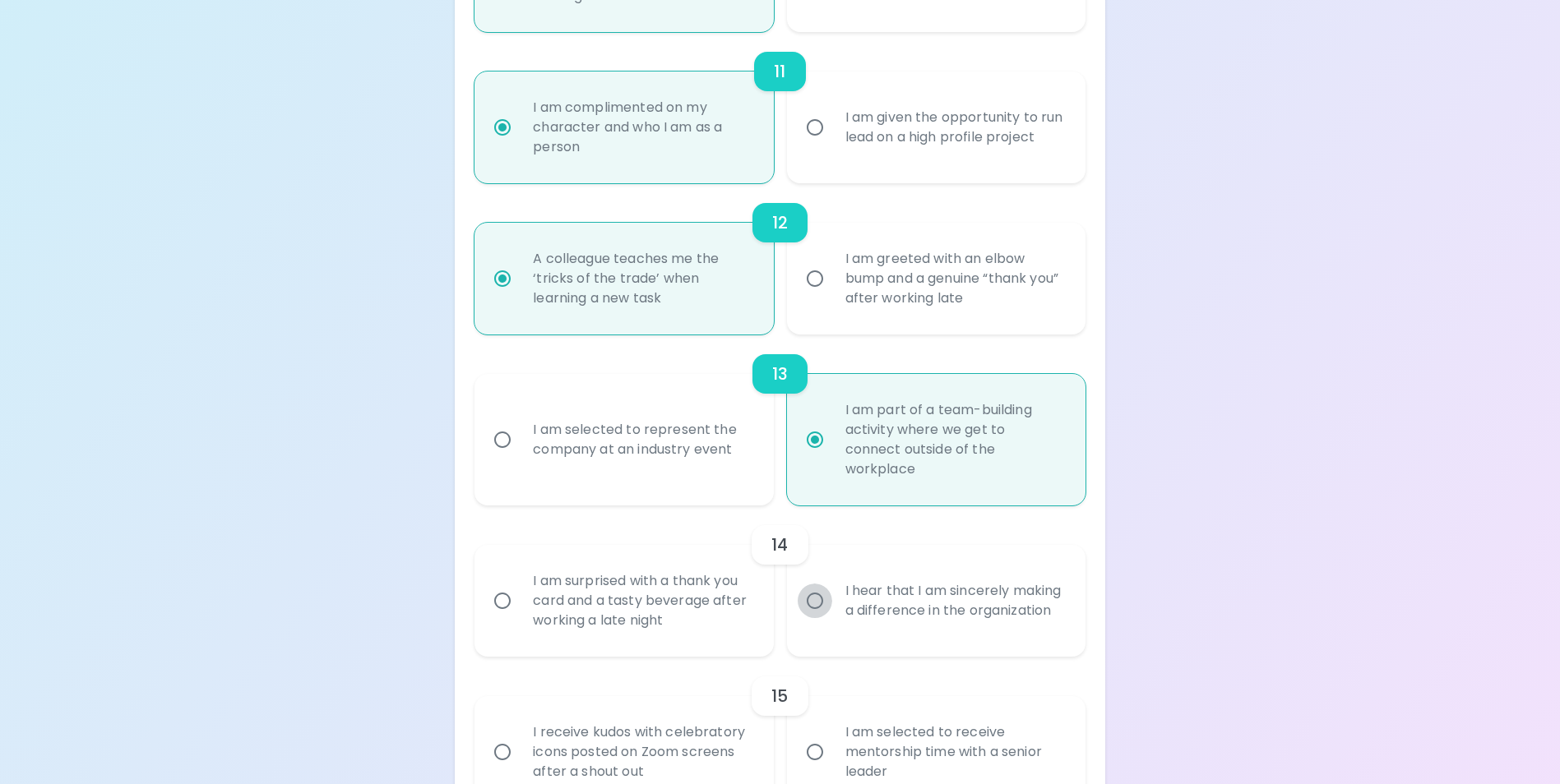
radio input "false"
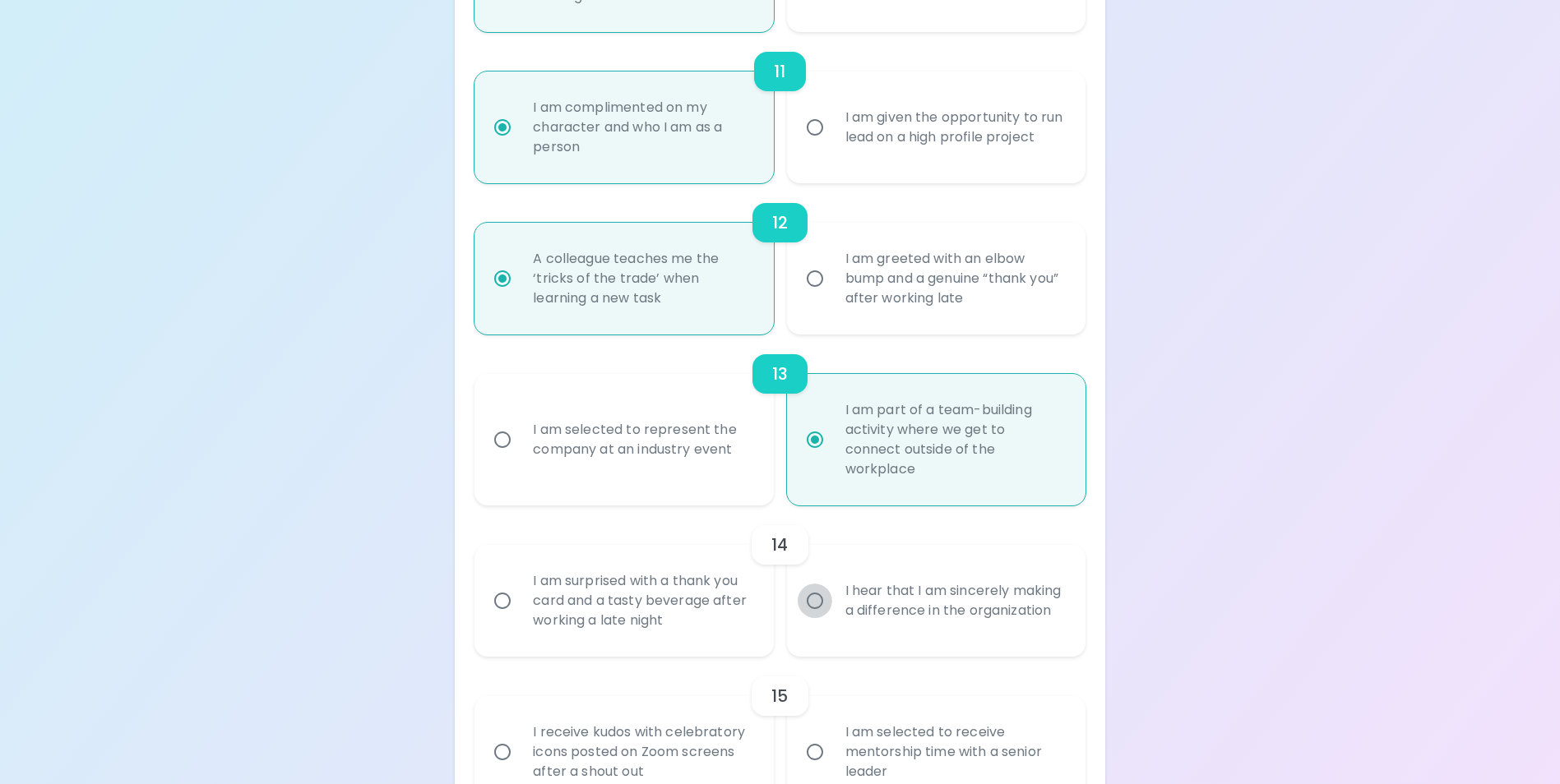
radio input "false"
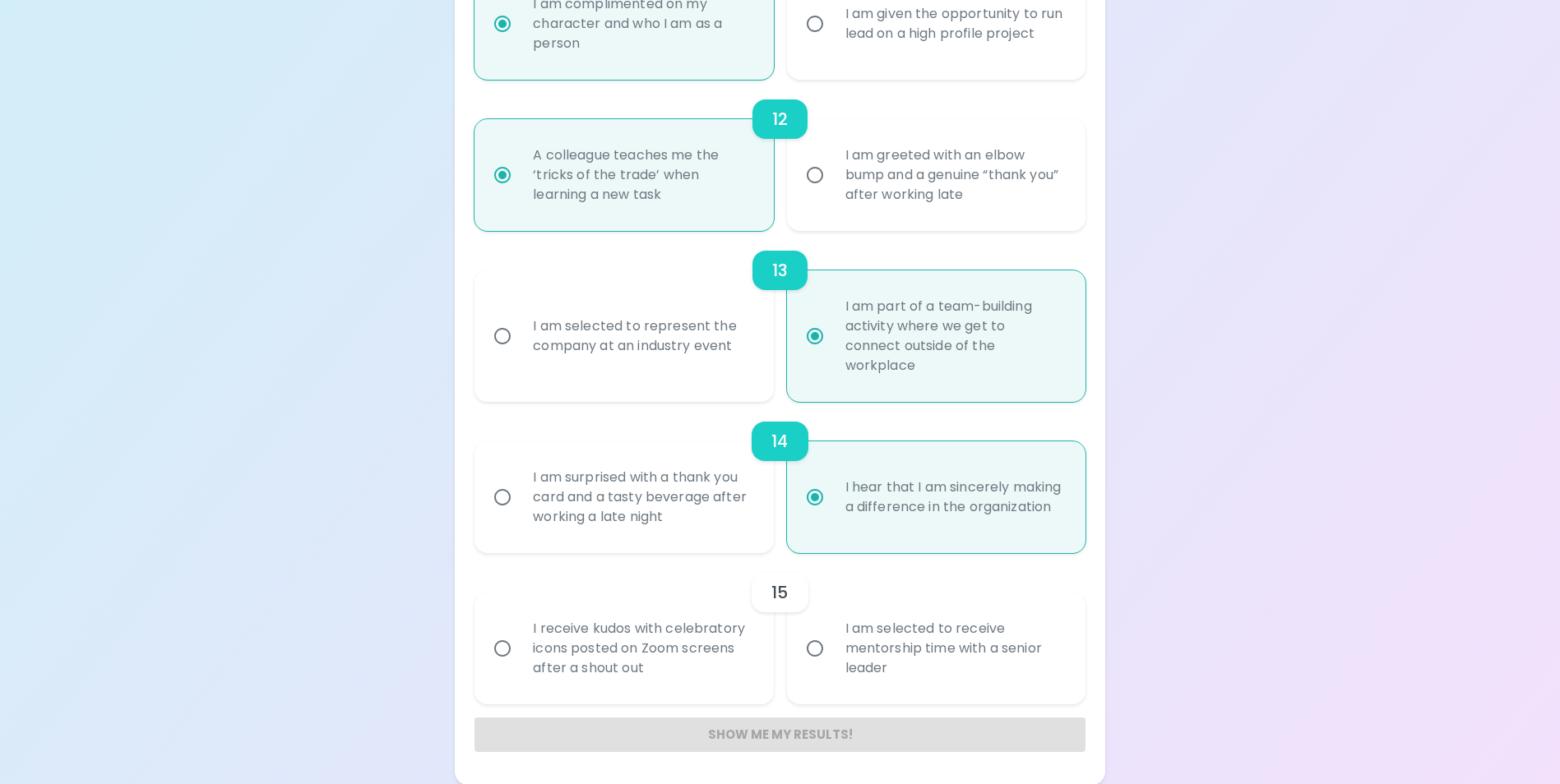
scroll to position [1979, 0]
radio input "true"
click at [508, 650] on input "I receive kudos with celebratory icons posted on Zoom screens after a shout out" at bounding box center [502, 647] width 34 height 34
radio input "false"
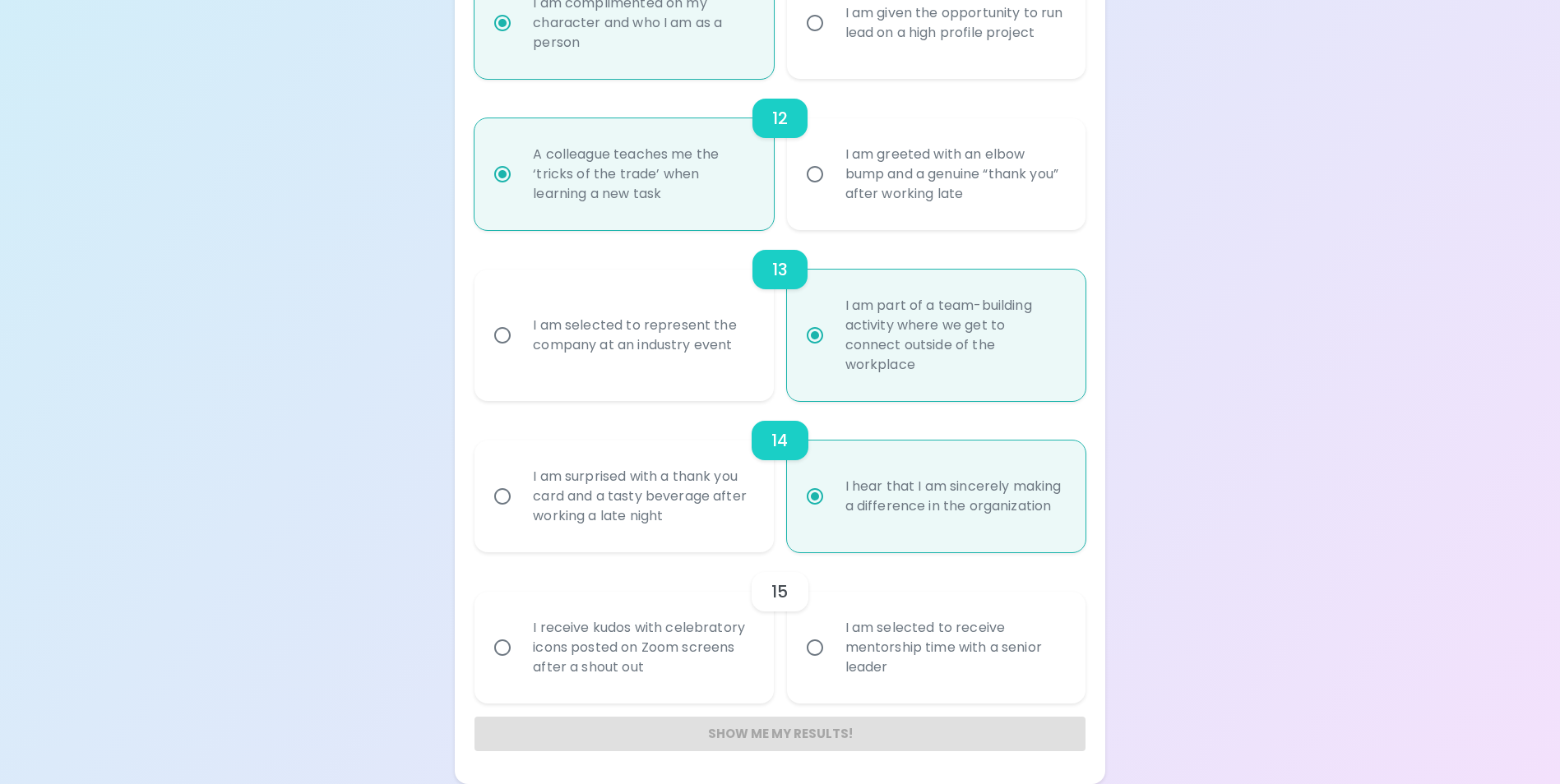
radio input "false"
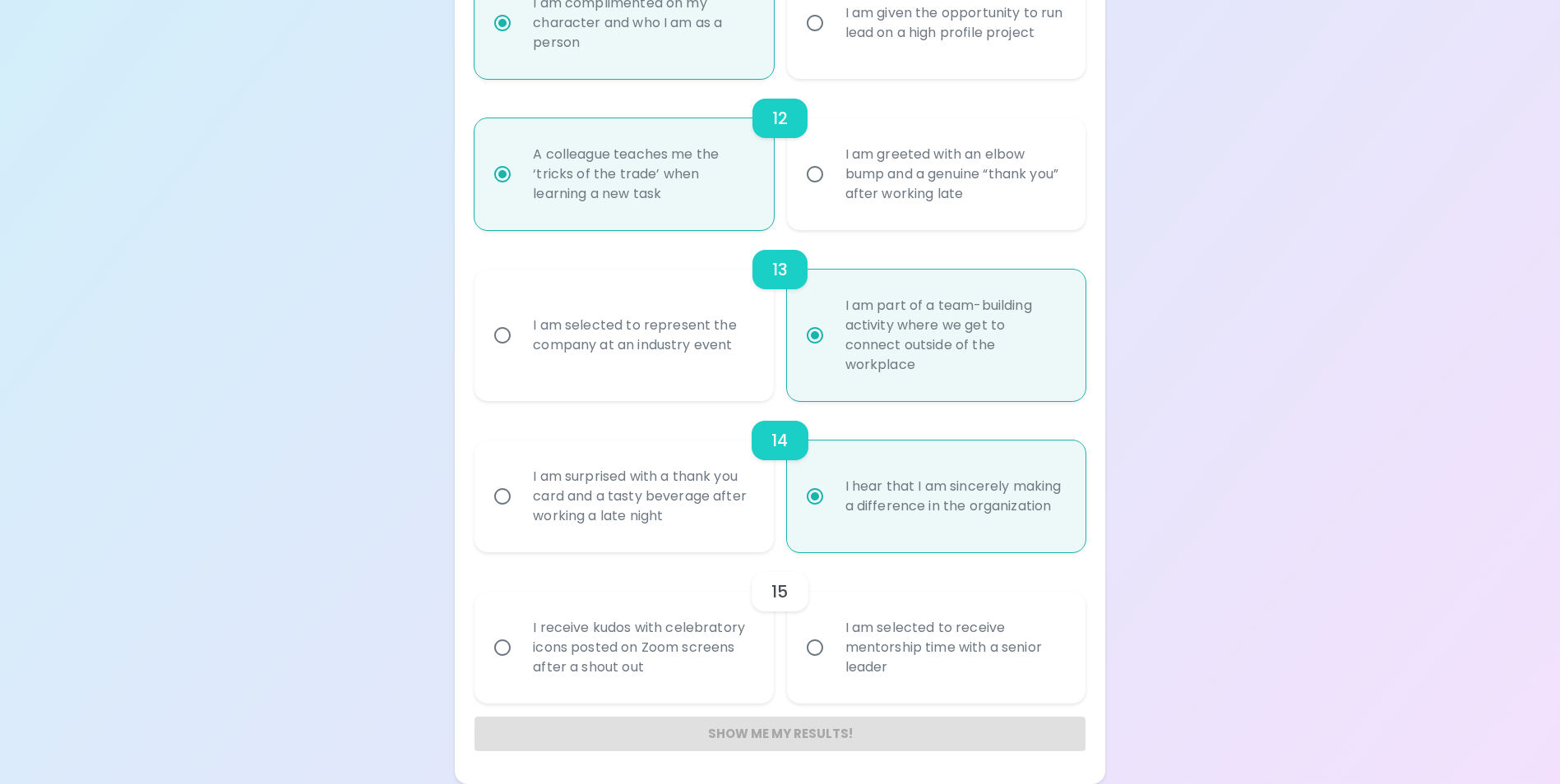
radio input "false"
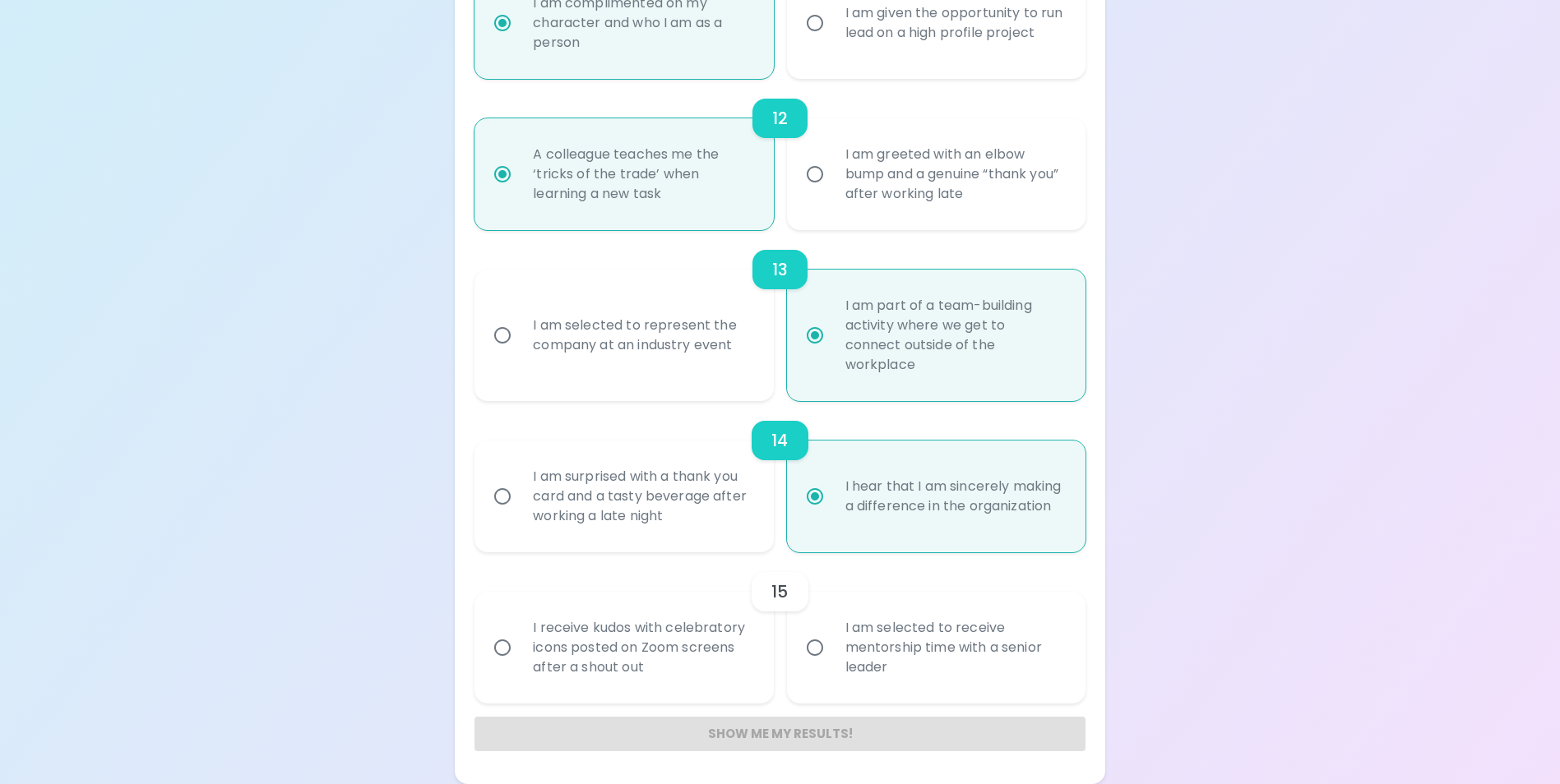
radio input "false"
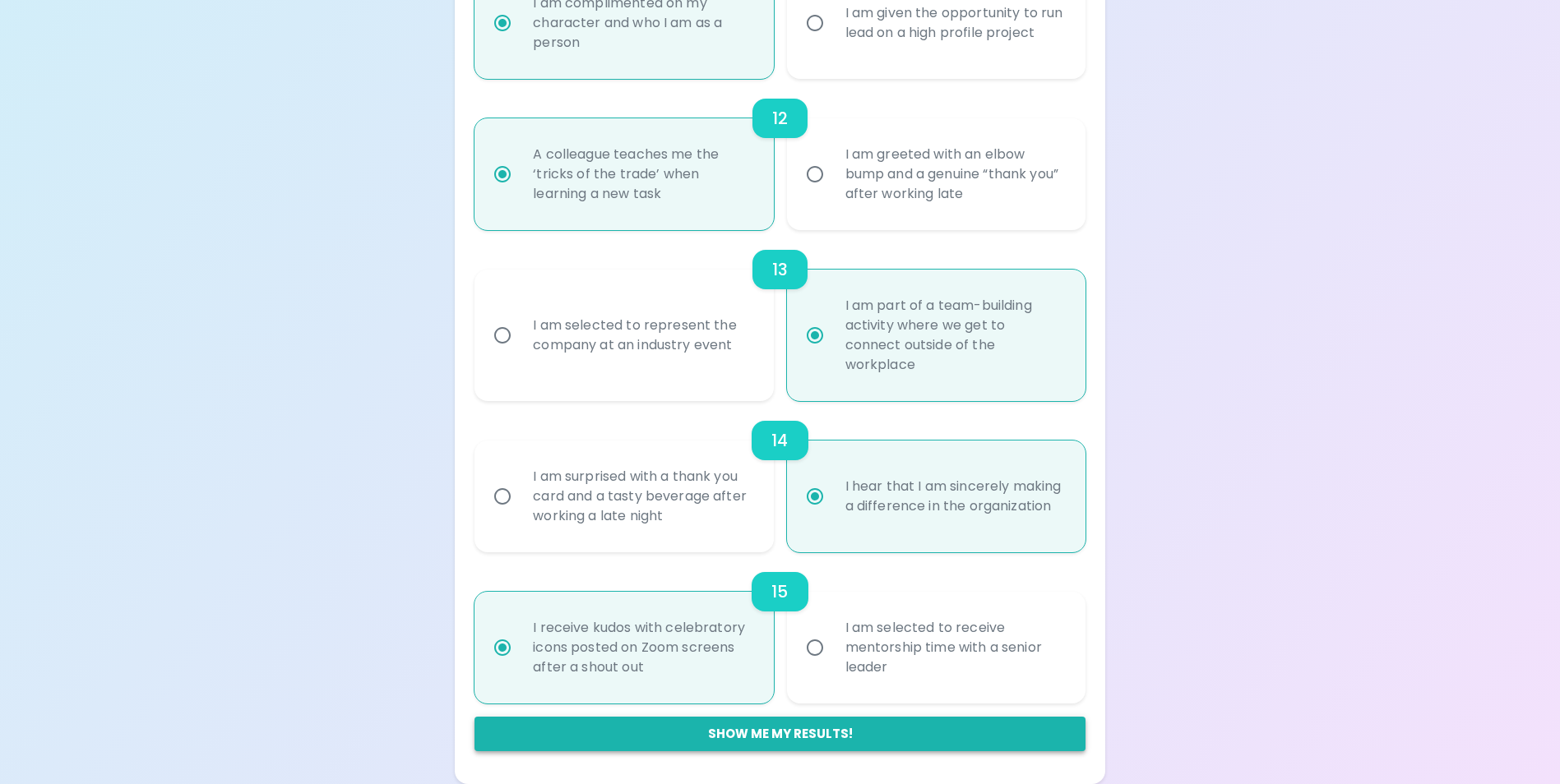
radio input "true"
click at [793, 730] on button "Show me my results!" at bounding box center [780, 734] width 610 height 34
radio input "false"
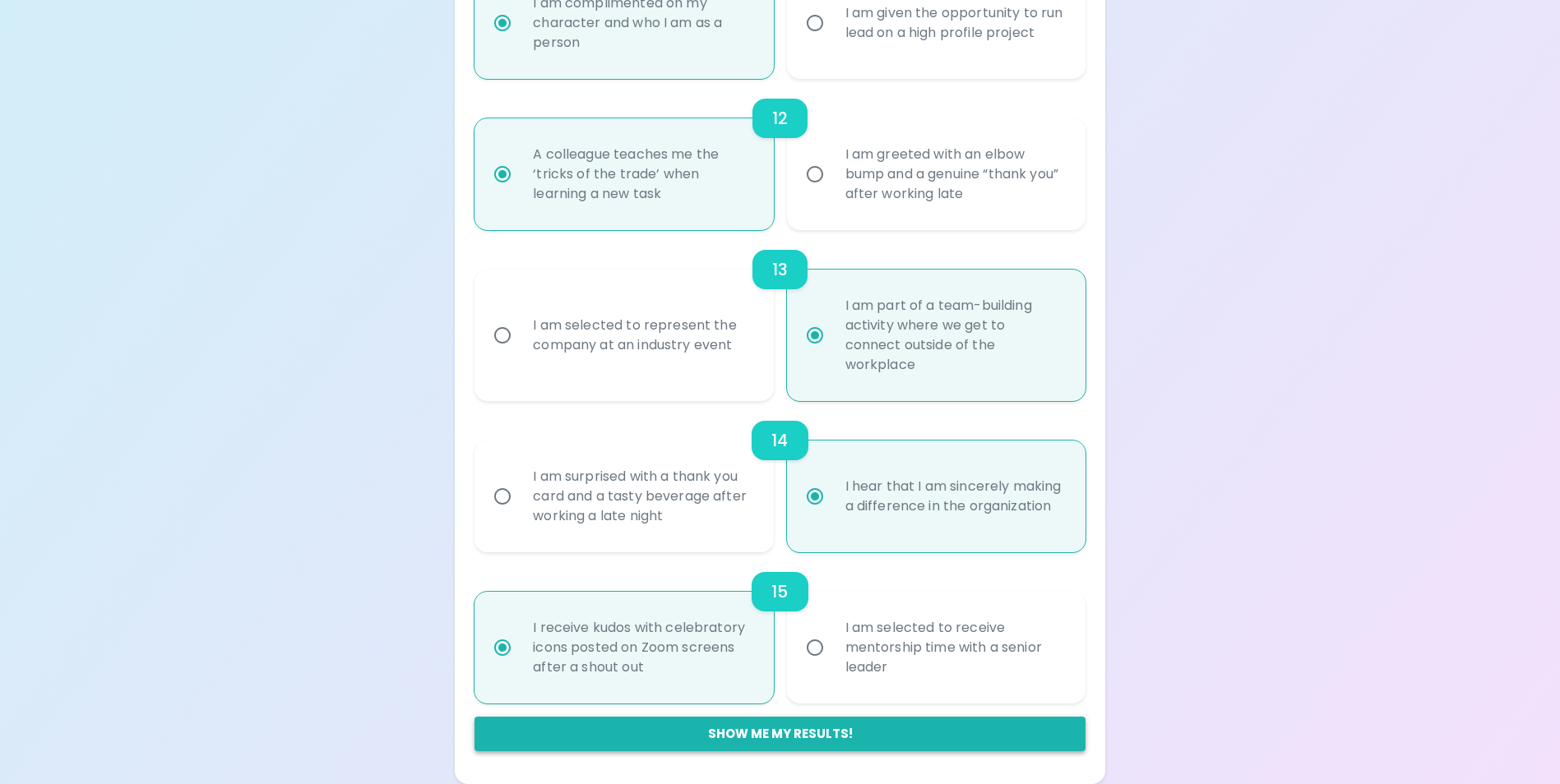
radio input "false"
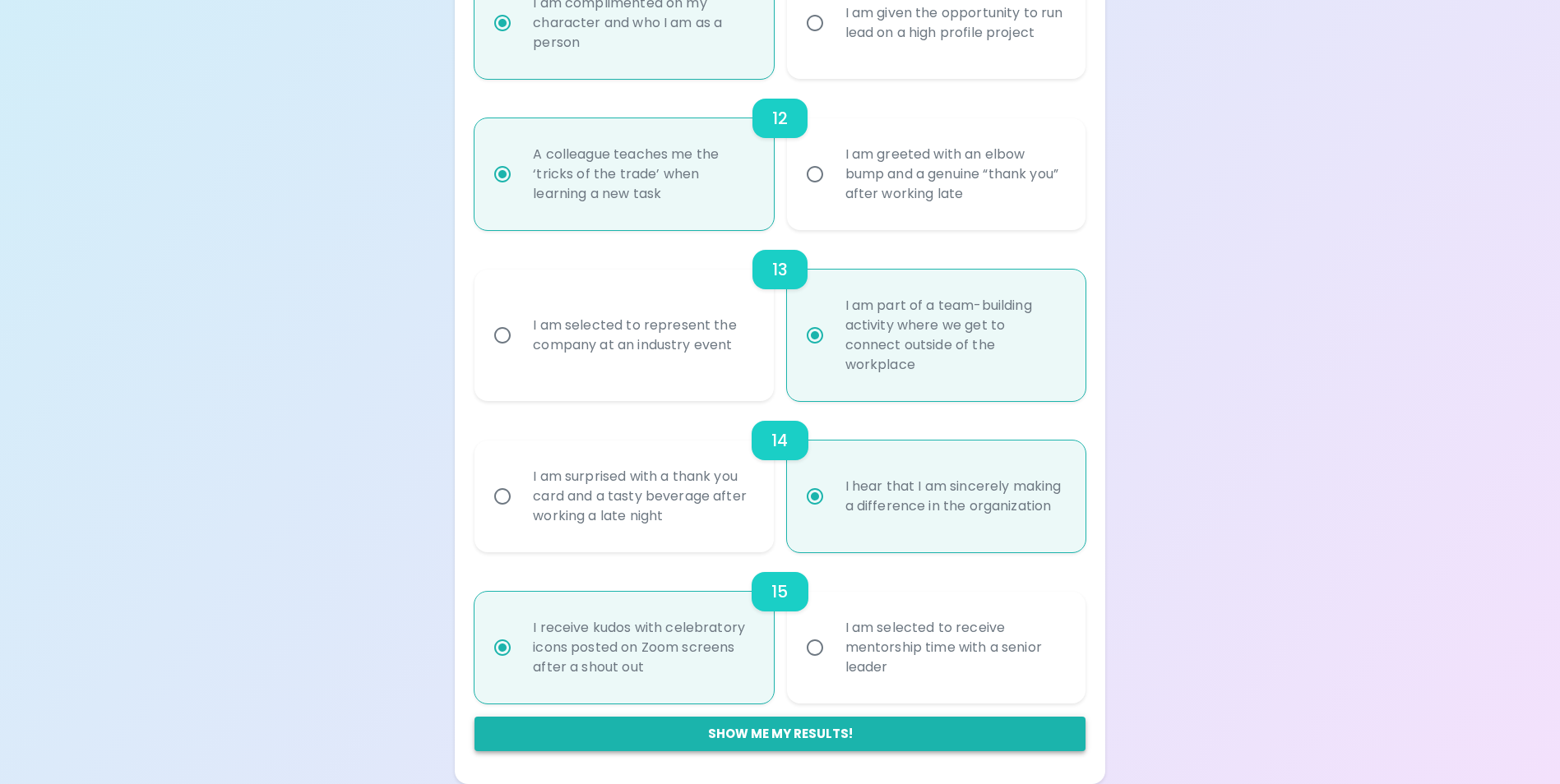
radio input "false"
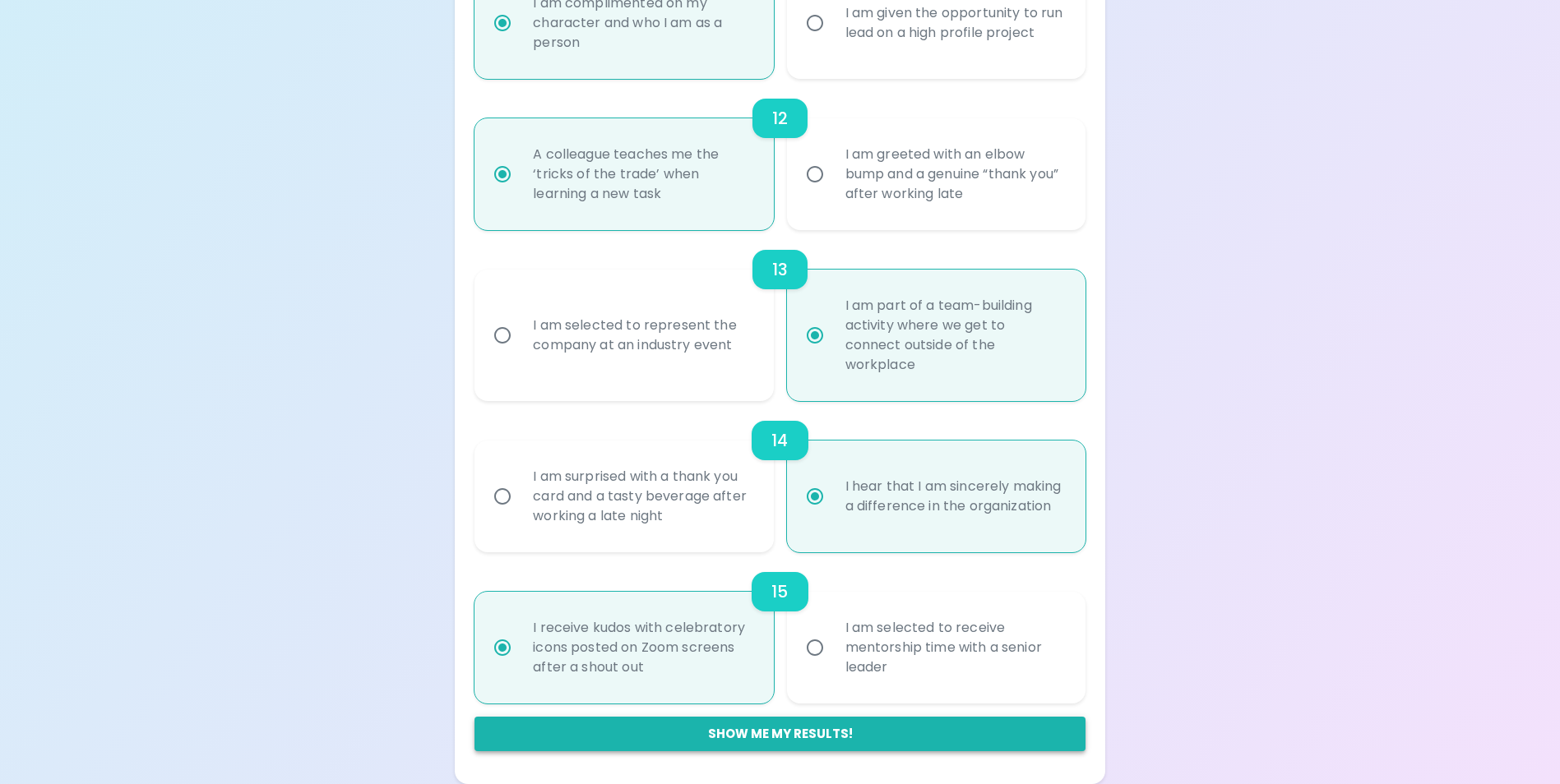
radio input "false"
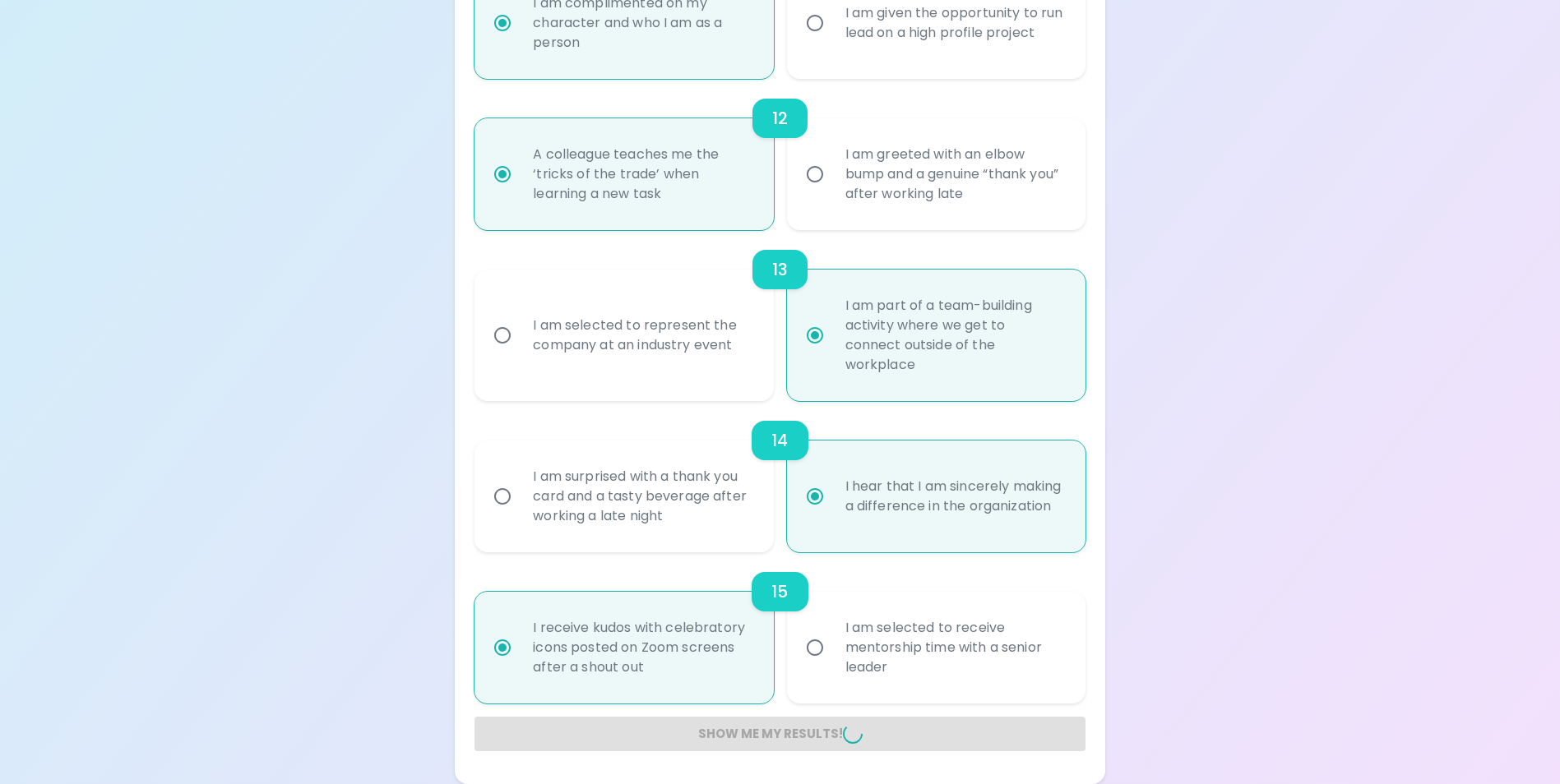
radio input "false"
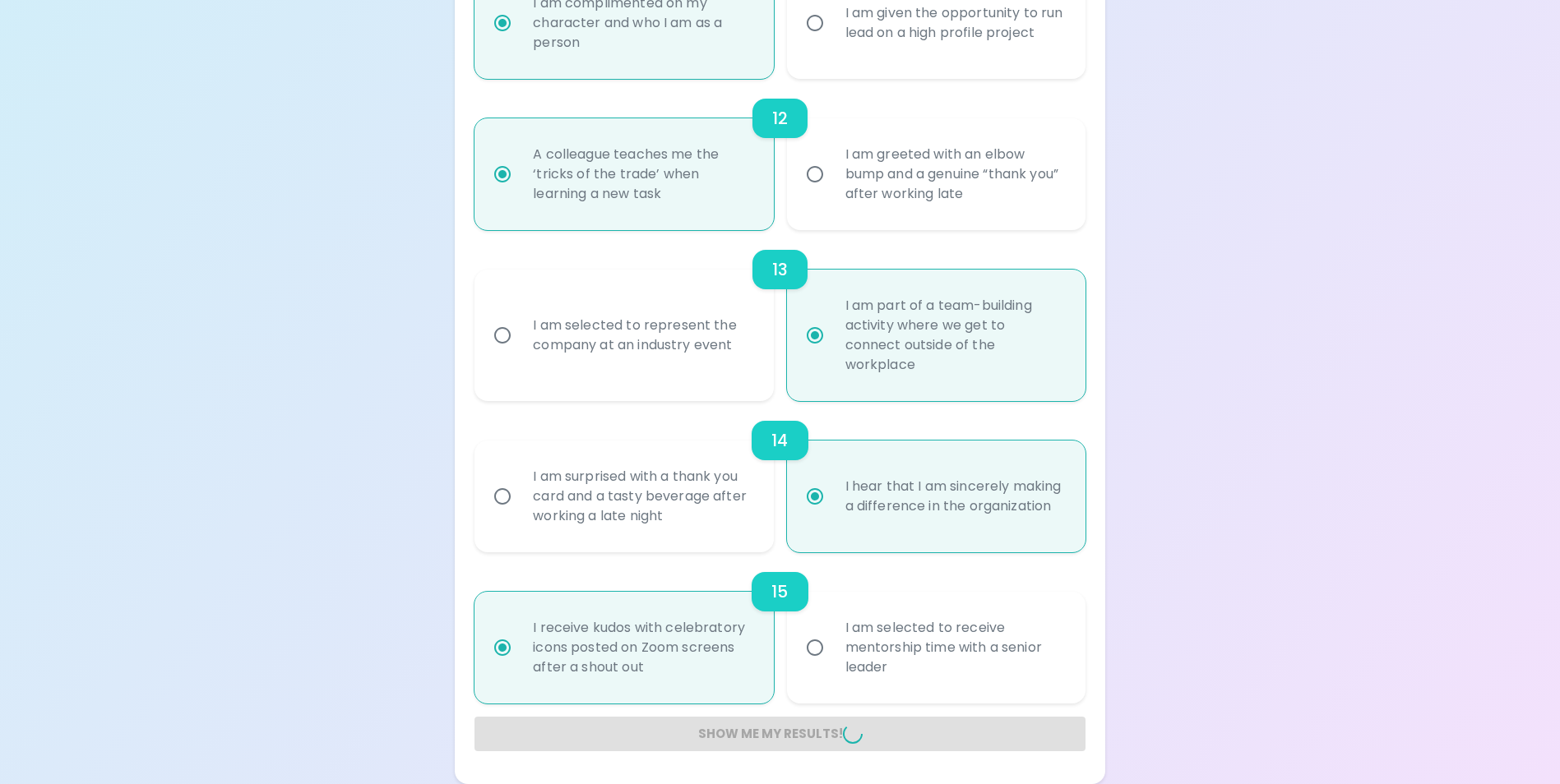
radio input "false"
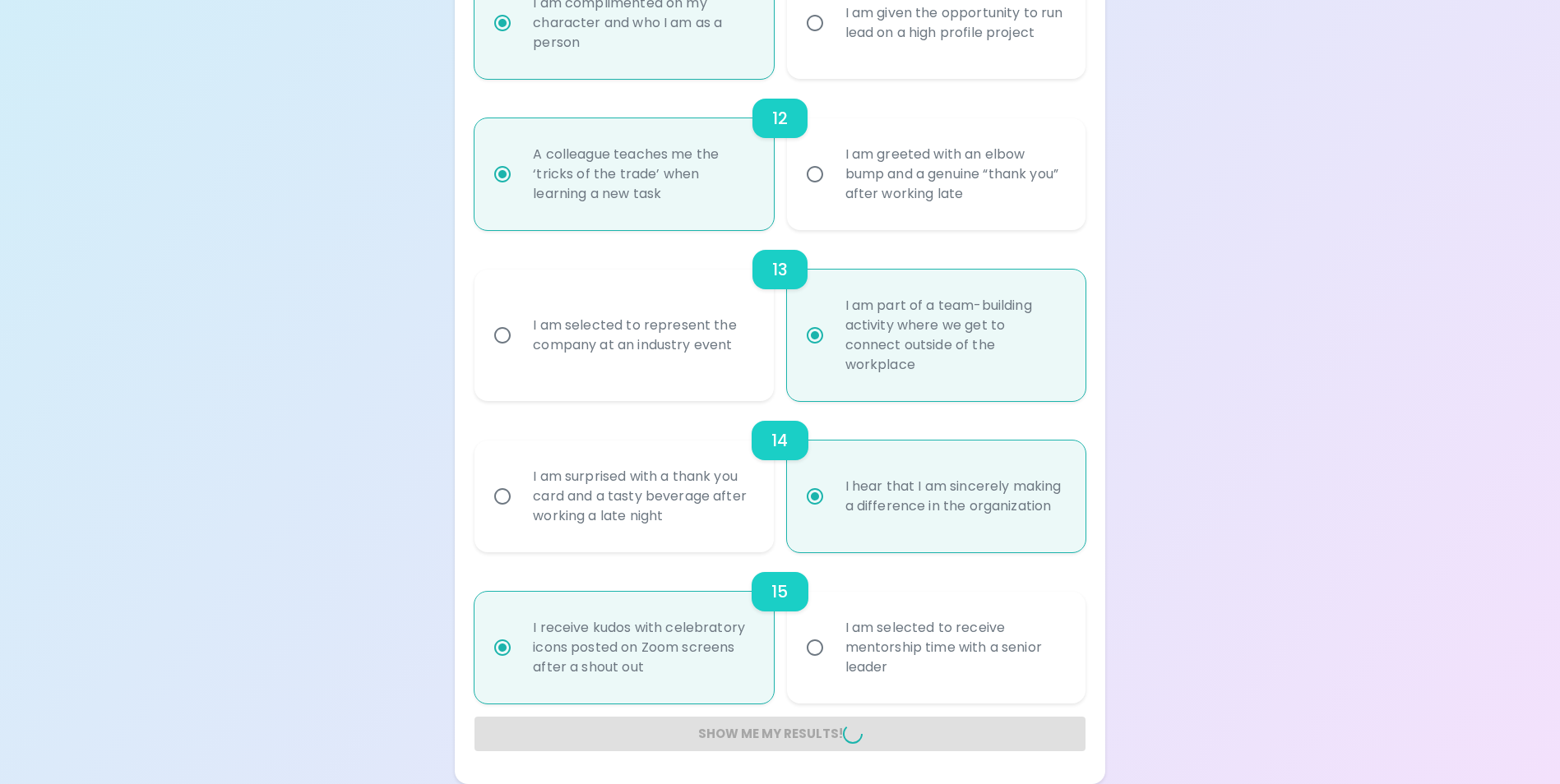
radio input "false"
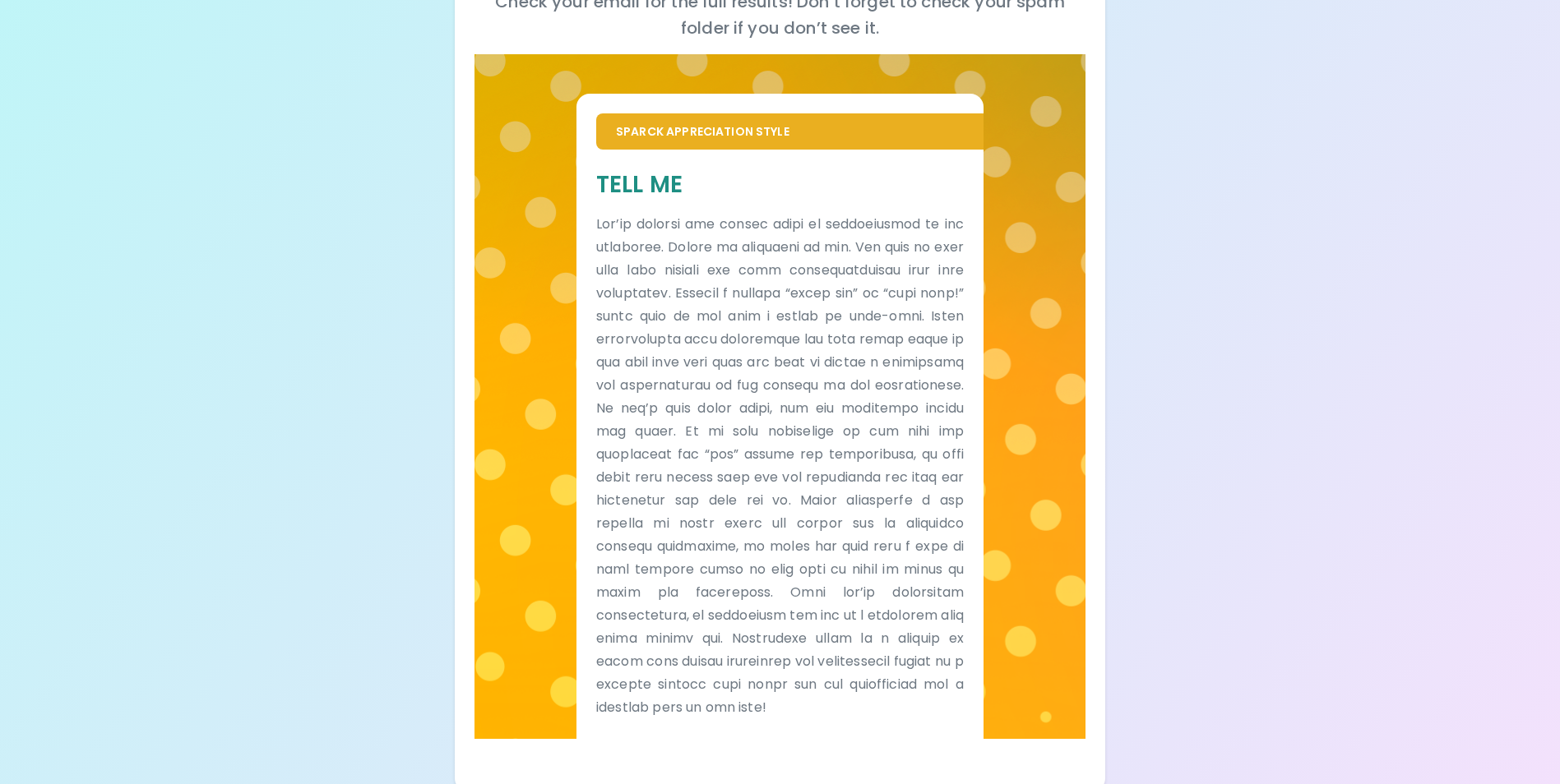
scroll to position [275, 0]
